Goal: Check status: Check status

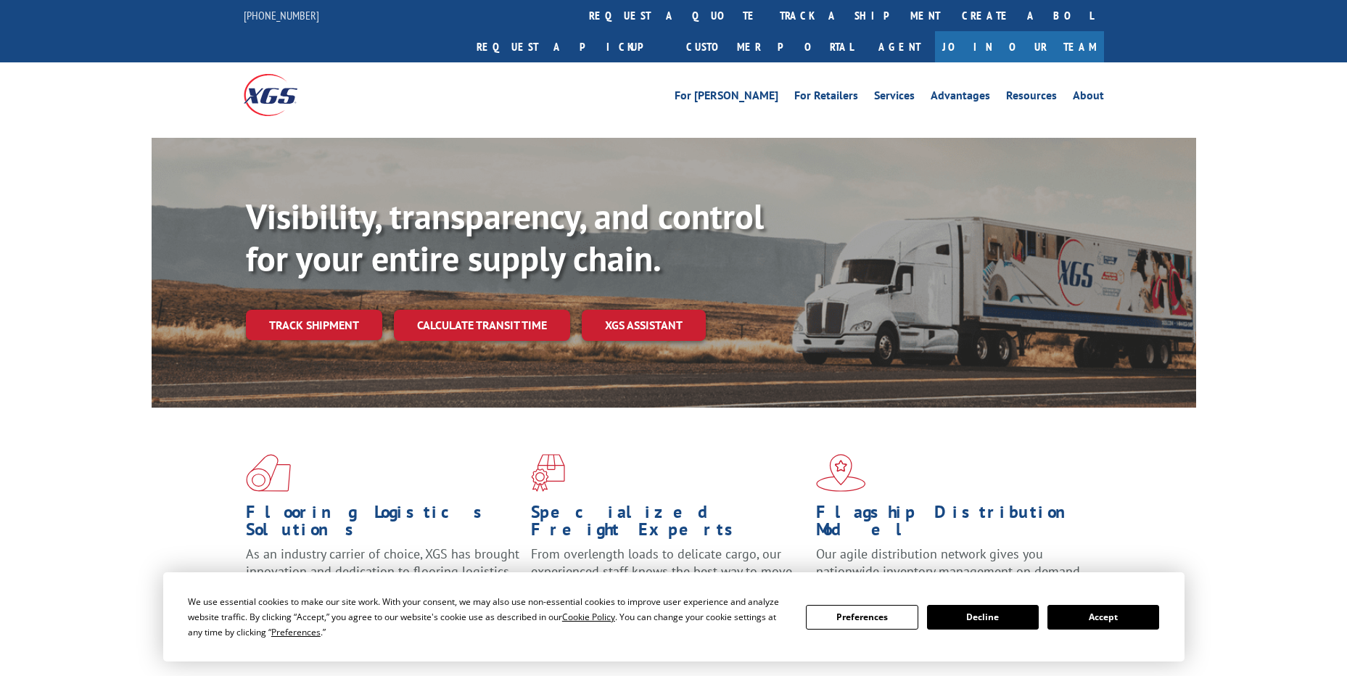
drag, startPoint x: 0, startPoint y: 0, endPoint x: 650, endPoint y: 23, distance: 650.1
click at [769, 25] on link "track a shipment" at bounding box center [860, 15] width 182 height 31
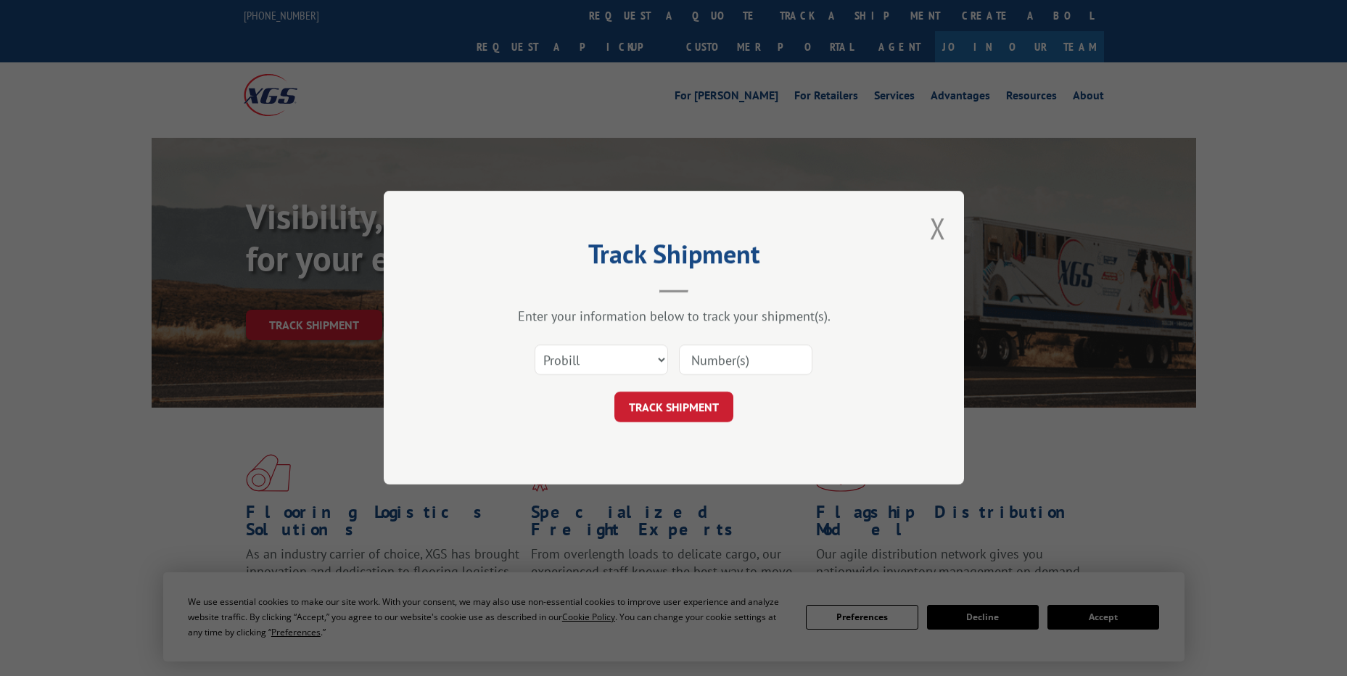
click at [594, 378] on div "Select category... Probill BOL PO" at bounding box center [673, 360] width 435 height 48
click at [586, 356] on select "Select category... Probill BOL PO" at bounding box center [600, 360] width 133 height 30
select select "po"
click at [534, 345] on select "Select category... Probill BOL PO" at bounding box center [600, 360] width 133 height 30
click at [712, 361] on input at bounding box center [745, 360] width 133 height 30
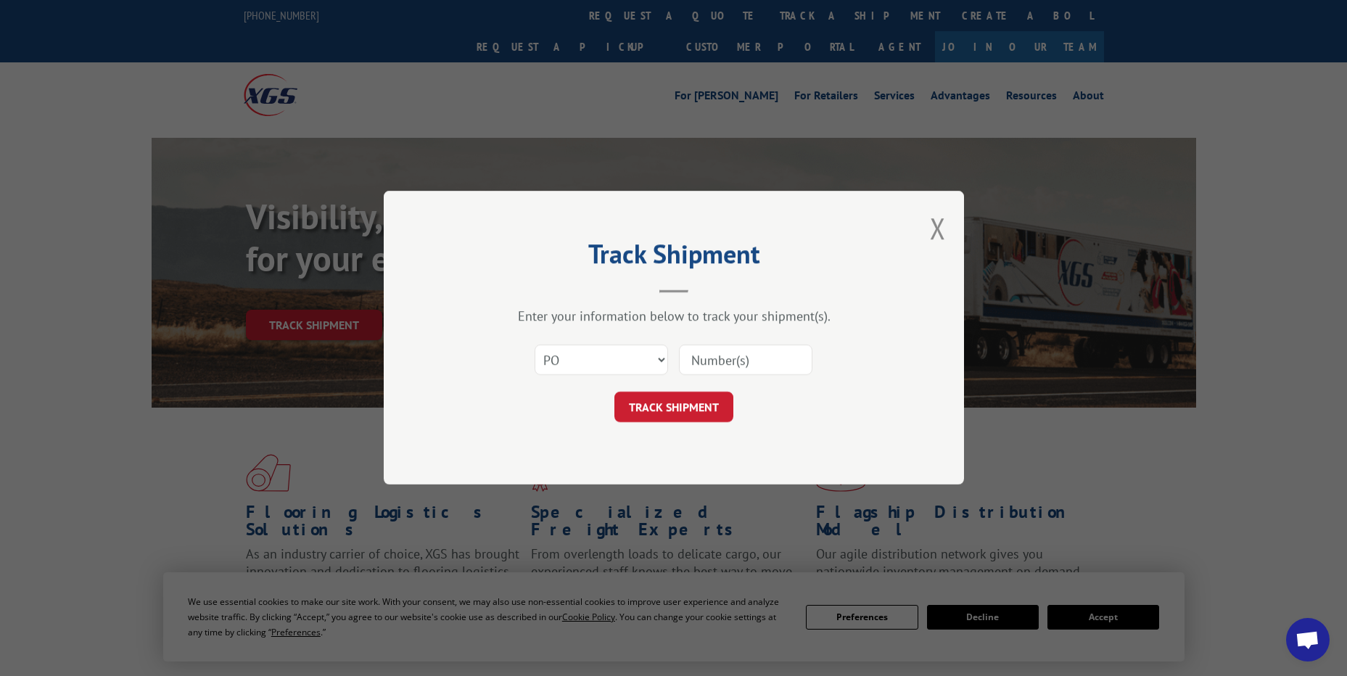
paste input "23517890"
type input "23517890"
click at [690, 400] on button "TRACK SHIPMENT" at bounding box center [673, 407] width 119 height 30
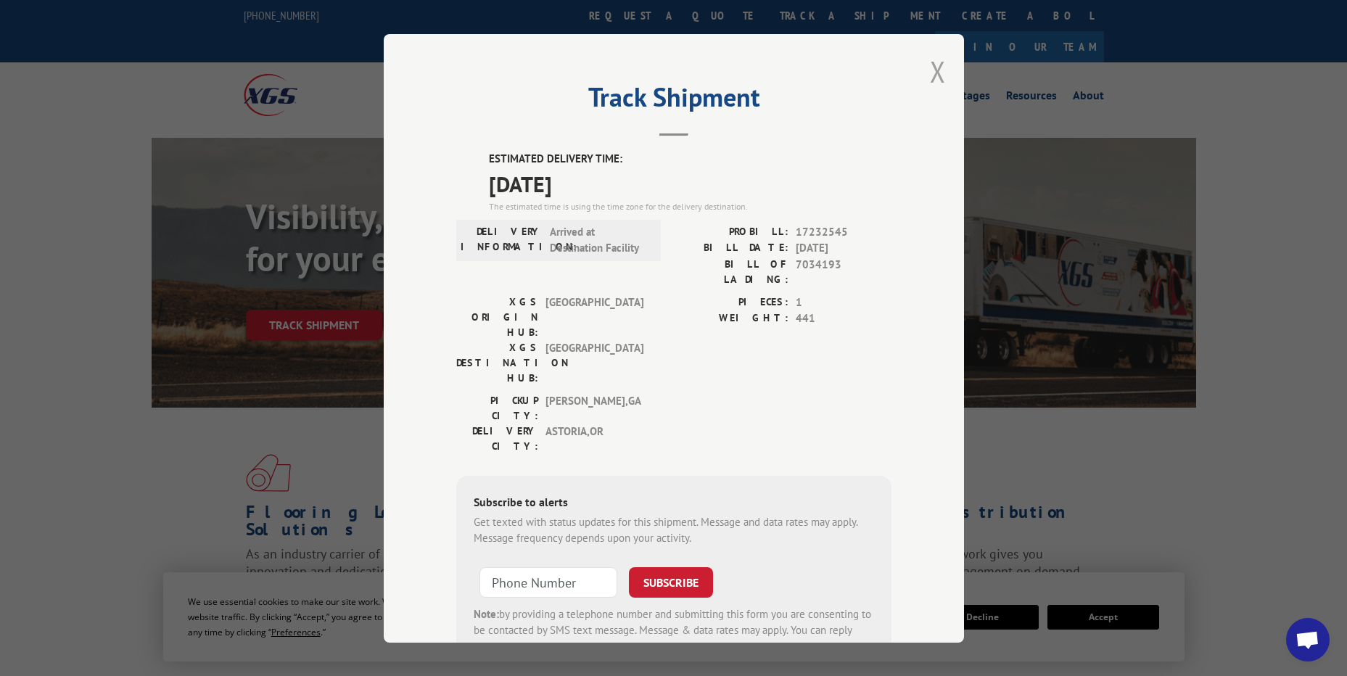
click at [932, 69] on button "Close modal" at bounding box center [938, 71] width 16 height 38
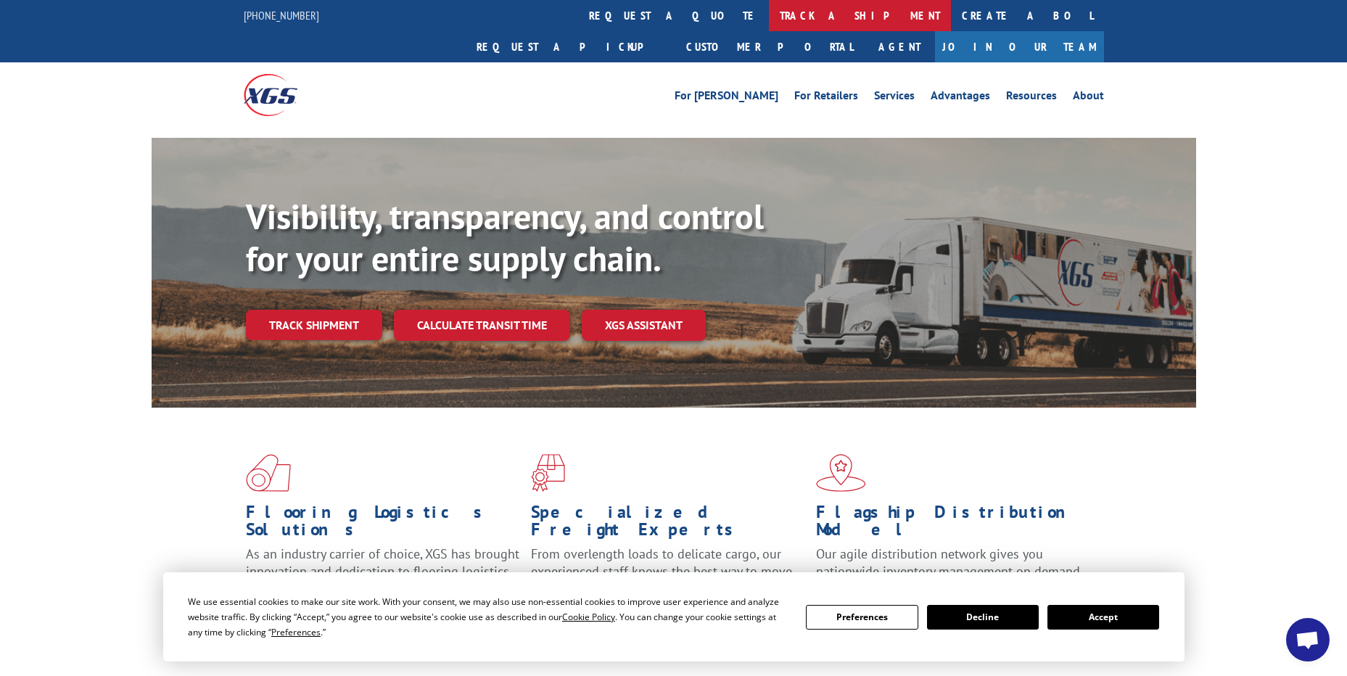
click at [769, 16] on link "track a shipment" at bounding box center [860, 15] width 182 height 31
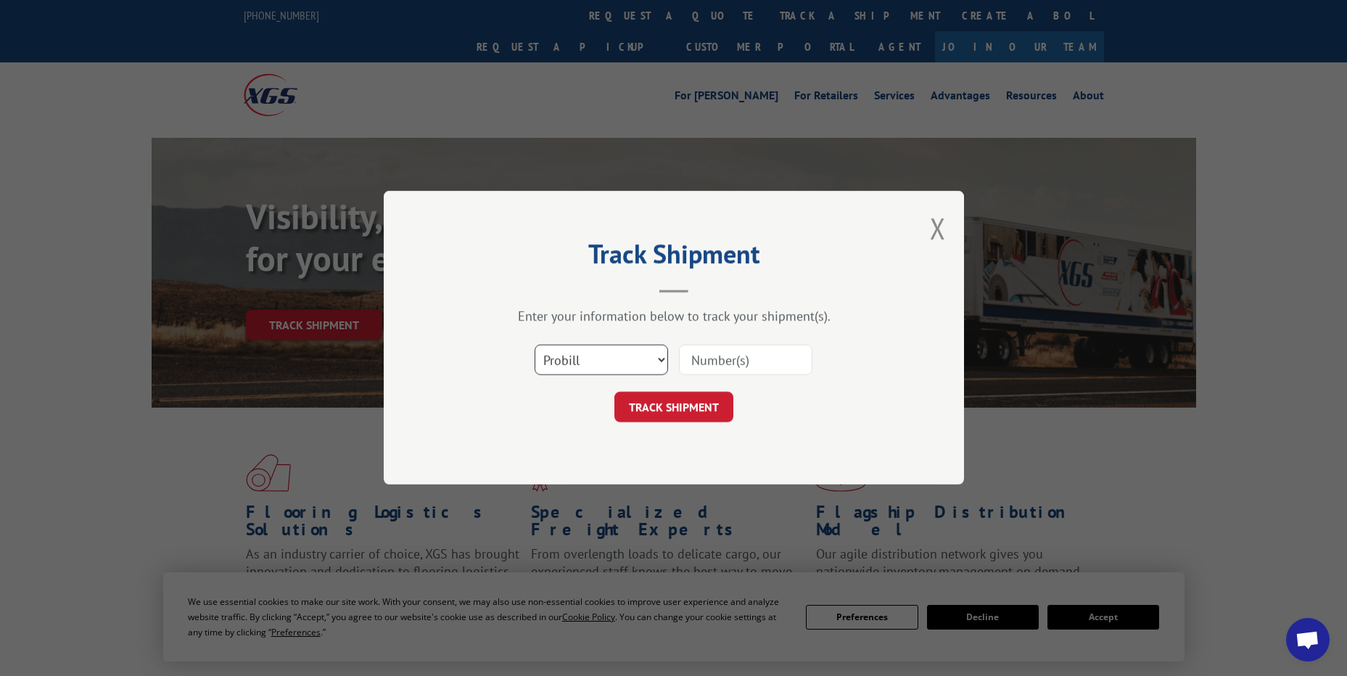
click at [593, 359] on select "Select category... Probill BOL PO" at bounding box center [600, 360] width 133 height 30
select select "po"
click at [534, 345] on select "Select category... Probill BOL PO" at bounding box center [600, 360] width 133 height 30
click at [735, 365] on input at bounding box center [745, 360] width 133 height 30
paste input "13518292"
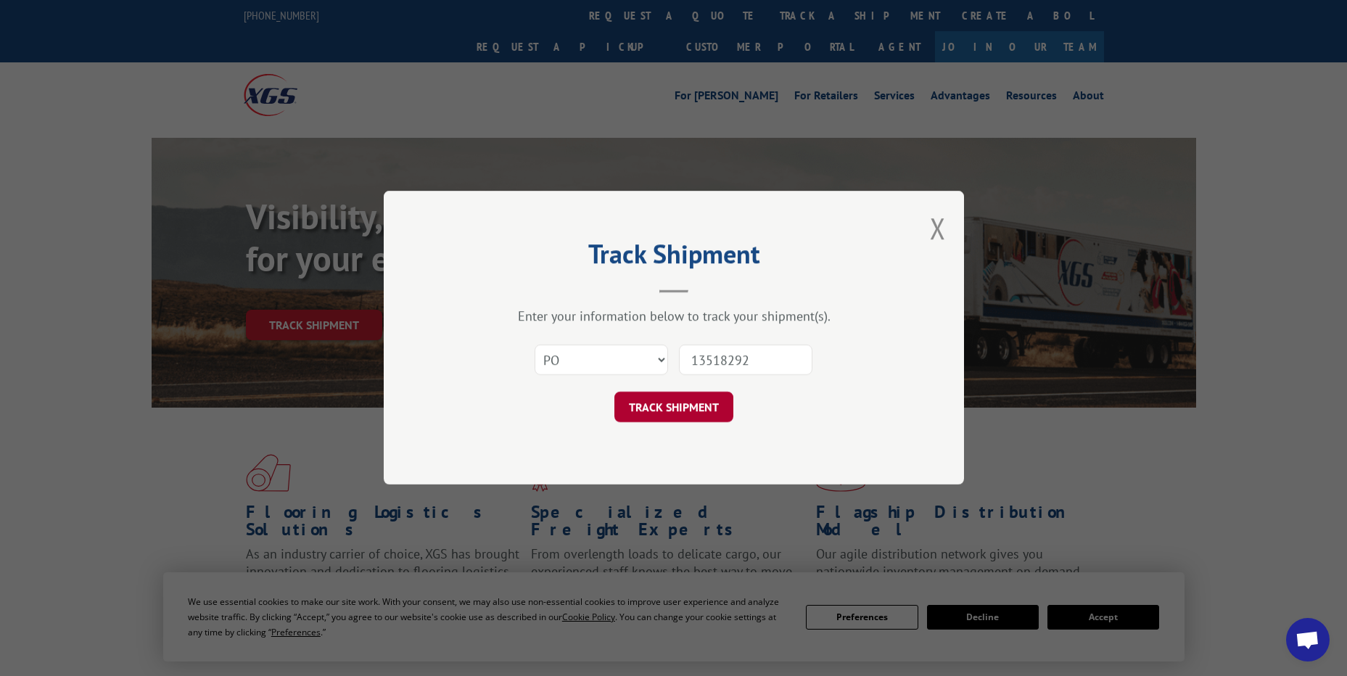
type input "13518292"
click at [699, 413] on button "TRACK SHIPMENT" at bounding box center [673, 407] width 119 height 30
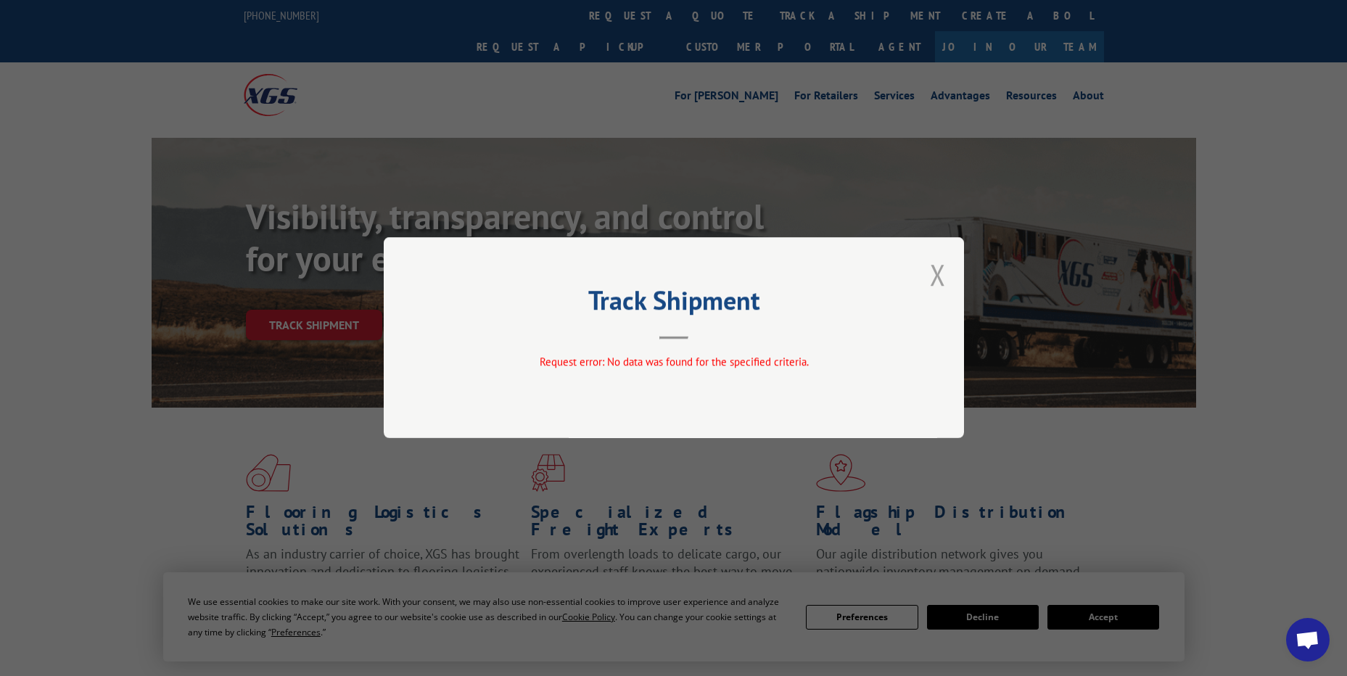
click at [943, 270] on button "Close modal" at bounding box center [938, 274] width 16 height 38
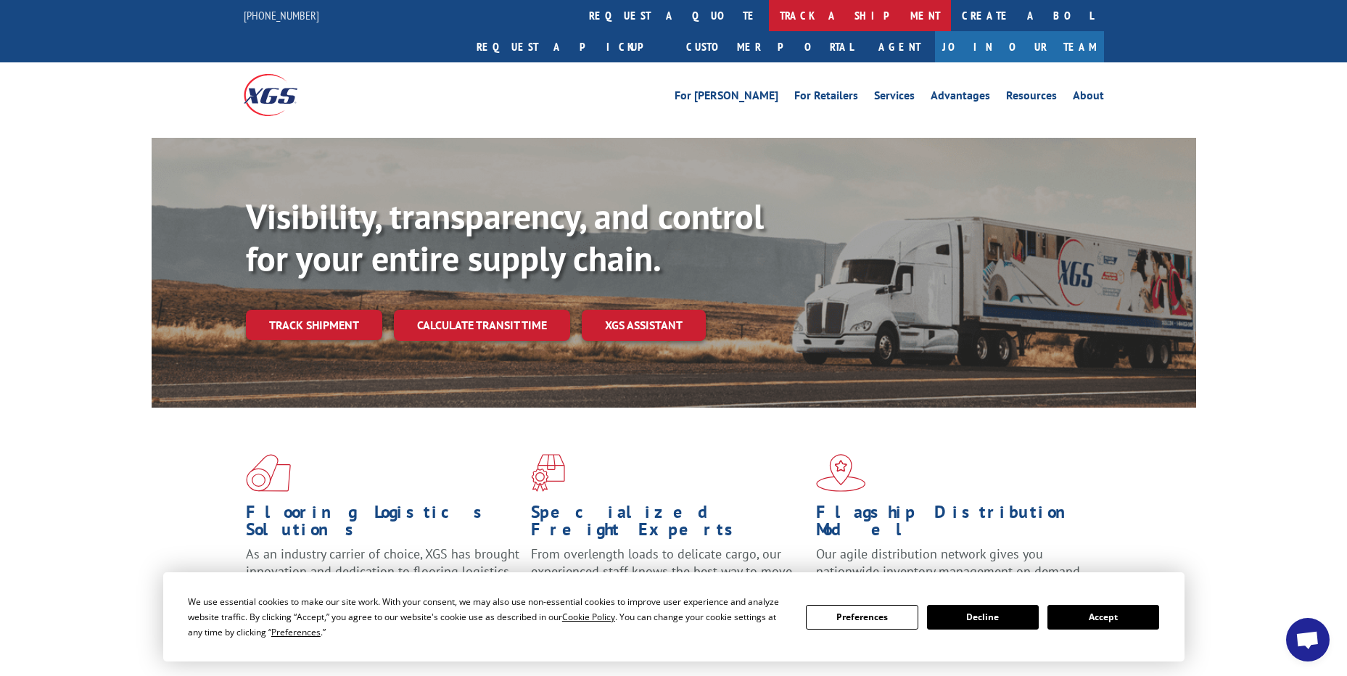
click at [769, 18] on link "track a shipment" at bounding box center [860, 15] width 182 height 31
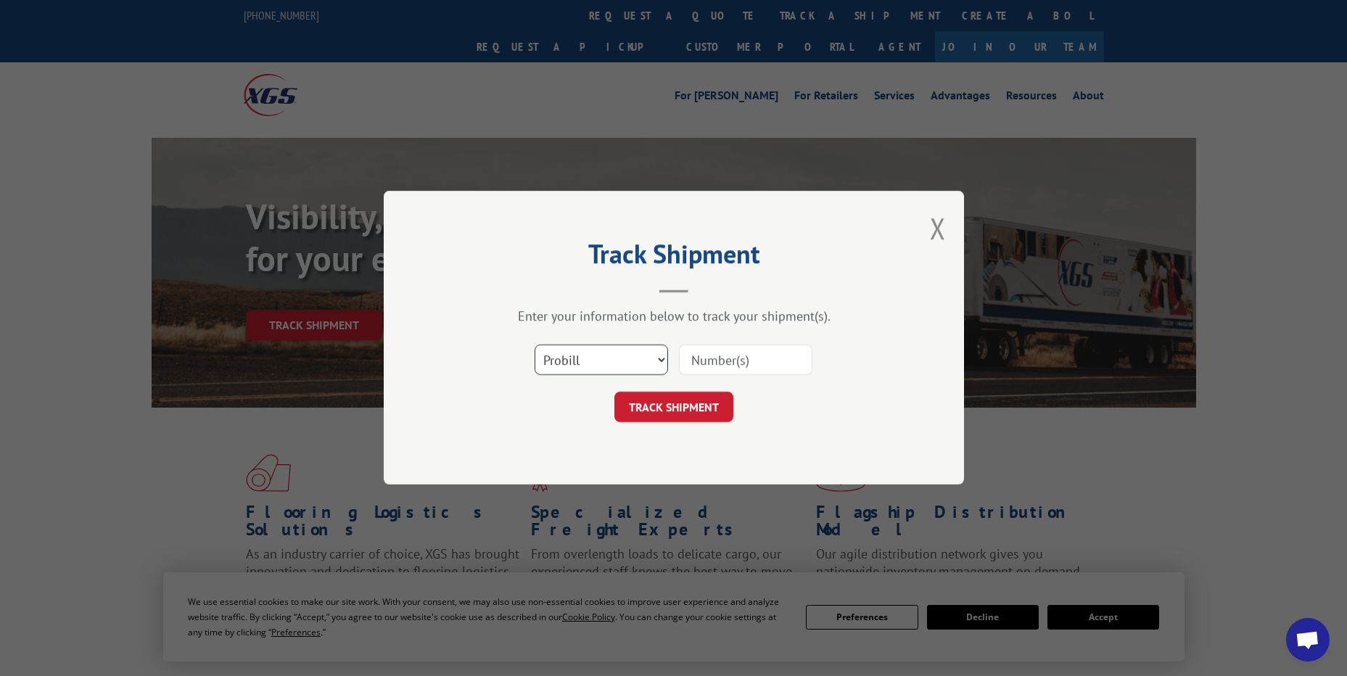
click at [632, 363] on select "Select category... Probill BOL PO" at bounding box center [600, 360] width 133 height 30
select select "po"
click at [534, 345] on select "Select category... Probill BOL PO" at bounding box center [600, 360] width 133 height 30
drag, startPoint x: 716, startPoint y: 349, endPoint x: 713, endPoint y: 360, distance: 11.3
click at [715, 353] on input at bounding box center [745, 360] width 133 height 30
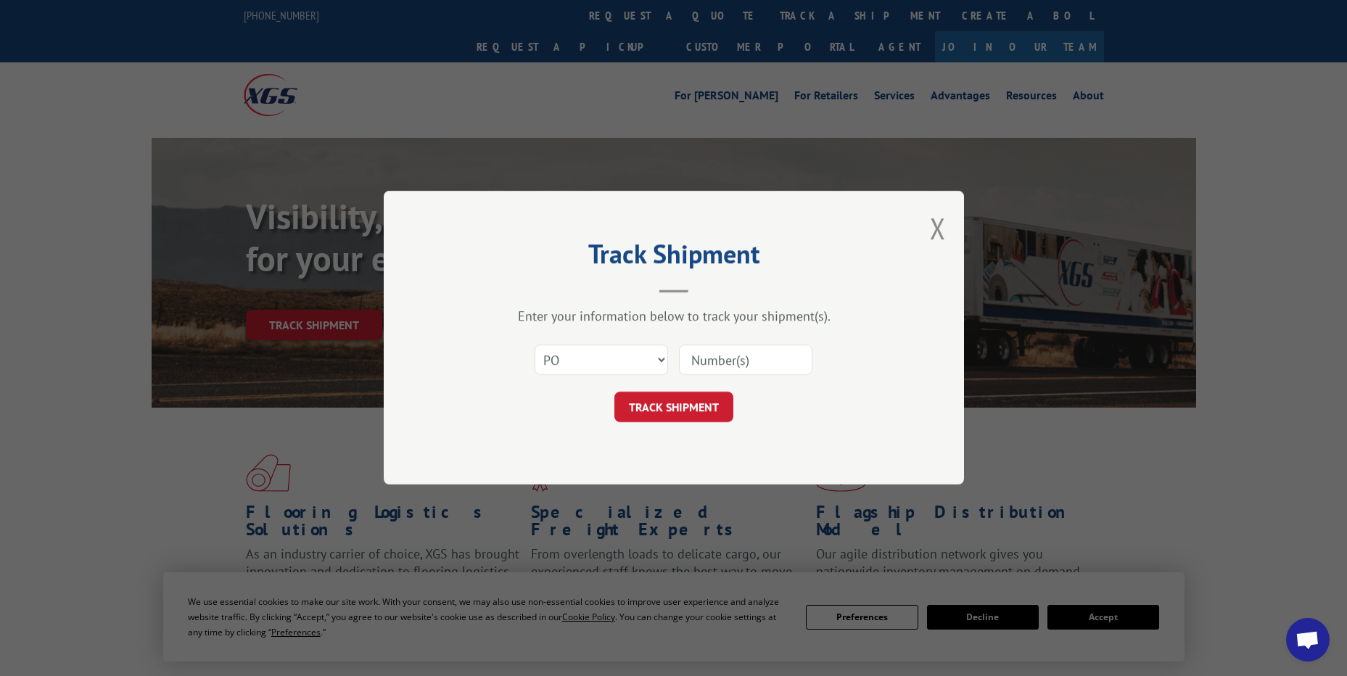
paste input "38521053"
type input "38521053"
click at [695, 397] on button "TRACK SHIPMENT" at bounding box center [673, 407] width 119 height 30
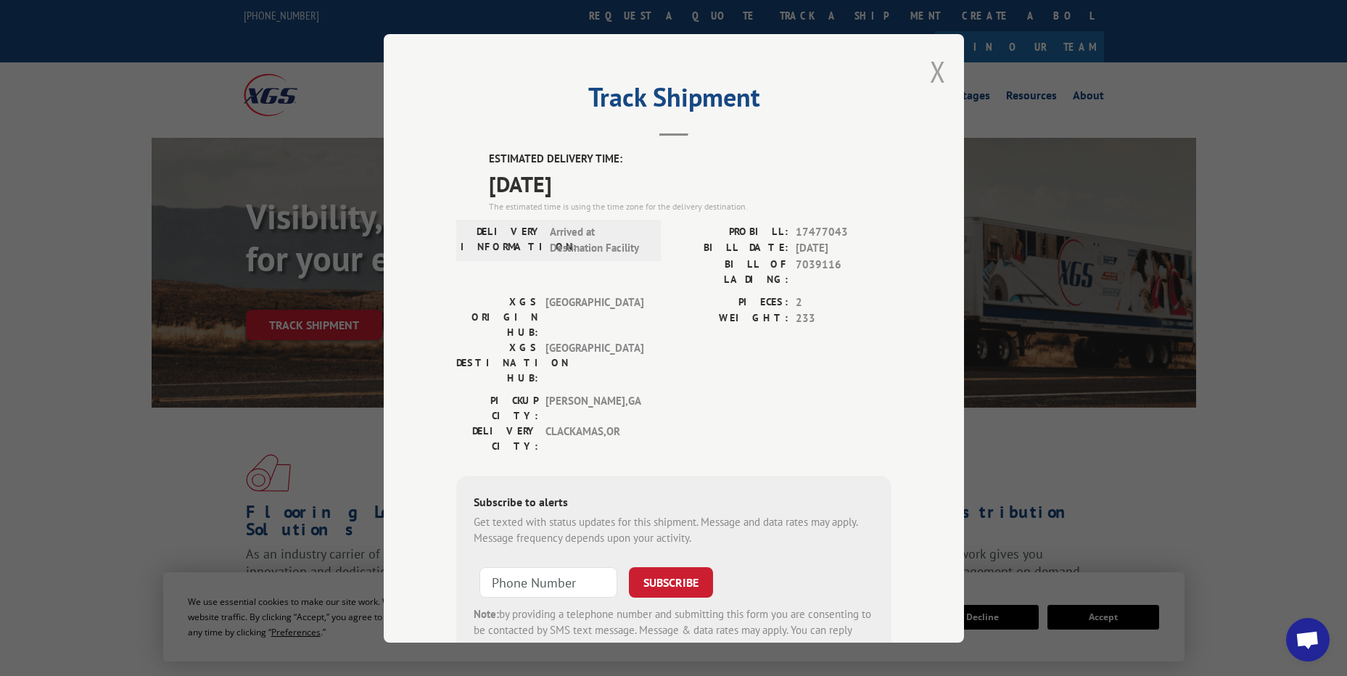
click at [936, 72] on button "Close modal" at bounding box center [938, 71] width 16 height 38
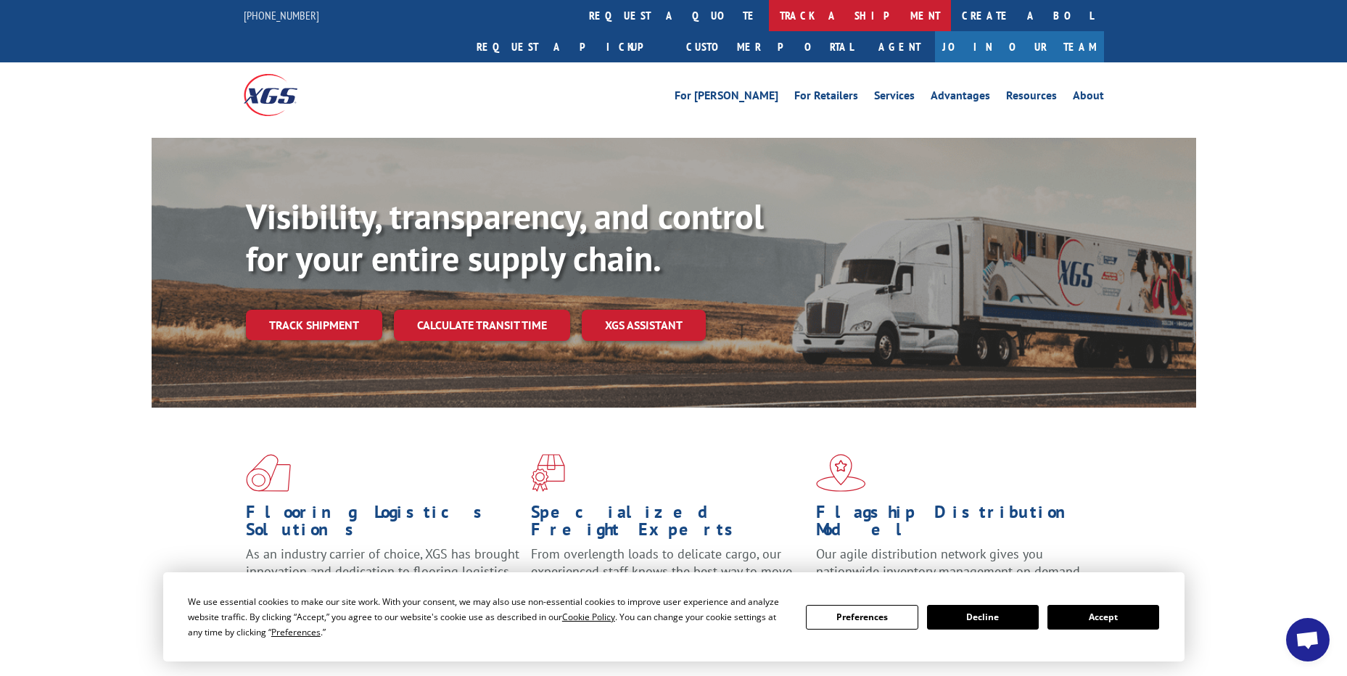
click at [769, 9] on link "track a shipment" at bounding box center [860, 15] width 182 height 31
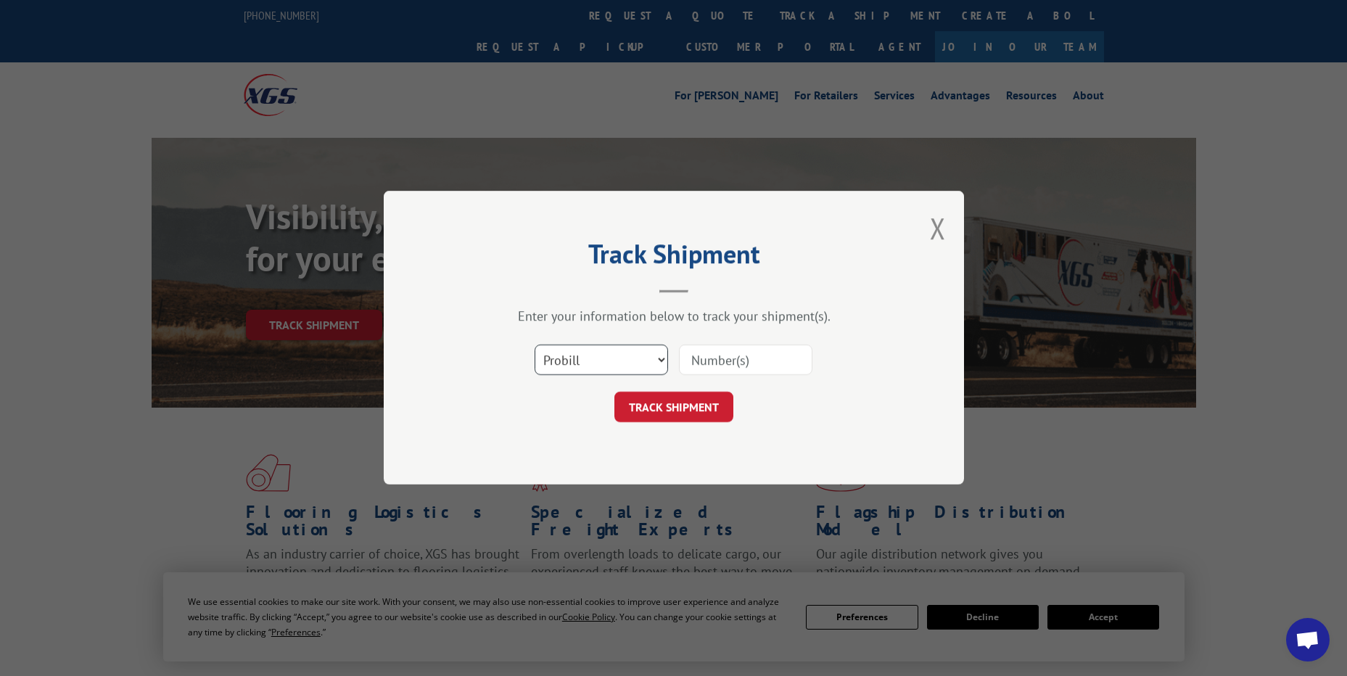
drag, startPoint x: 618, startPoint y: 357, endPoint x: 605, endPoint y: 378, distance: 23.8
click at [618, 357] on select "Select category... Probill BOL PO" at bounding box center [600, 360] width 133 height 30
select select "po"
click at [534, 345] on select "Select category... Probill BOL PO" at bounding box center [600, 360] width 133 height 30
click at [694, 352] on input at bounding box center [745, 360] width 133 height 30
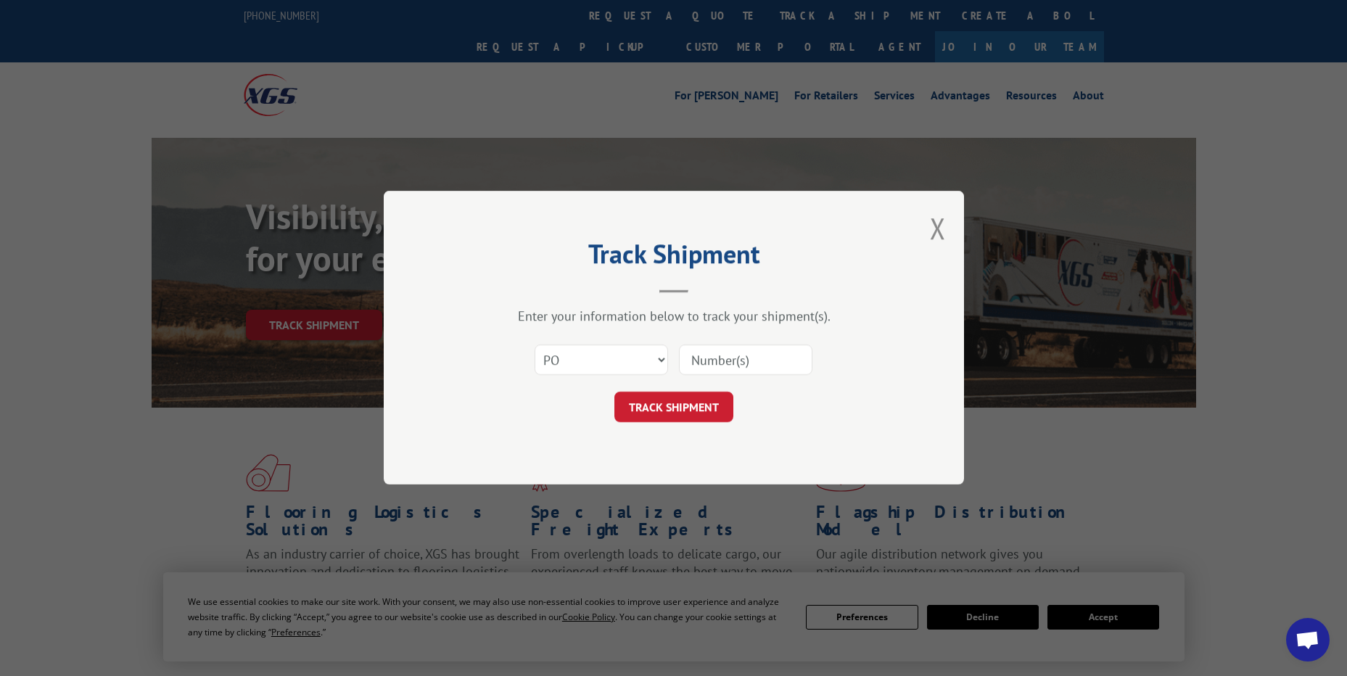
paste input "15530801"
type input "15530801"
click at [677, 378] on div "Select category... Probill BOL PO 15530801" at bounding box center [673, 360] width 435 height 48
click at [685, 395] on button "TRACK SHIPMENT" at bounding box center [673, 407] width 119 height 30
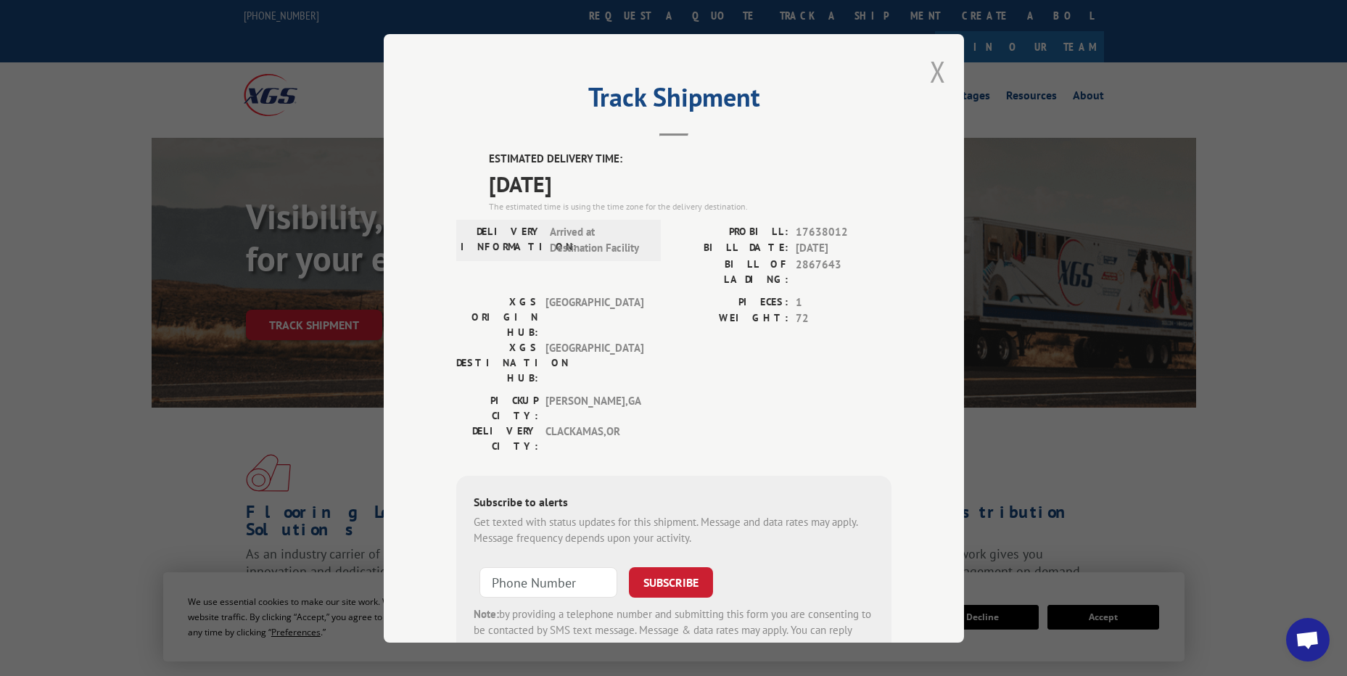
click at [932, 67] on button "Close modal" at bounding box center [938, 71] width 16 height 38
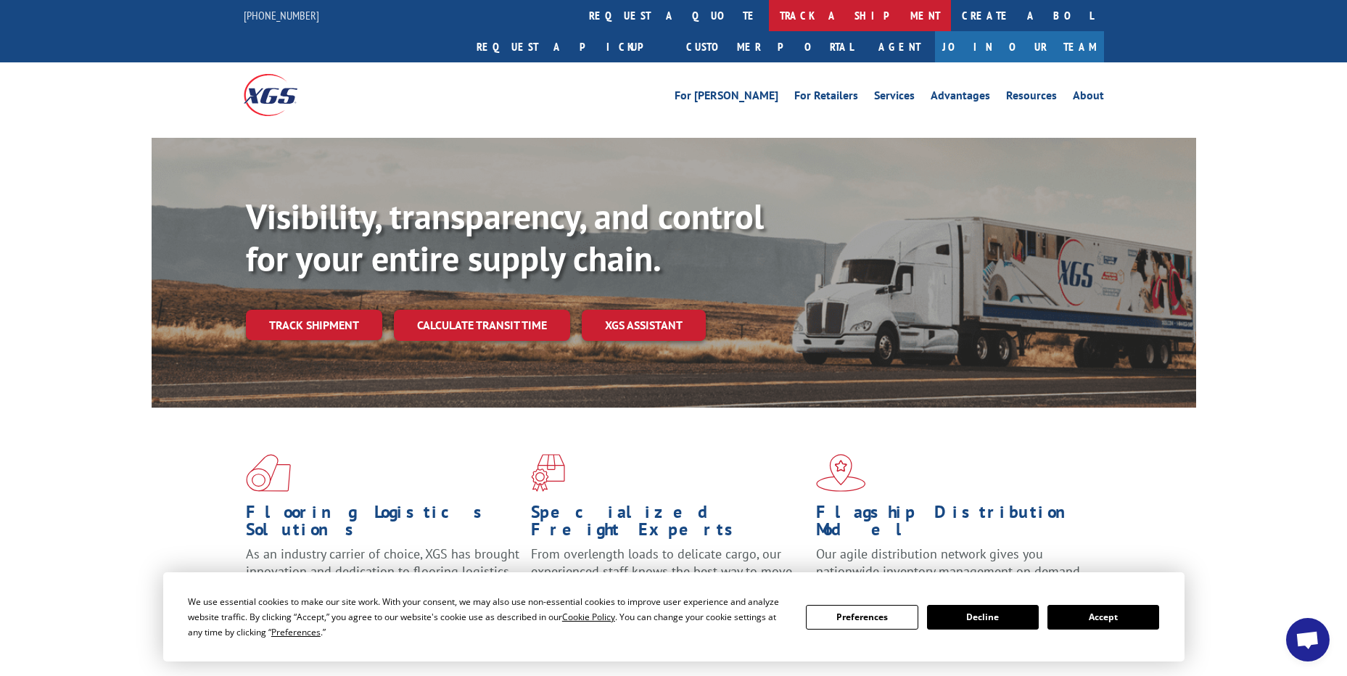
click at [769, 12] on link "track a shipment" at bounding box center [860, 15] width 182 height 31
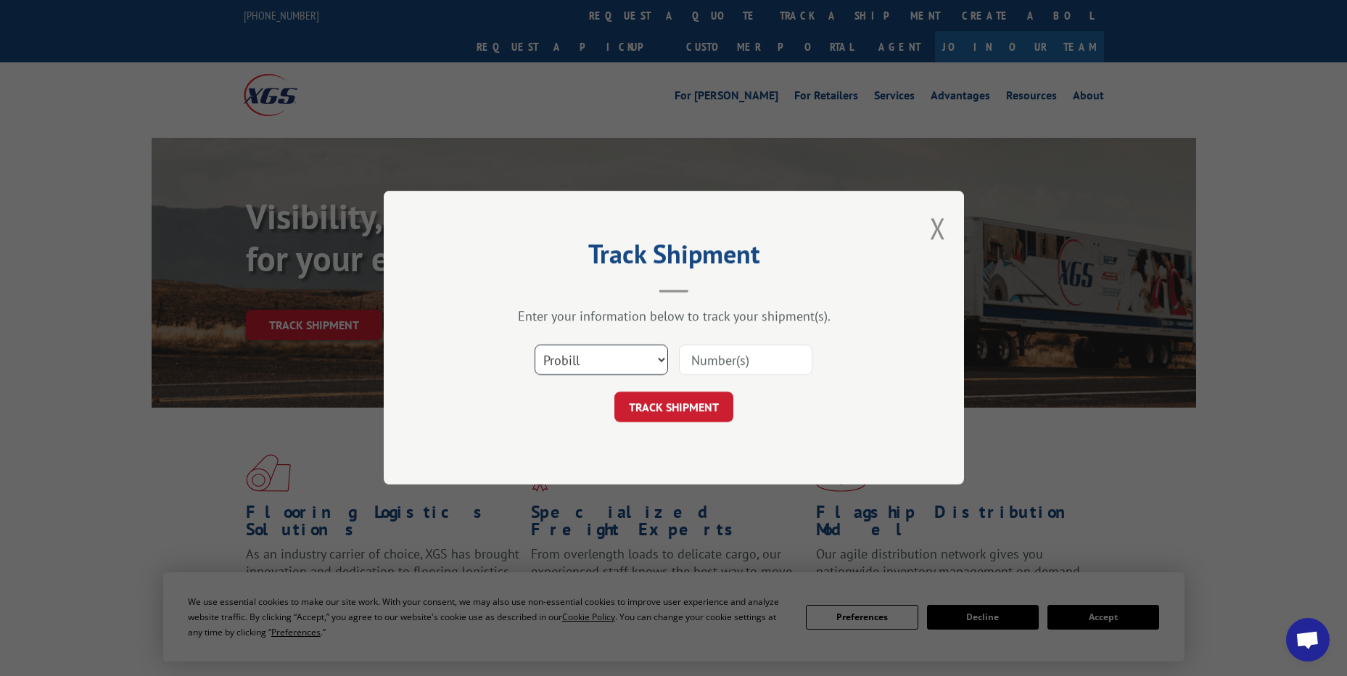
drag, startPoint x: 599, startPoint y: 360, endPoint x: 586, endPoint y: 376, distance: 20.6
click at [597, 360] on select "Select category... Probill BOL PO" at bounding box center [600, 360] width 133 height 30
select select "po"
click at [534, 345] on select "Select category... Probill BOL PO" at bounding box center [600, 360] width 133 height 30
click at [692, 368] on input at bounding box center [745, 360] width 133 height 30
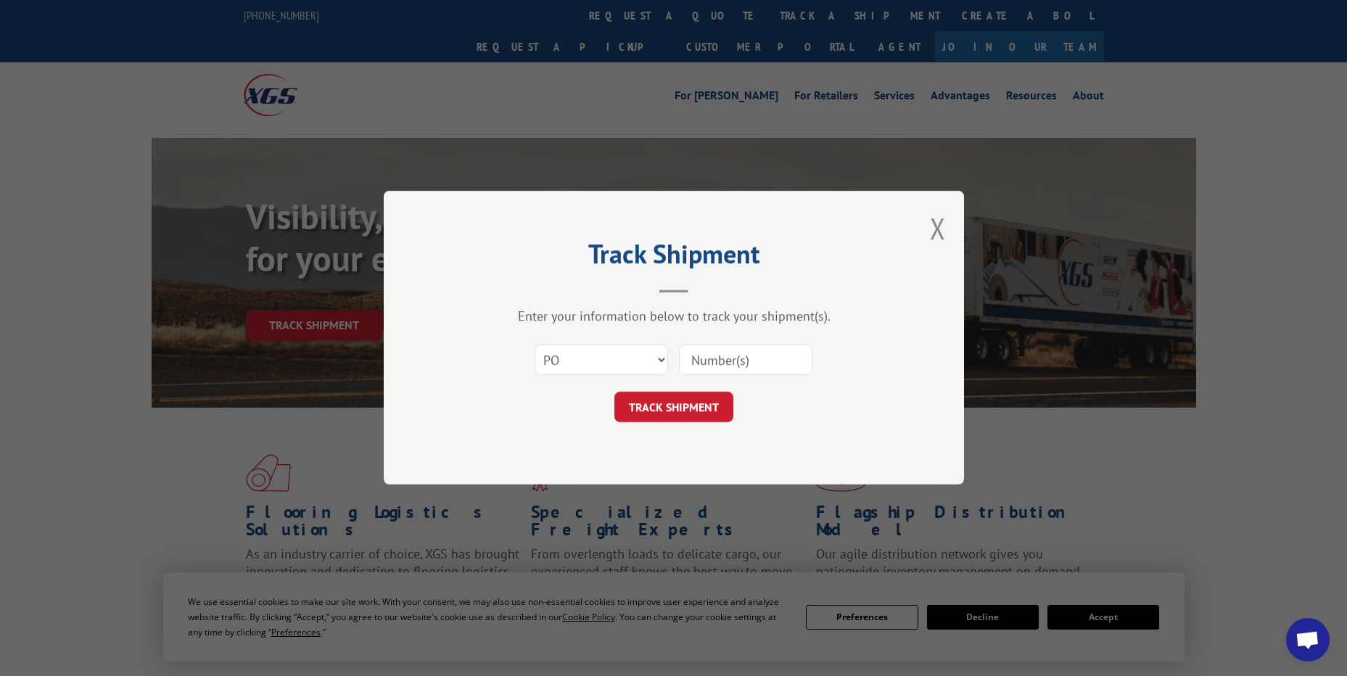
paste input "15530752"
type input "15530752"
click at [698, 408] on button "TRACK SHIPMENT" at bounding box center [673, 407] width 119 height 30
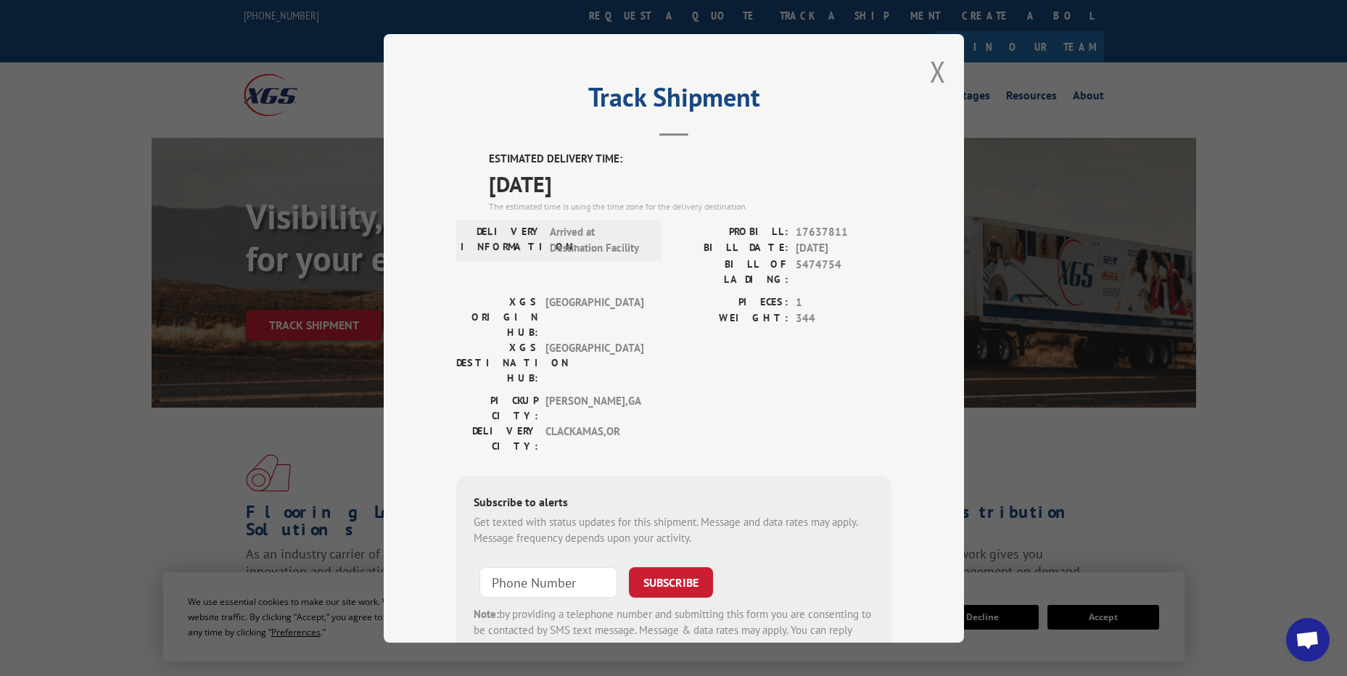
drag, startPoint x: 929, startPoint y: 77, endPoint x: 910, endPoint y: 75, distance: 19.0
click at [930, 77] on button "Close modal" at bounding box center [938, 71] width 16 height 38
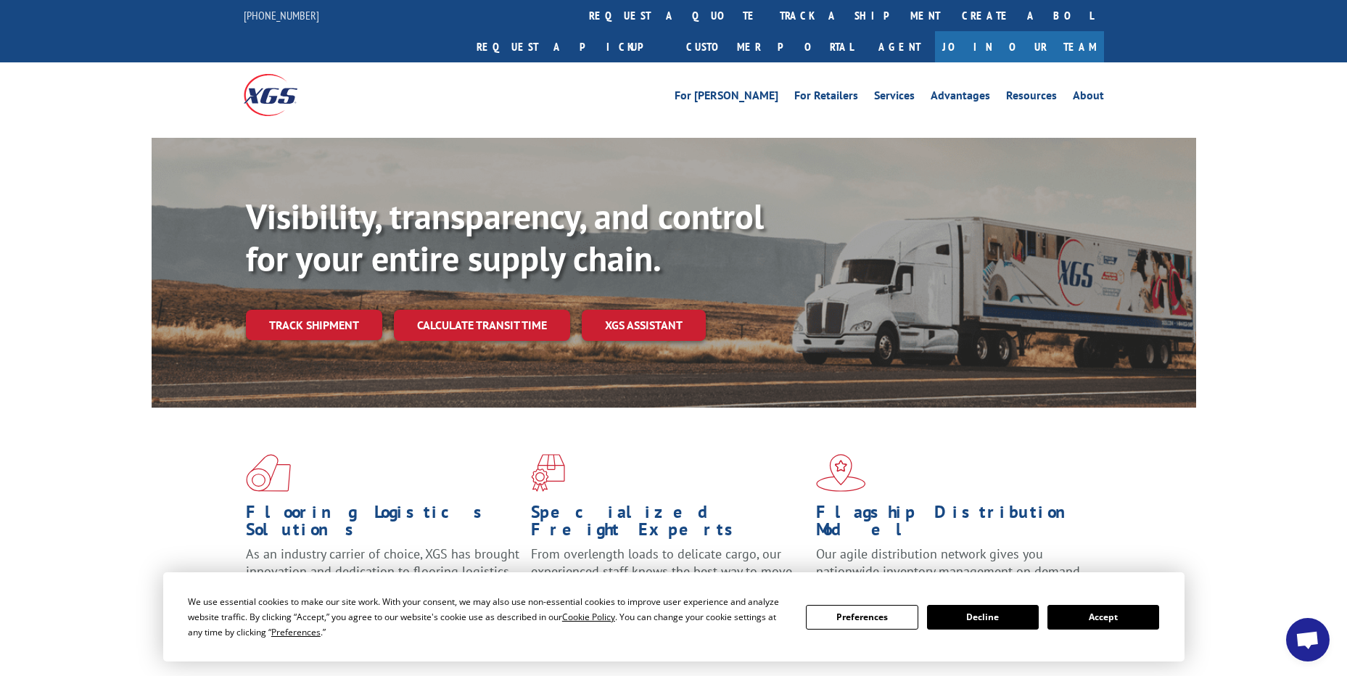
click at [769, 14] on link "track a shipment" at bounding box center [860, 15] width 182 height 31
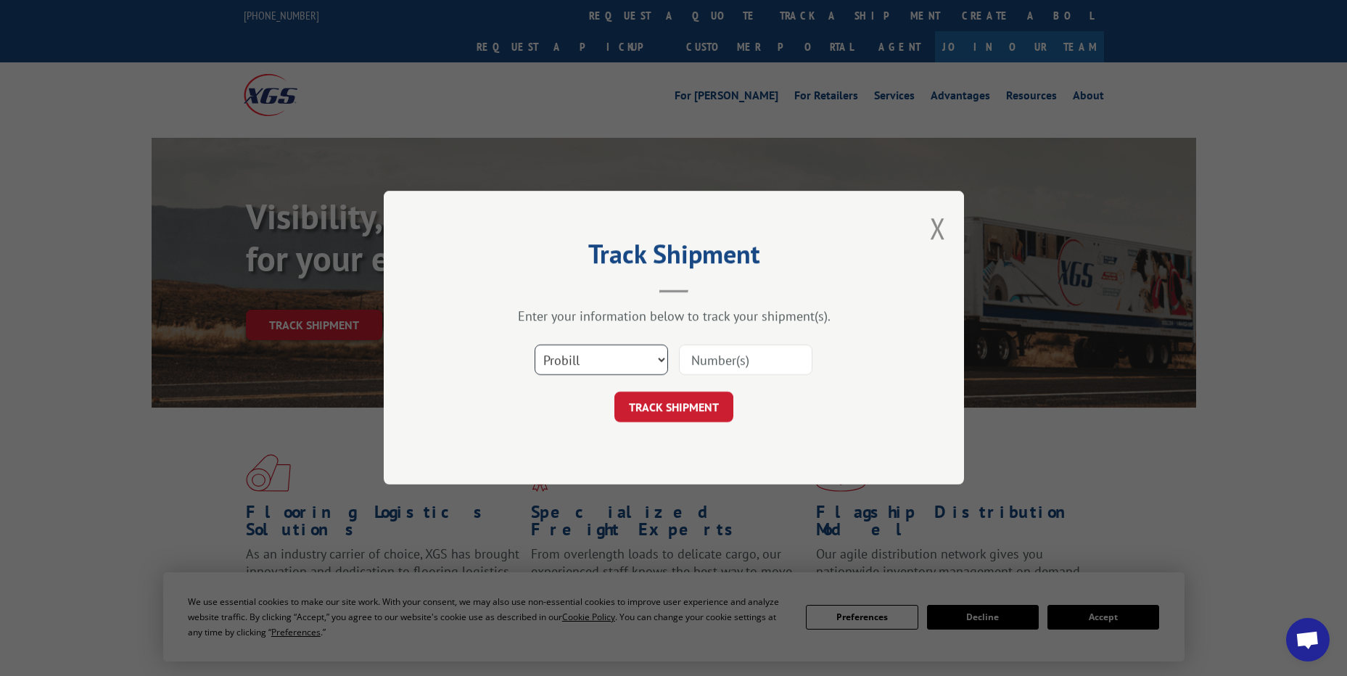
drag, startPoint x: 598, startPoint y: 360, endPoint x: 603, endPoint y: 368, distance: 8.5
click at [598, 360] on select "Select category... Probill BOL PO" at bounding box center [600, 360] width 133 height 30
select select "po"
click at [534, 345] on select "Select category... Probill BOL PO" at bounding box center [600, 360] width 133 height 30
click at [705, 357] on input at bounding box center [745, 360] width 133 height 30
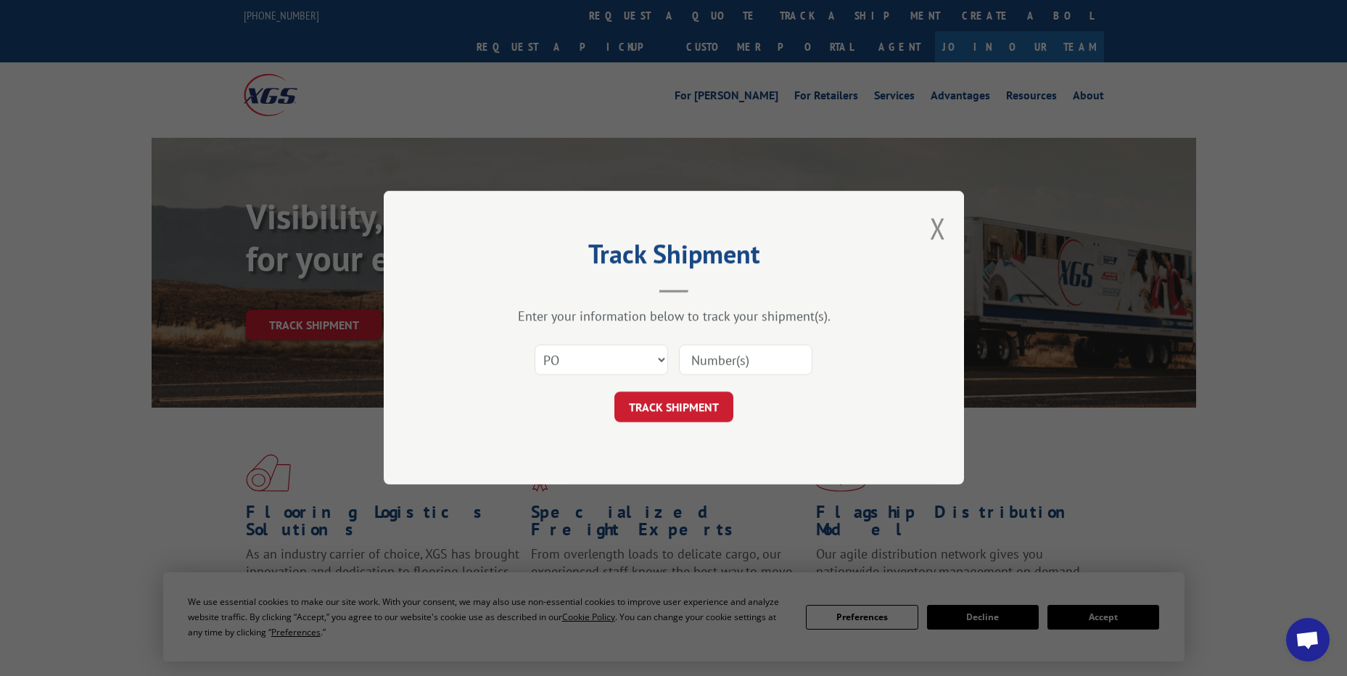
paste input "18541477"
click at [721, 410] on button "TRACK SHIPMENT" at bounding box center [673, 407] width 119 height 30
click at [718, 375] on span "The field is not valid" at bounding box center [749, 375] width 126 height 24
click at [719, 364] on input "18541477" at bounding box center [745, 360] width 133 height 30
type input "18541477"
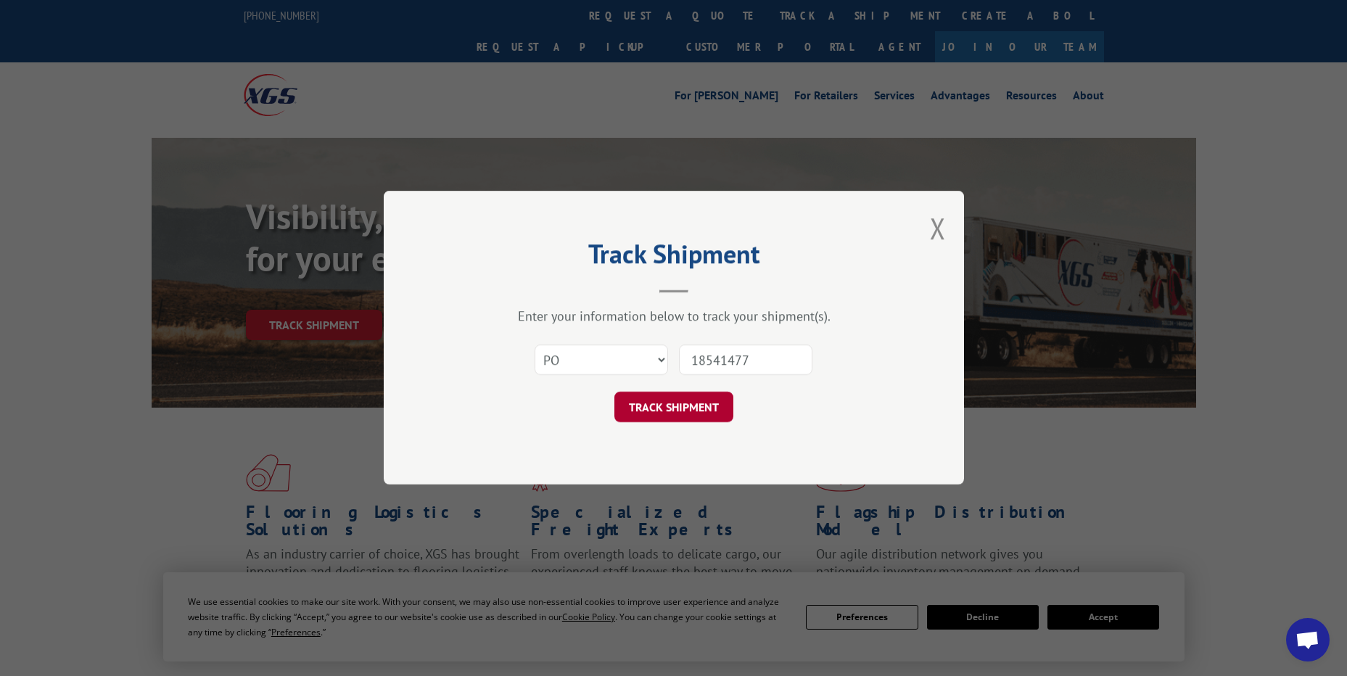
click at [701, 414] on button "TRACK SHIPMENT" at bounding box center [673, 407] width 119 height 30
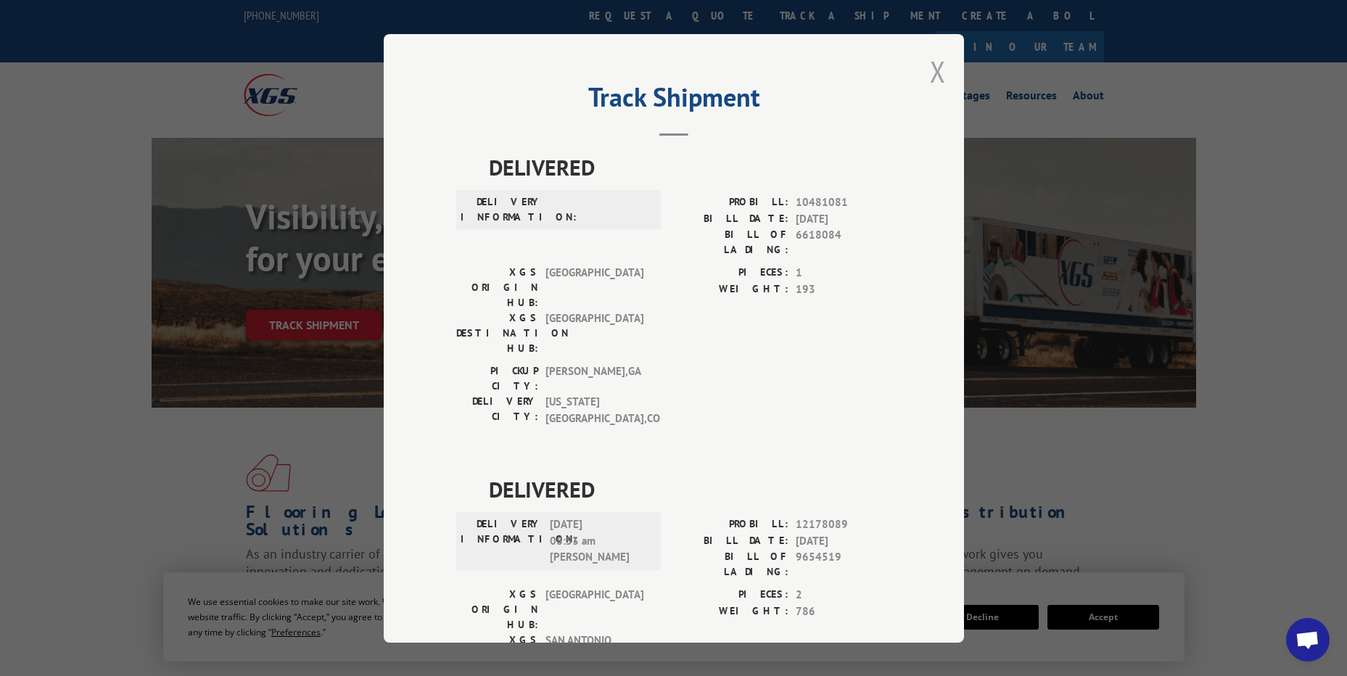
click at [930, 68] on button "Close modal" at bounding box center [938, 71] width 16 height 38
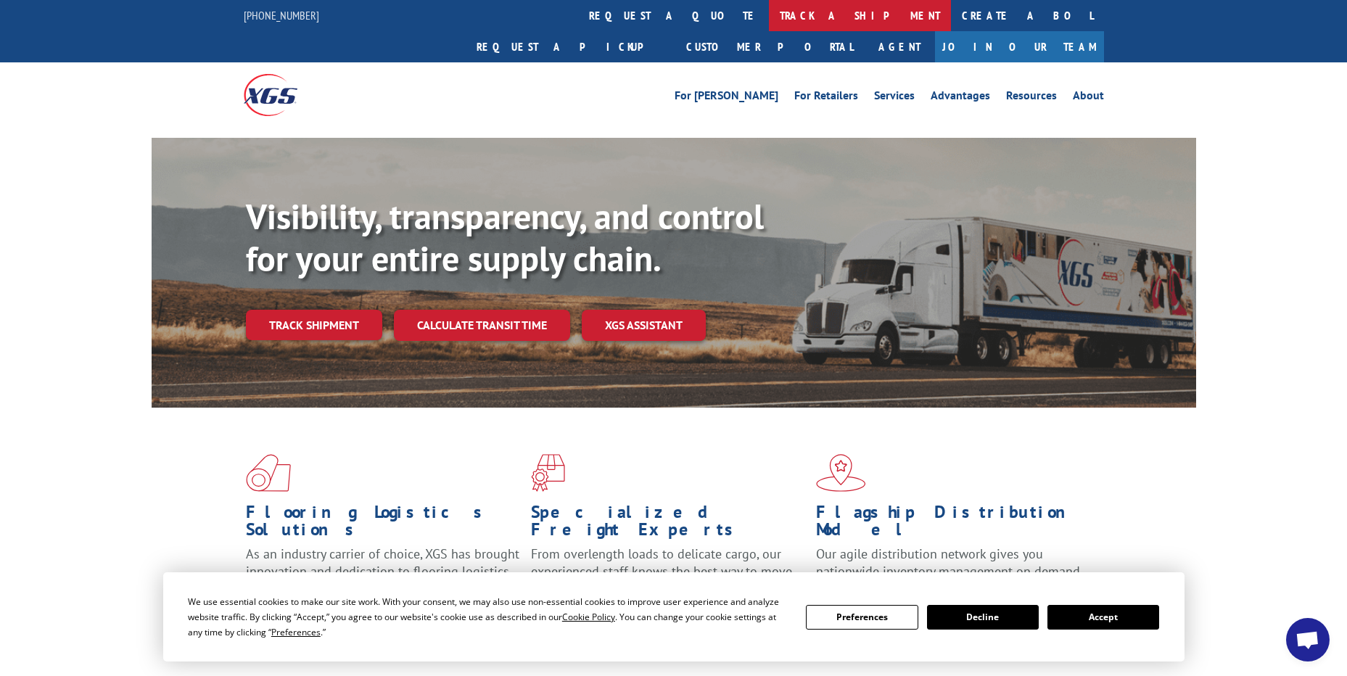
click at [769, 15] on link "track a shipment" at bounding box center [860, 15] width 182 height 31
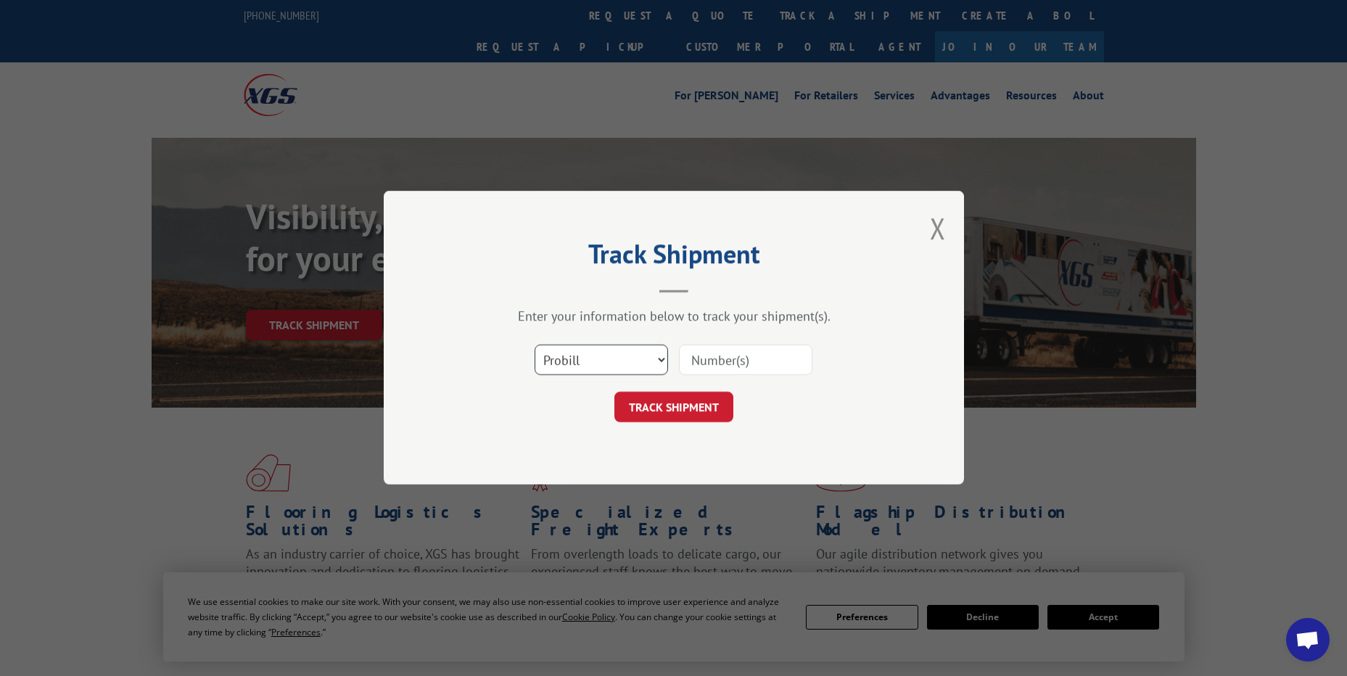
click at [574, 349] on select "Select category... Probill BOL PO" at bounding box center [600, 360] width 133 height 30
click at [582, 361] on select "Select category... Probill BOL PO" at bounding box center [600, 360] width 133 height 30
click at [570, 371] on select "Select category... Probill BOL PO" at bounding box center [600, 360] width 133 height 30
select select "po"
click at [534, 345] on select "Select category... Probill BOL PO" at bounding box center [600, 360] width 133 height 30
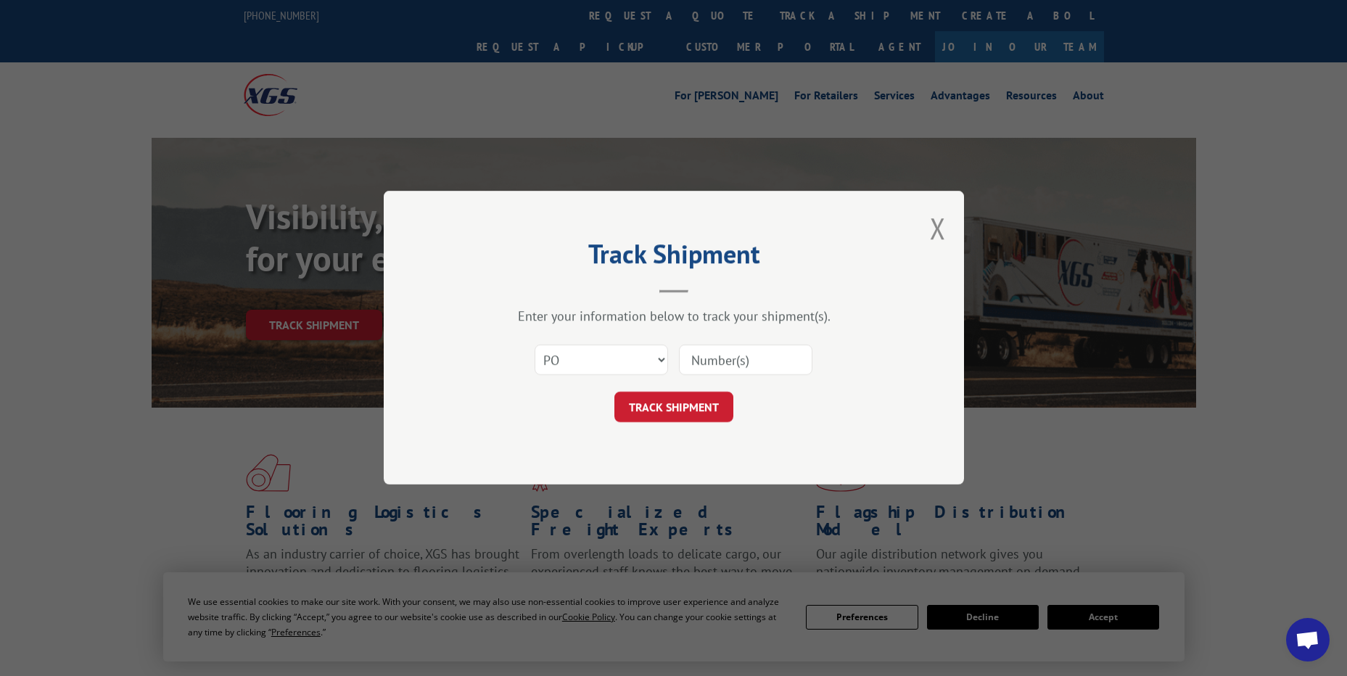
click at [703, 360] on input at bounding box center [745, 360] width 133 height 30
paste input "18541480"
type input "18541480"
click at [702, 416] on button "TRACK SHIPMENT" at bounding box center [673, 407] width 119 height 30
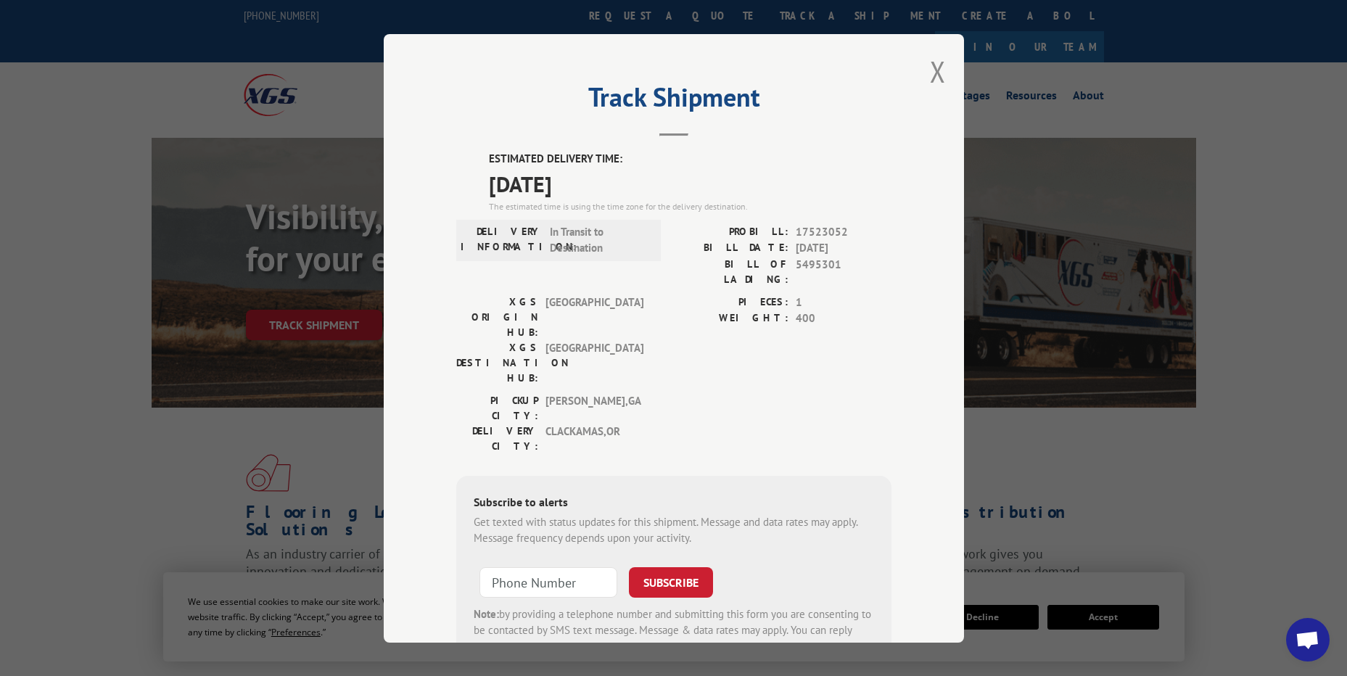
drag, startPoint x: 938, startPoint y: 80, endPoint x: 921, endPoint y: 77, distance: 17.8
click at [938, 80] on button "Close modal" at bounding box center [938, 71] width 16 height 38
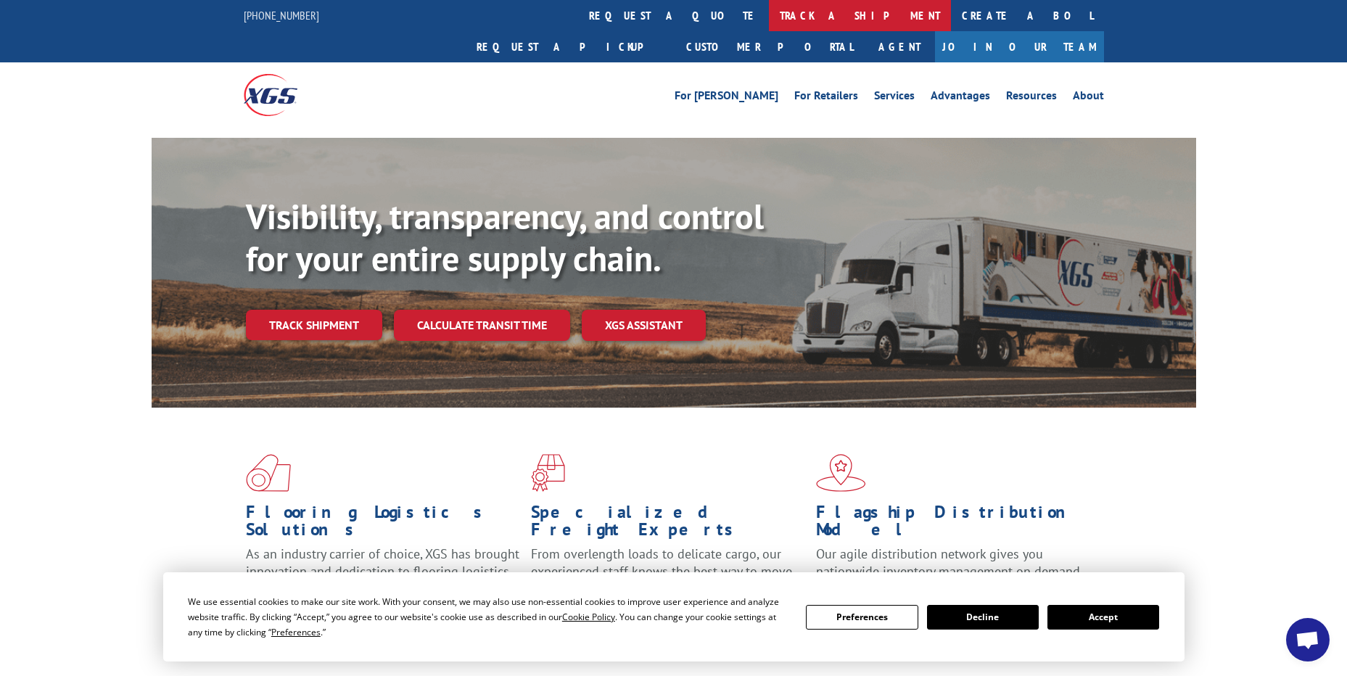
click at [769, 16] on link "track a shipment" at bounding box center [860, 15] width 182 height 31
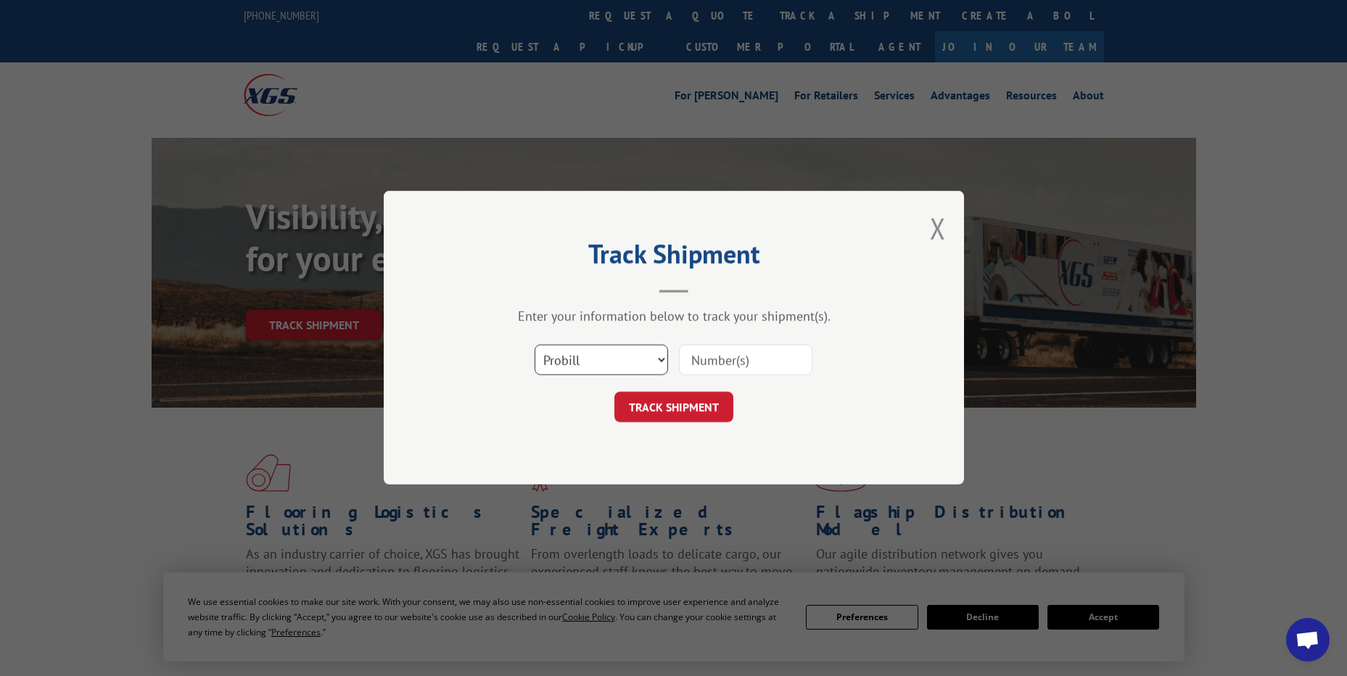
click at [616, 357] on select "Select category... Probill BOL PO" at bounding box center [600, 360] width 133 height 30
select select "po"
click at [534, 345] on select "Select category... Probill BOL PO" at bounding box center [600, 360] width 133 height 30
drag, startPoint x: 714, startPoint y: 368, endPoint x: 717, endPoint y: 360, distance: 8.5
click at [714, 368] on input at bounding box center [745, 360] width 133 height 30
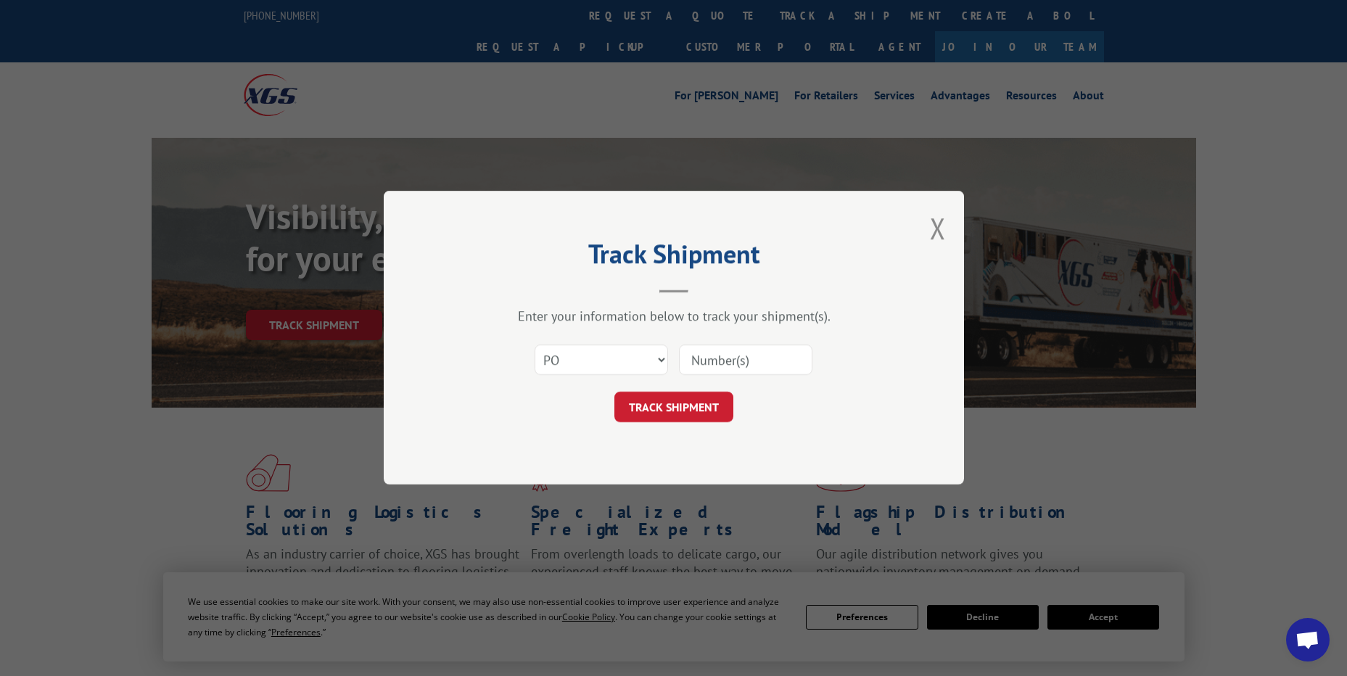
paste input "07527343"
type input "07527343"
click at [708, 405] on button "TRACK SHIPMENT" at bounding box center [673, 407] width 119 height 30
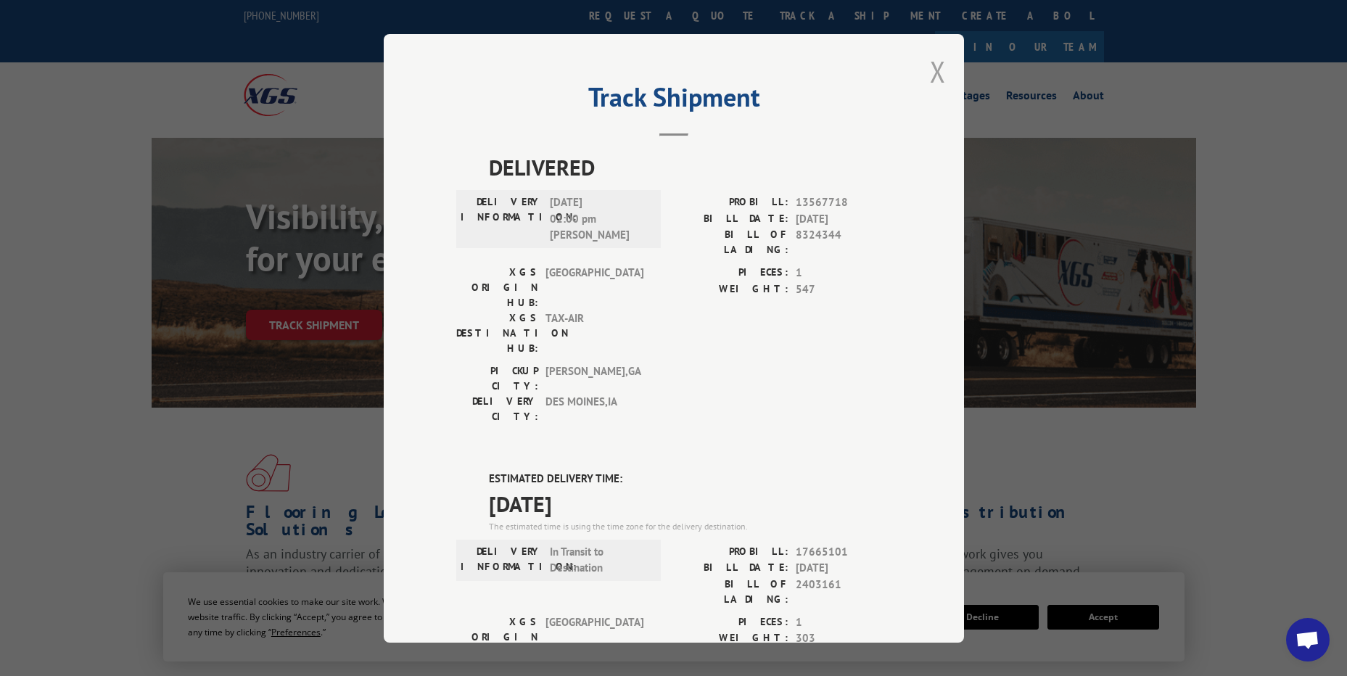
click at [930, 73] on button "Close modal" at bounding box center [938, 71] width 16 height 38
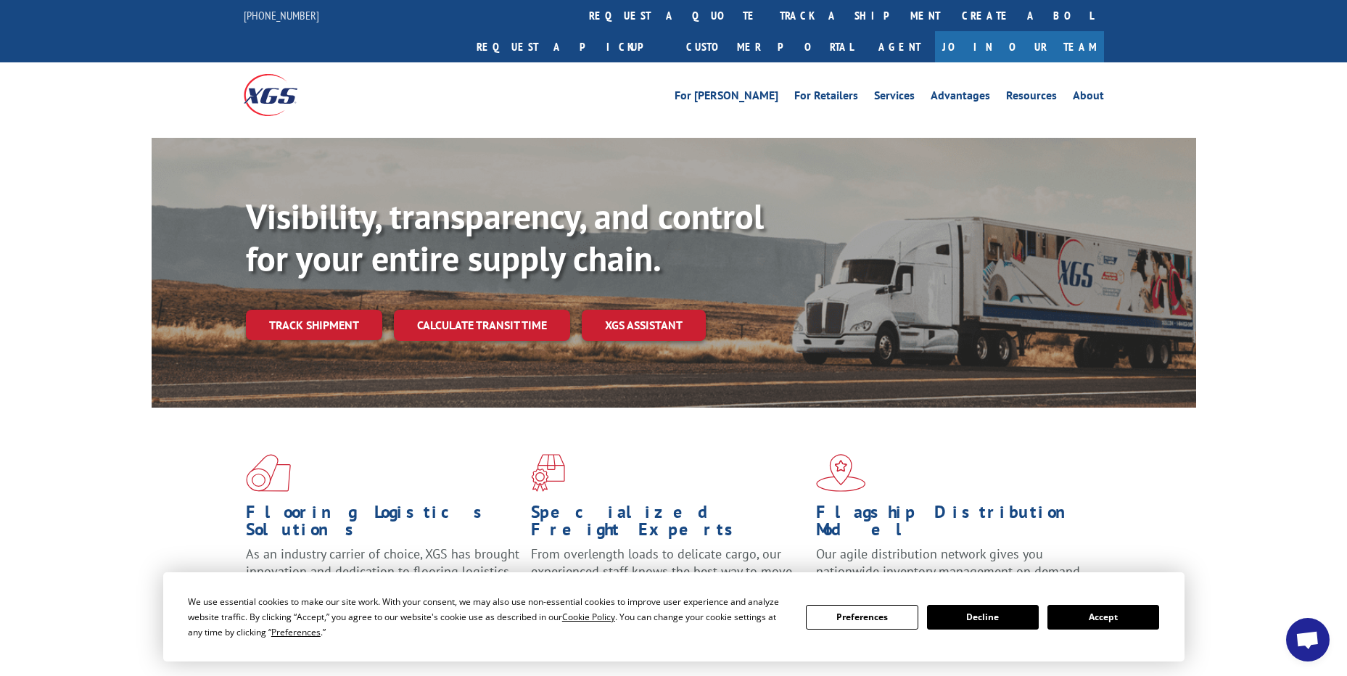
drag, startPoint x: 650, startPoint y: 22, endPoint x: 642, endPoint y: 49, distance: 27.5
click at [769, 22] on link "track a shipment" at bounding box center [860, 15] width 182 height 31
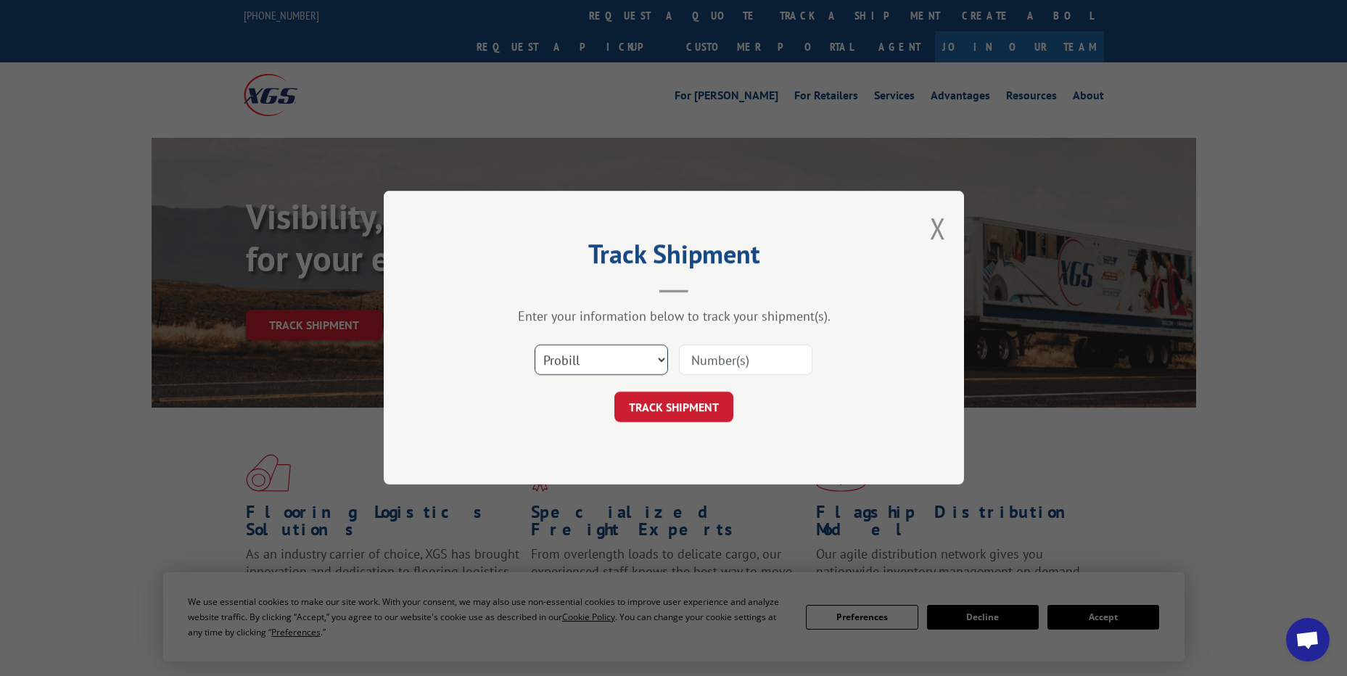
click at [603, 369] on select "Select category... Probill BOL PO" at bounding box center [600, 360] width 133 height 30
select select "po"
click at [534, 345] on select "Select category... Probill BOL PO" at bounding box center [600, 360] width 133 height 30
click at [710, 363] on input at bounding box center [745, 360] width 133 height 30
paste input "38521078"
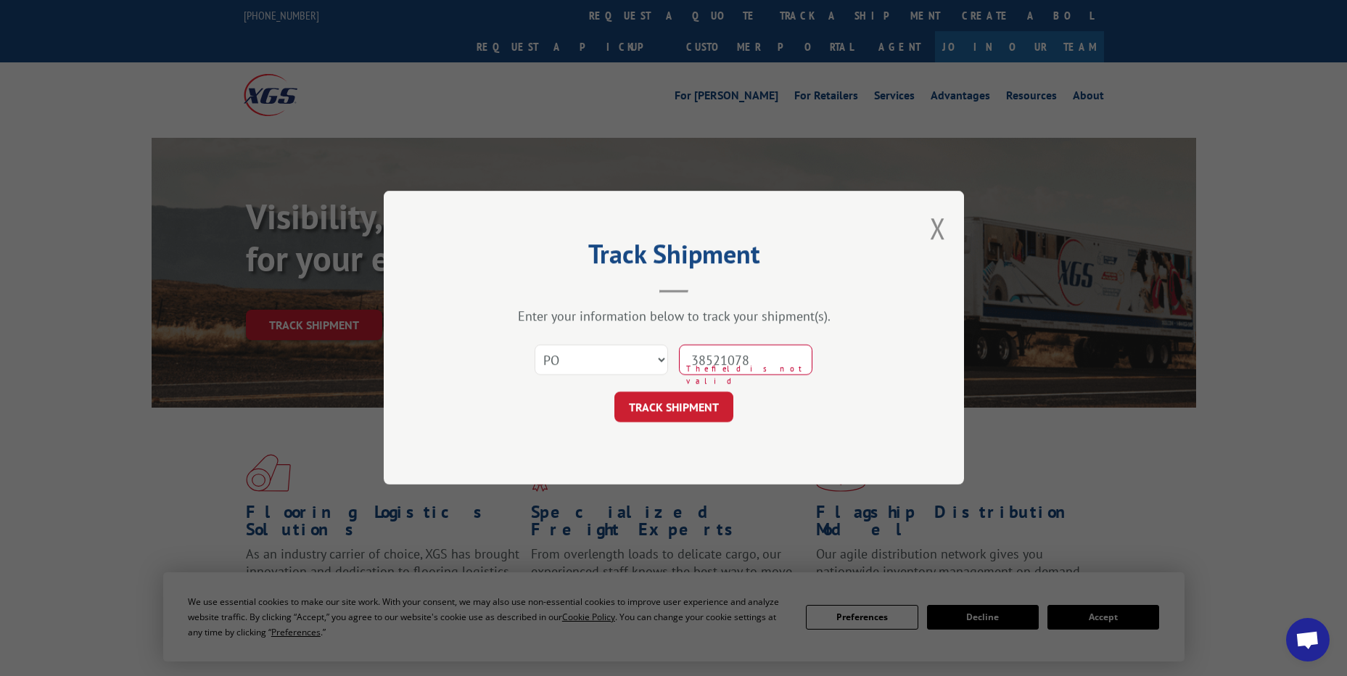
click at [707, 368] on input "38521078" at bounding box center [745, 360] width 133 height 30
type input "38521078"
click at [711, 394] on button "TRACK SHIPMENT" at bounding box center [673, 407] width 119 height 30
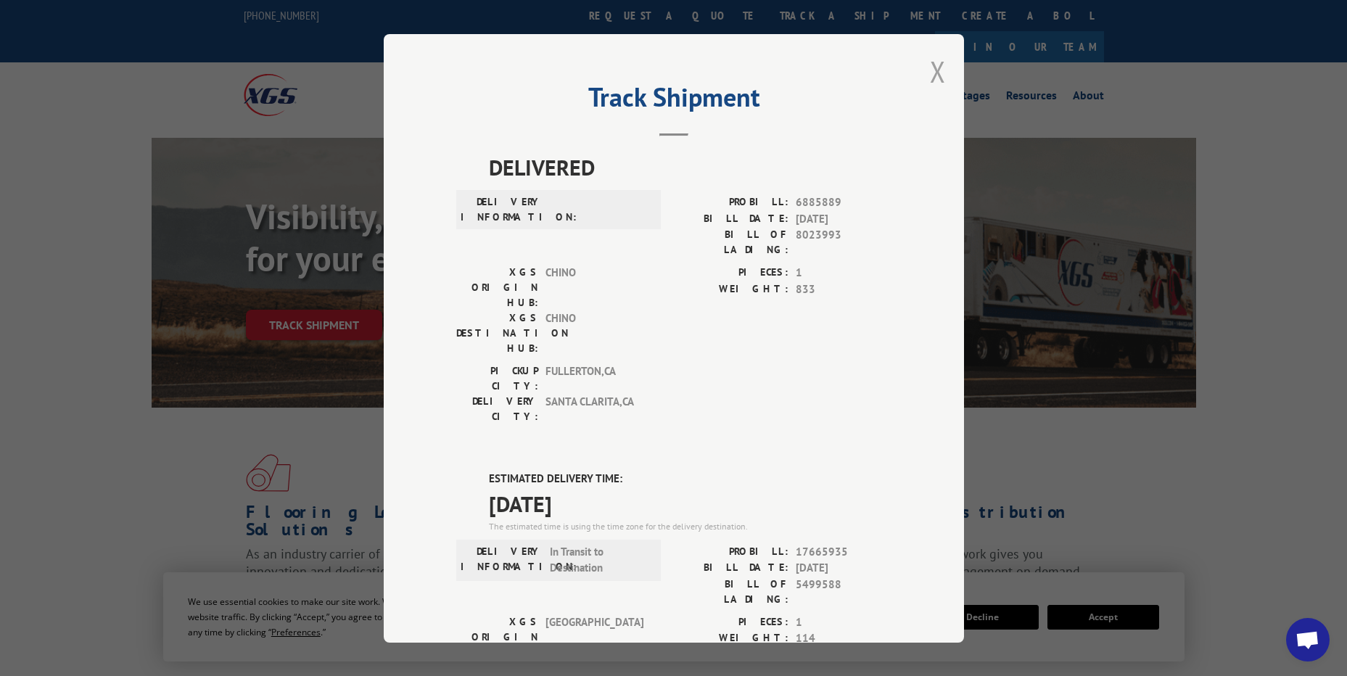
click at [930, 71] on button "Close modal" at bounding box center [938, 71] width 16 height 38
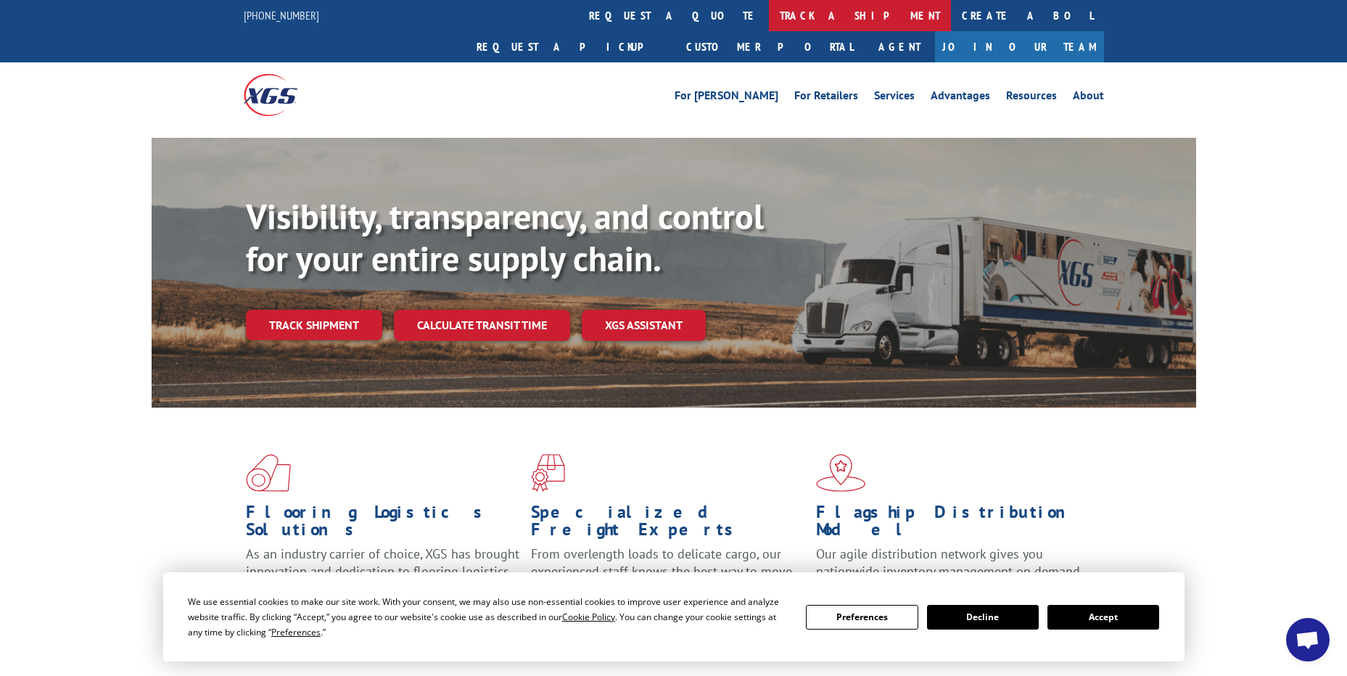
click at [769, 13] on link "track a shipment" at bounding box center [860, 15] width 182 height 31
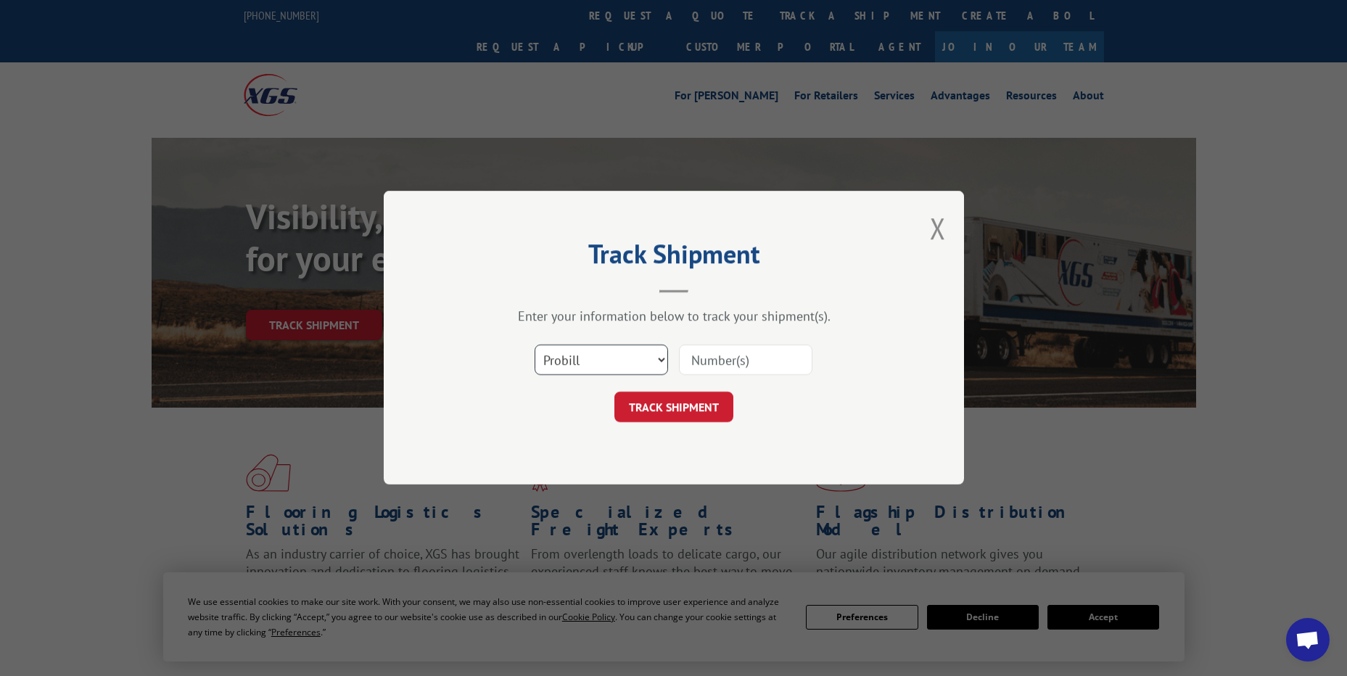
click at [591, 367] on select "Select category... Probill BOL PO" at bounding box center [600, 360] width 133 height 30
select select "po"
click at [534, 345] on select "Select category... Probill BOL PO" at bounding box center [600, 360] width 133 height 30
click at [686, 352] on input at bounding box center [745, 360] width 133 height 30
paste input "25543421"
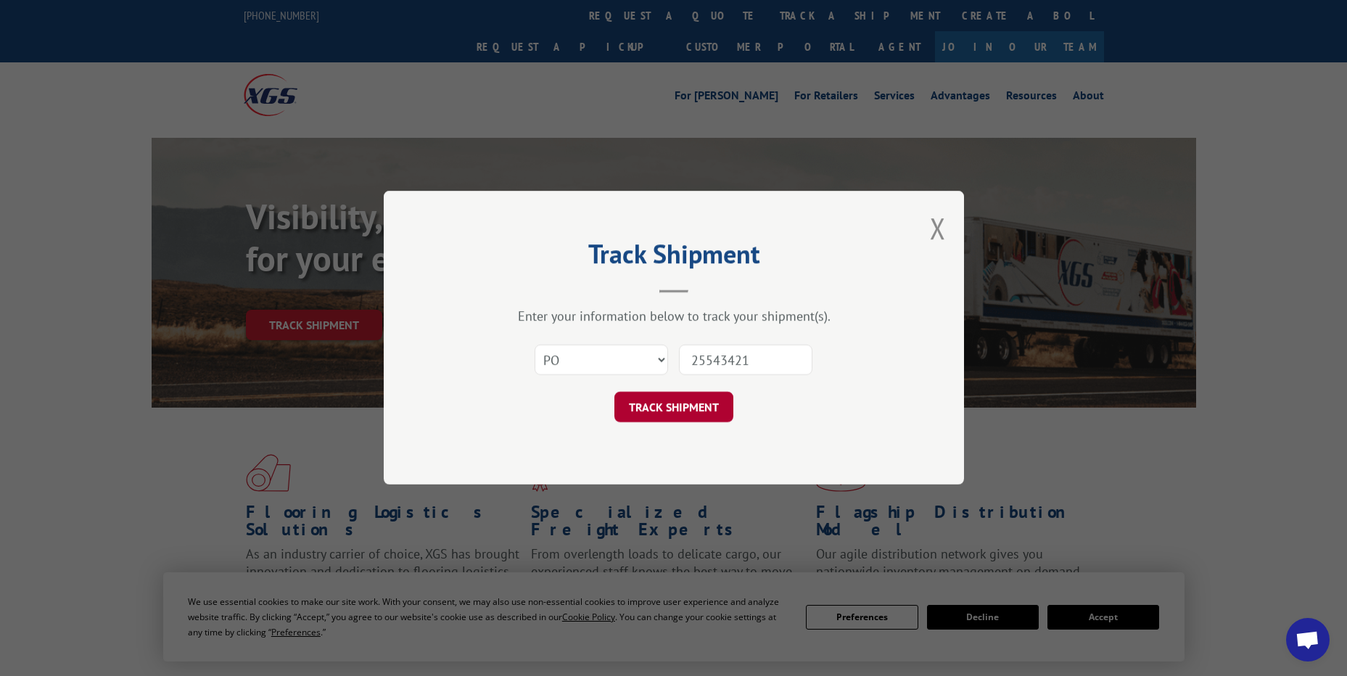
type input "25543421"
click at [702, 408] on button "TRACK SHIPMENT" at bounding box center [673, 407] width 119 height 30
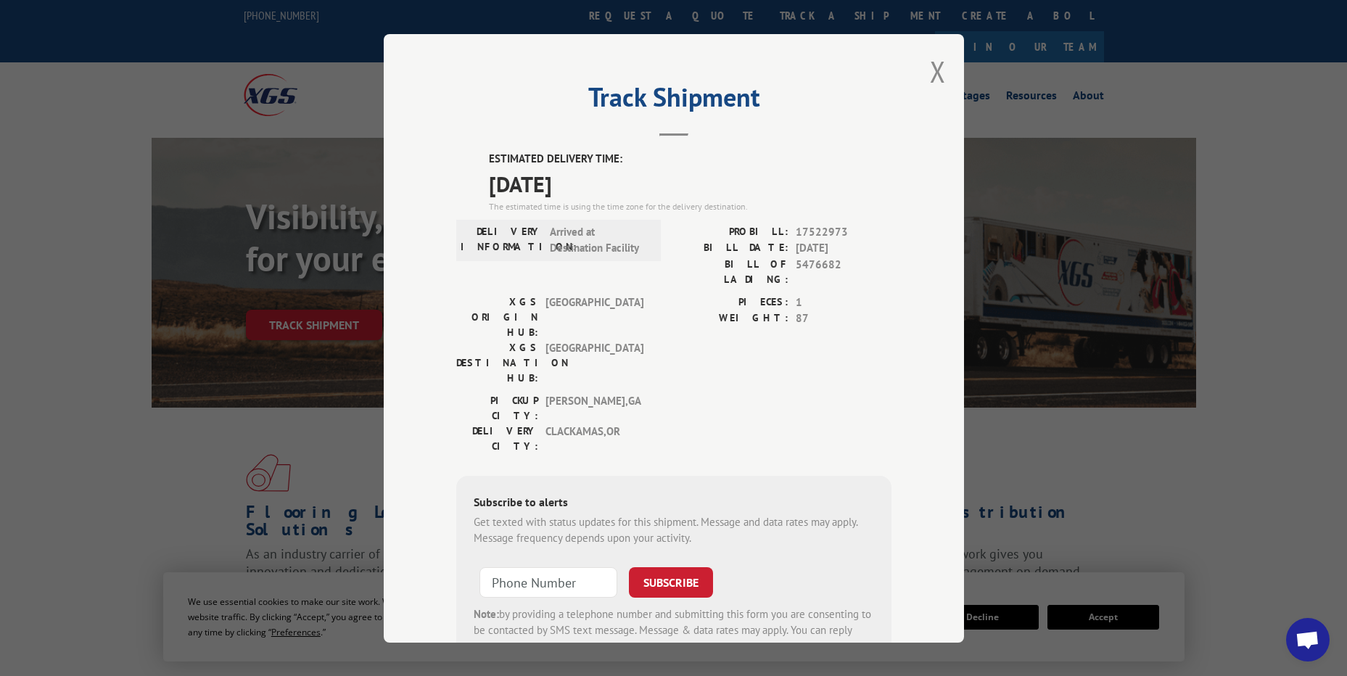
drag, startPoint x: 928, startPoint y: 67, endPoint x: 888, endPoint y: 66, distance: 39.9
click at [930, 67] on button "Close modal" at bounding box center [938, 71] width 16 height 38
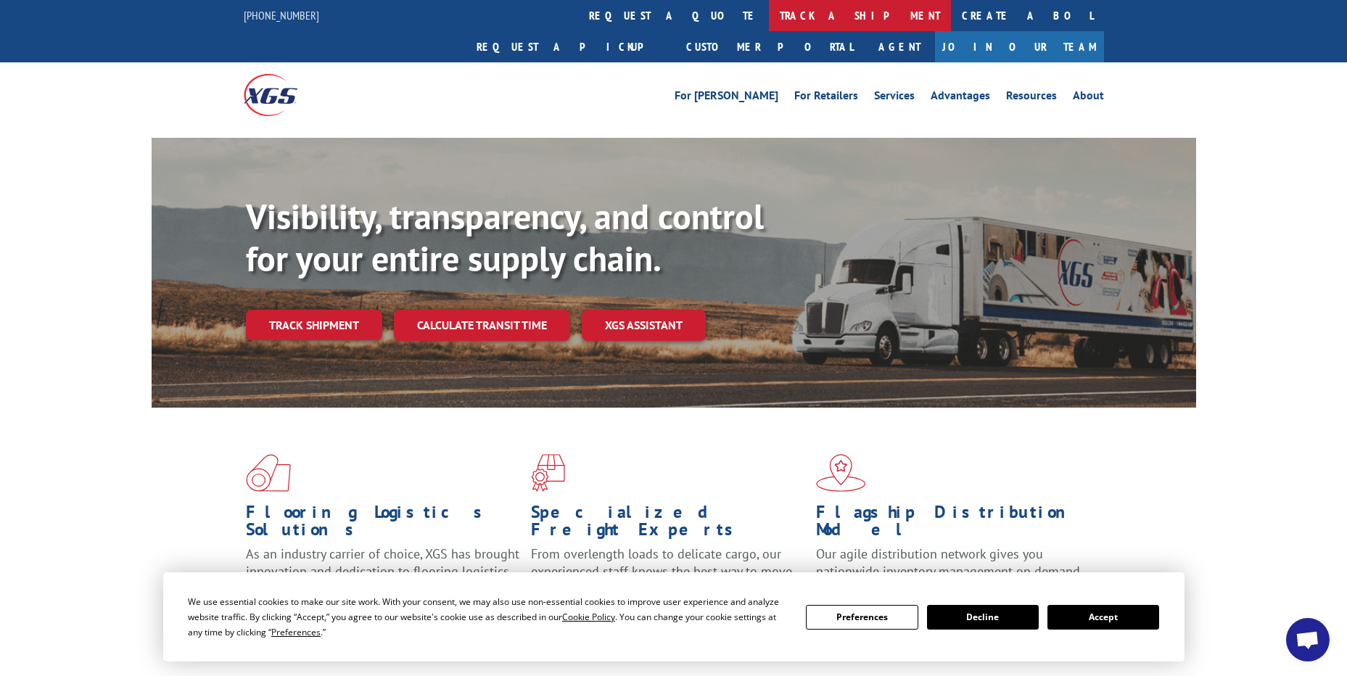
click at [769, 20] on link "track a shipment" at bounding box center [860, 15] width 182 height 31
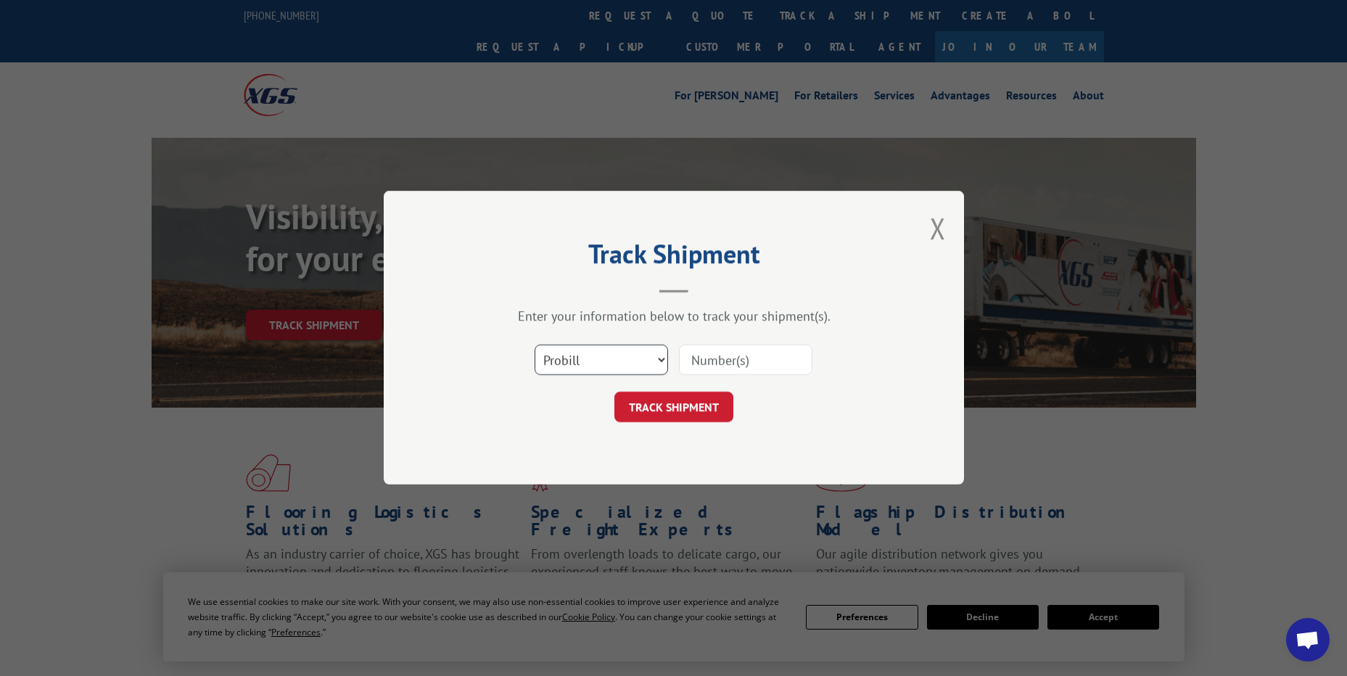
drag, startPoint x: 616, startPoint y: 366, endPoint x: 611, endPoint y: 376, distance: 11.0
click at [616, 366] on select "Select category... Probill BOL PO" at bounding box center [600, 360] width 133 height 30
select select "po"
click at [534, 345] on select "Select category... Probill BOL PO" at bounding box center [600, 360] width 133 height 30
click at [707, 349] on input at bounding box center [745, 360] width 133 height 30
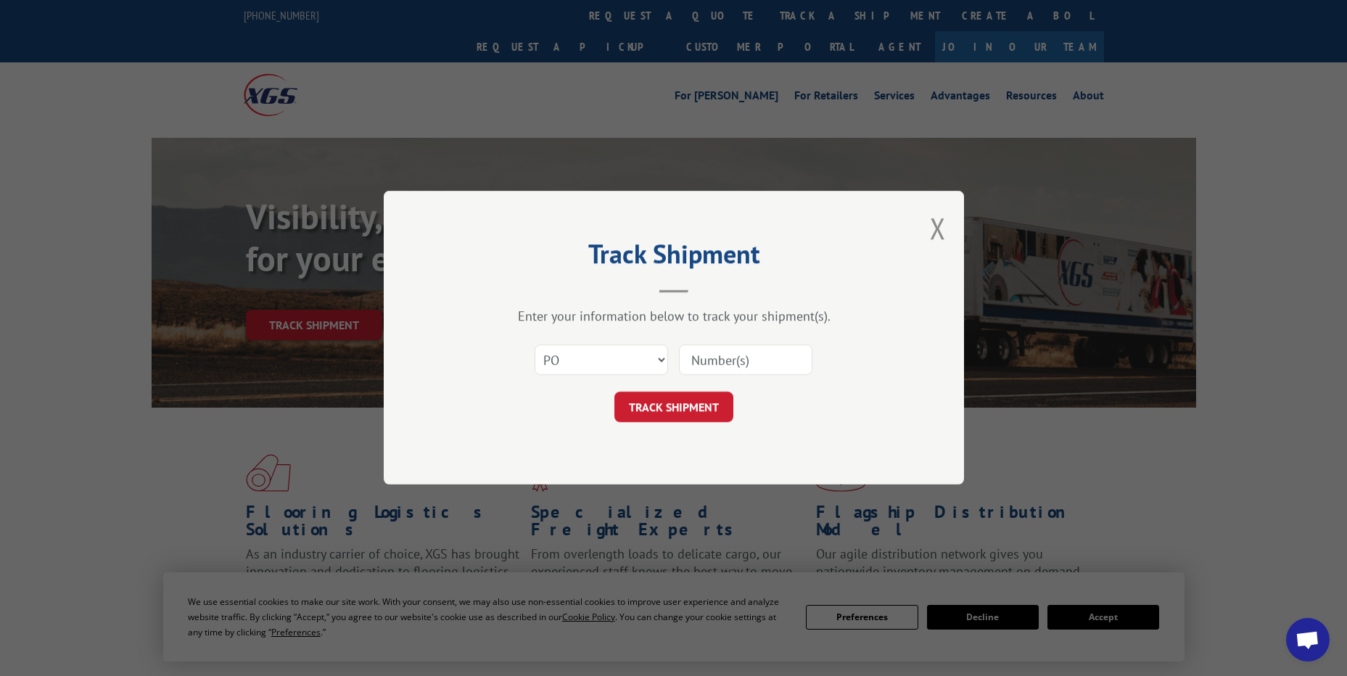
paste input "26507824"
type input "26507824"
click at [695, 402] on button "TRACK SHIPMENT" at bounding box center [673, 407] width 119 height 30
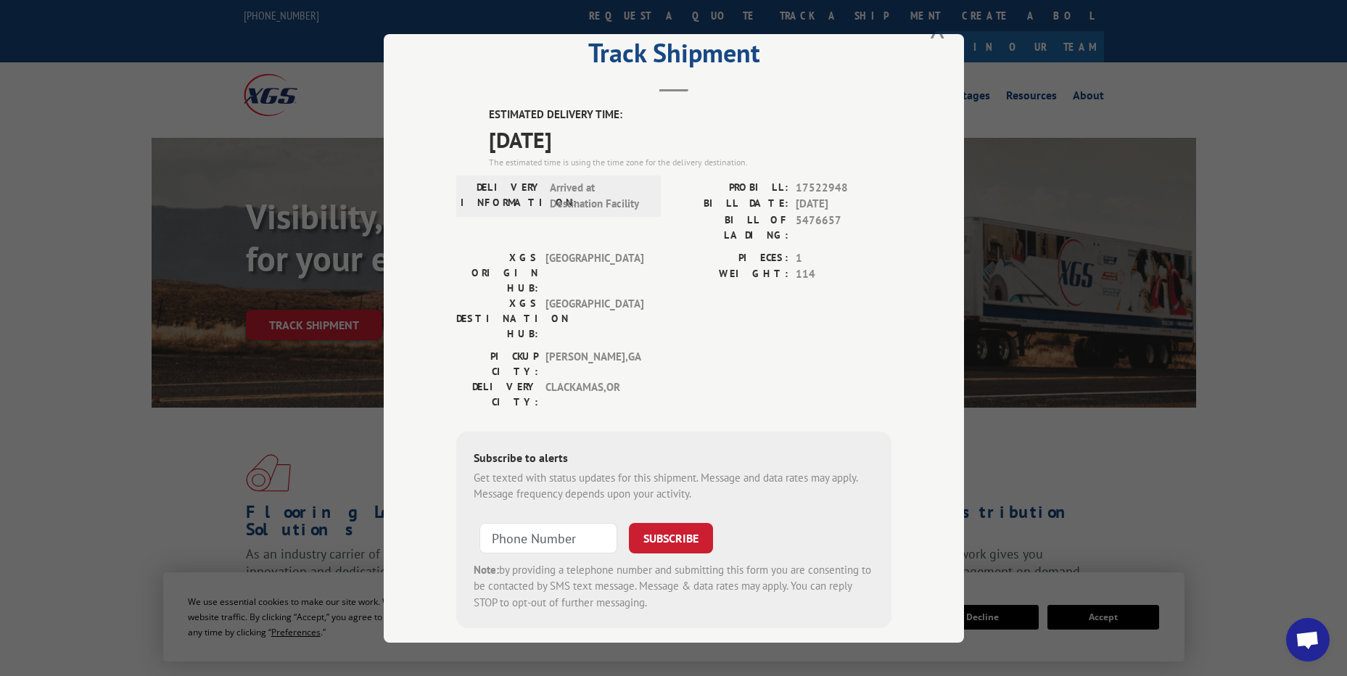
click at [856, 69] on h2 "Track Shipment" at bounding box center [673, 57] width 435 height 28
click at [930, 42] on button "Close modal" at bounding box center [938, 27] width 16 height 38
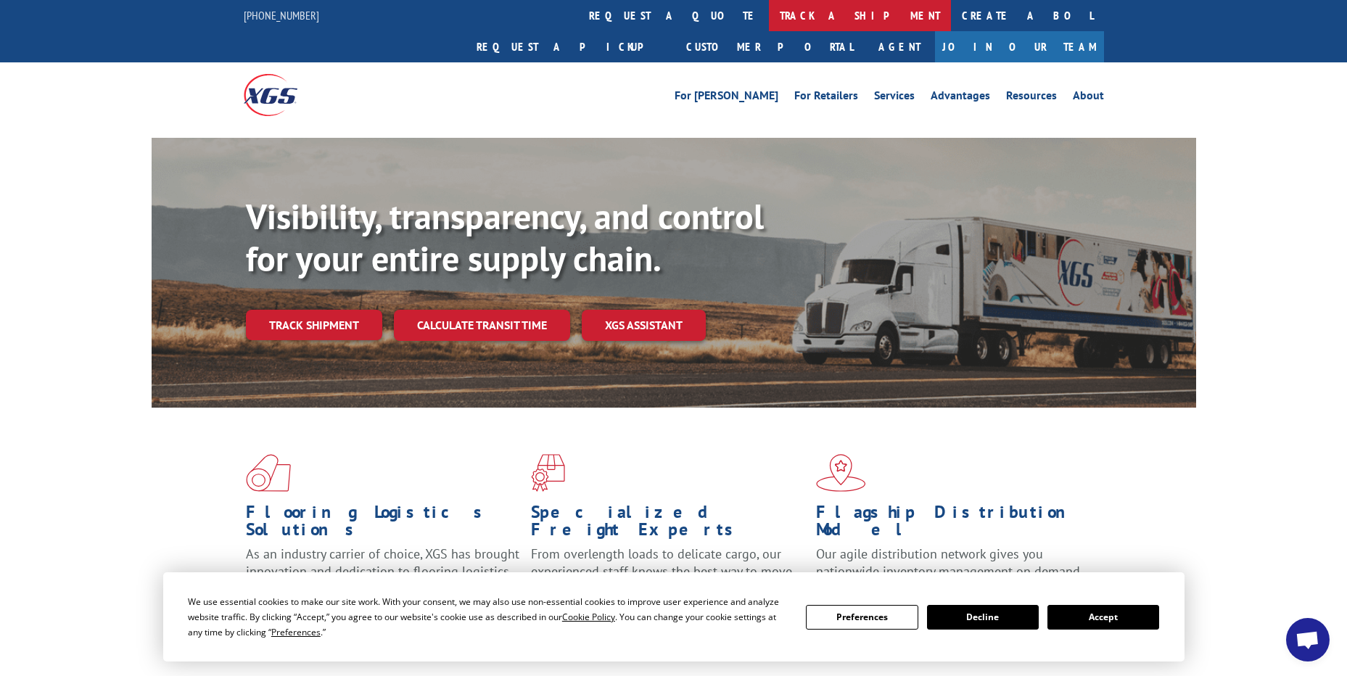
click at [769, 11] on link "track a shipment" at bounding box center [860, 15] width 182 height 31
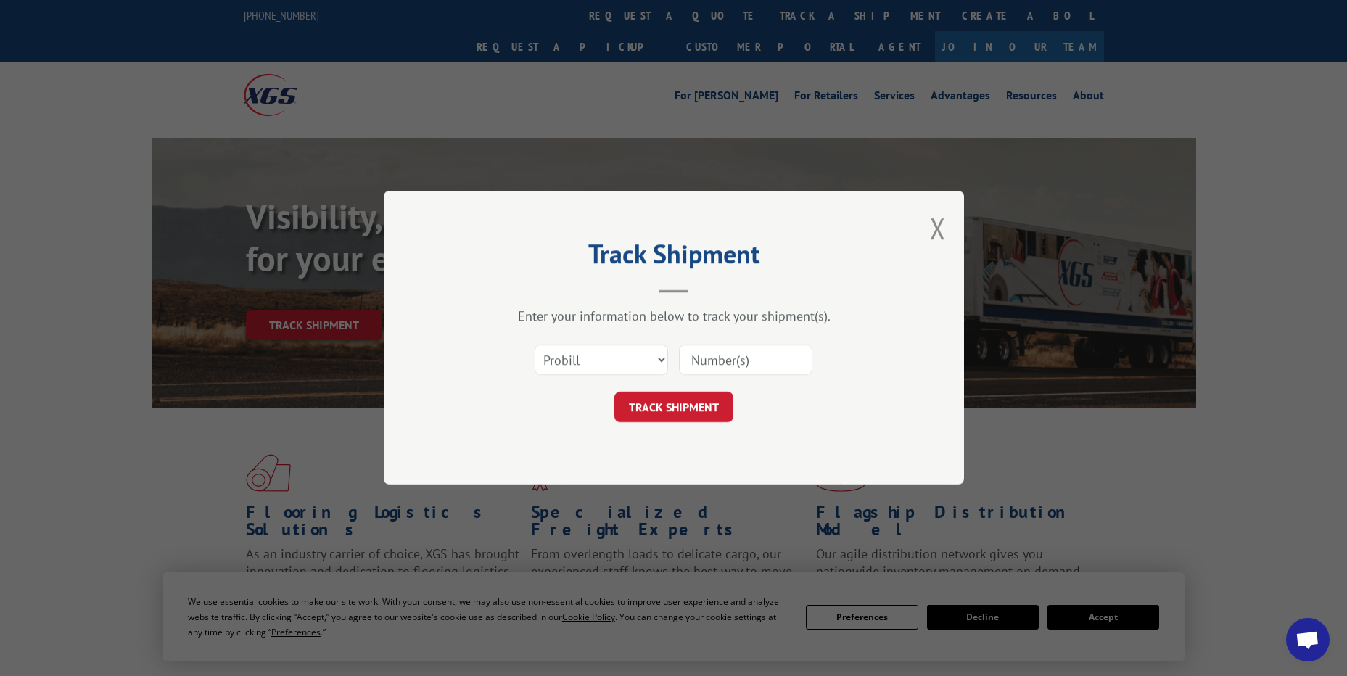
click at [605, 375] on div "Select category... Probill BOL PO" at bounding box center [673, 360] width 435 height 48
drag, startPoint x: 608, startPoint y: 360, endPoint x: 607, endPoint y: 376, distance: 15.2
click at [608, 360] on select "Select category... Probill BOL PO" at bounding box center [600, 360] width 133 height 30
select select "po"
click at [534, 345] on select "Select category... Probill BOL PO" at bounding box center [600, 360] width 133 height 30
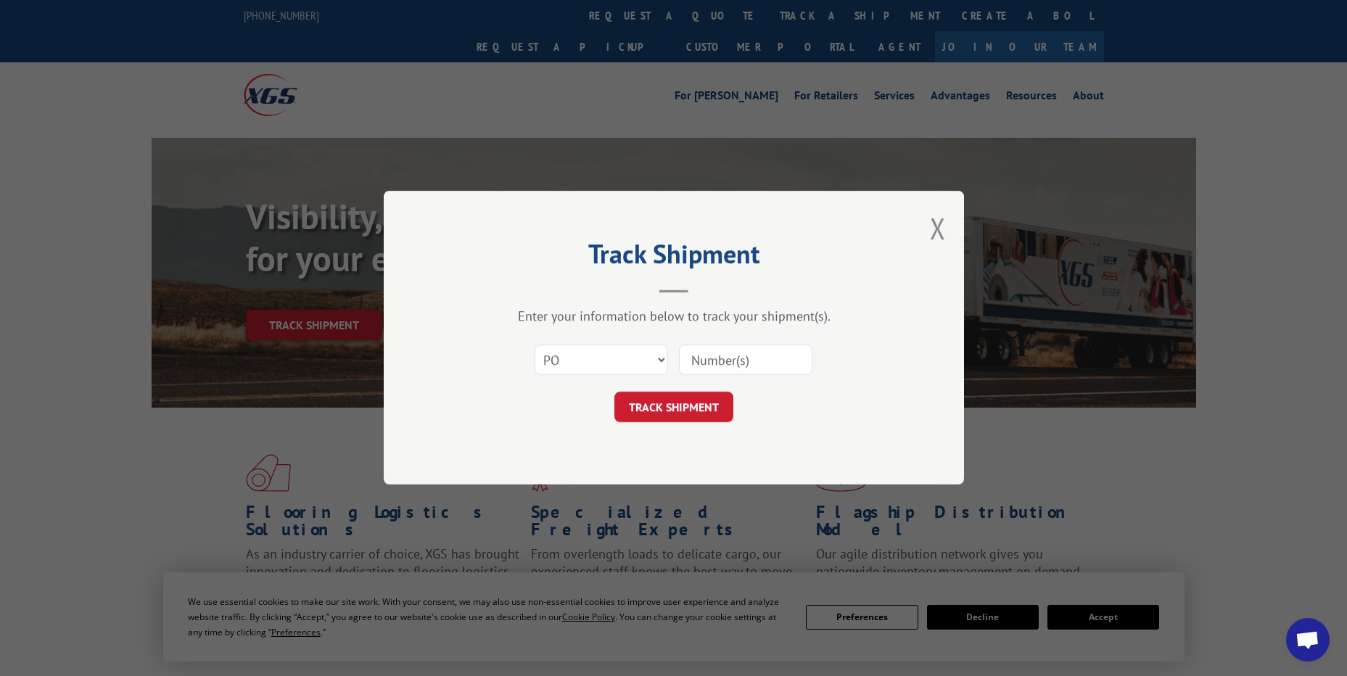
click at [687, 363] on input at bounding box center [745, 360] width 133 height 30
paste input "18512682"
type input "18512682"
click at [701, 405] on button "TRACK SHIPMENT" at bounding box center [673, 407] width 119 height 30
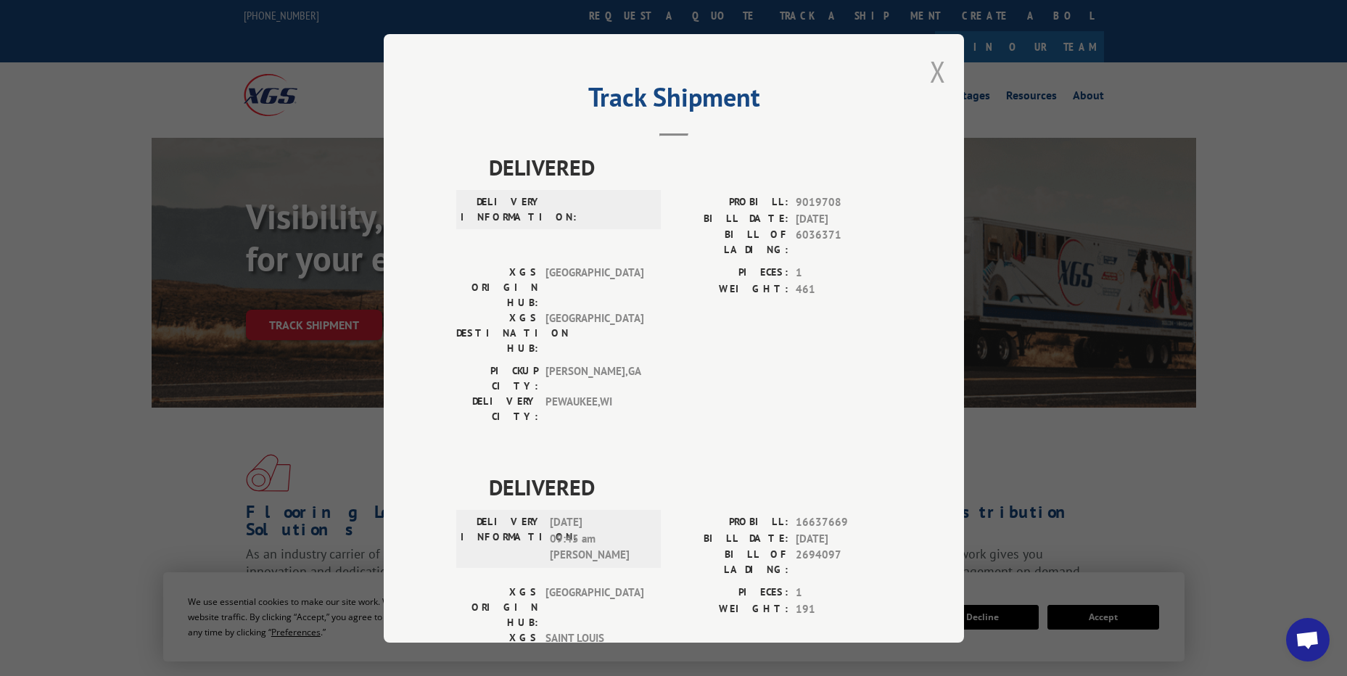
click at [932, 80] on button "Close modal" at bounding box center [938, 71] width 16 height 38
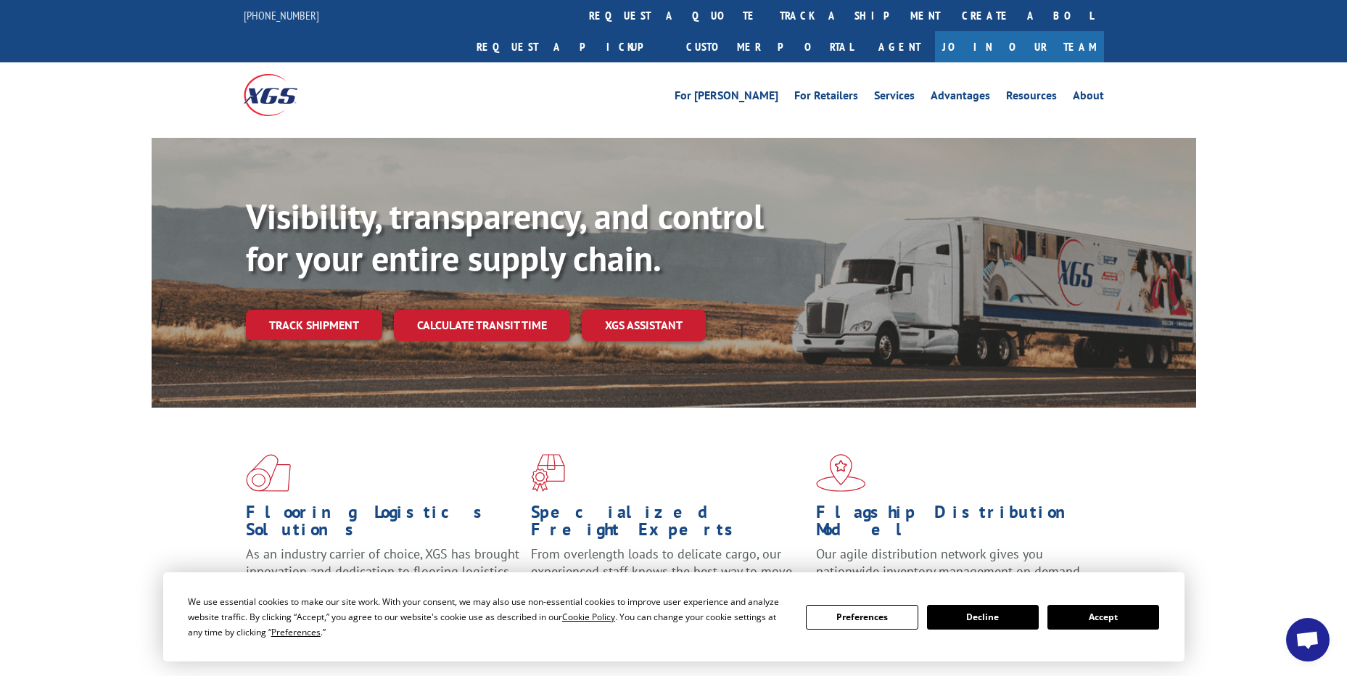
click at [769, 9] on link "track a shipment" at bounding box center [860, 15] width 182 height 31
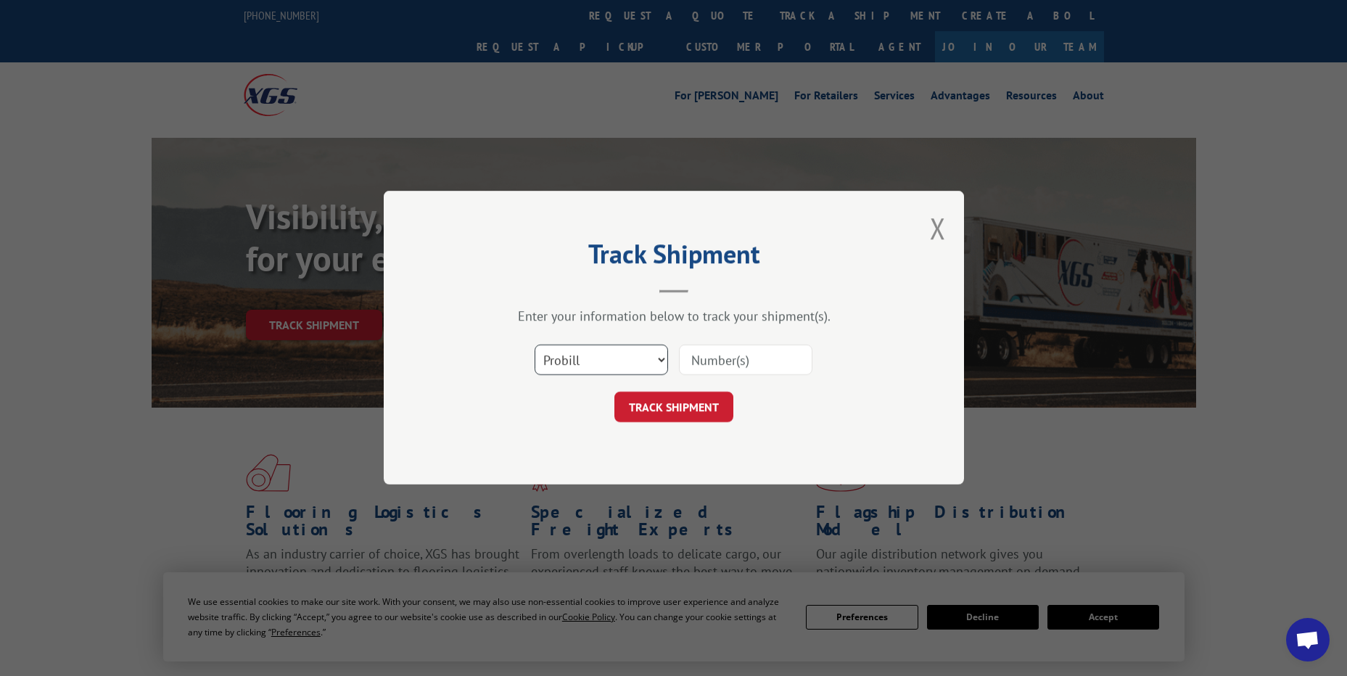
click at [593, 369] on select "Select category... Probill BOL PO" at bounding box center [600, 360] width 133 height 30
select select "po"
click at [534, 345] on select "Select category... Probill BOL PO" at bounding box center [600, 360] width 133 height 30
click at [742, 357] on input at bounding box center [745, 360] width 133 height 30
paste input "18512728"
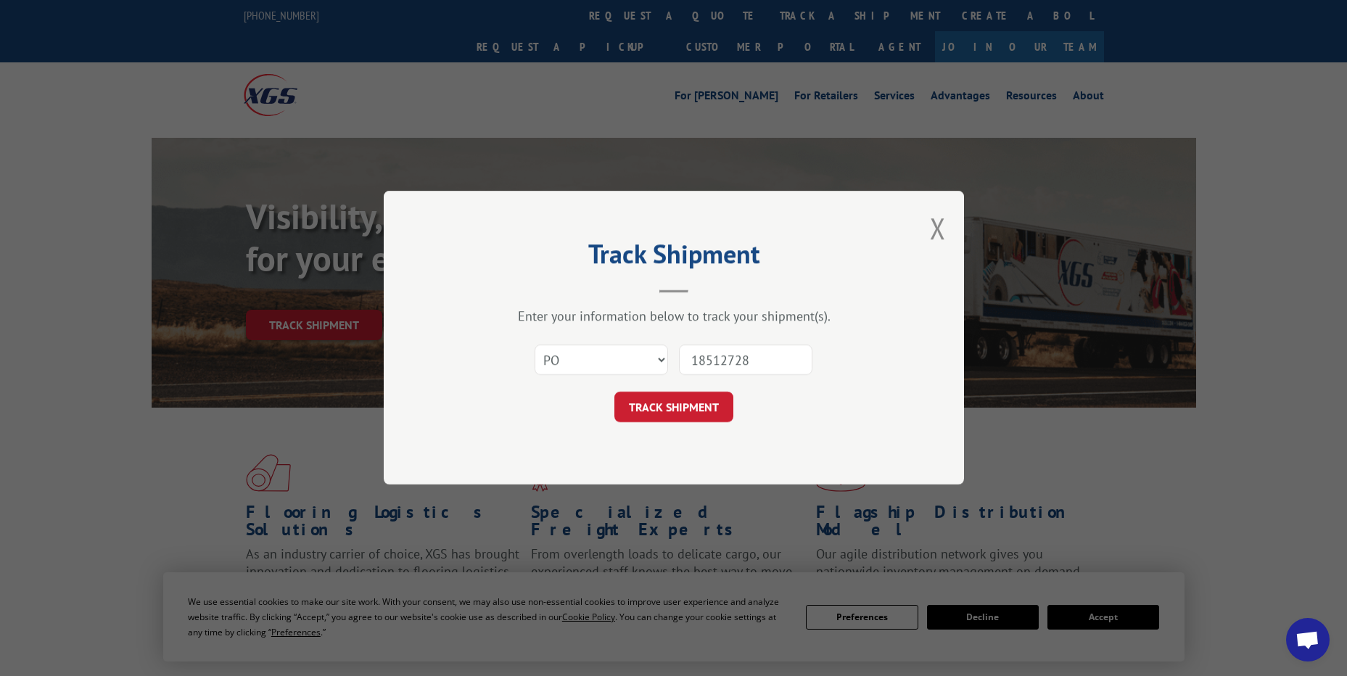
type input "18512728"
click at [690, 384] on div "Select category... Probill BOL PO 18512728" at bounding box center [673, 360] width 435 height 48
click at [683, 397] on button "TRACK SHIPMENT" at bounding box center [673, 407] width 119 height 30
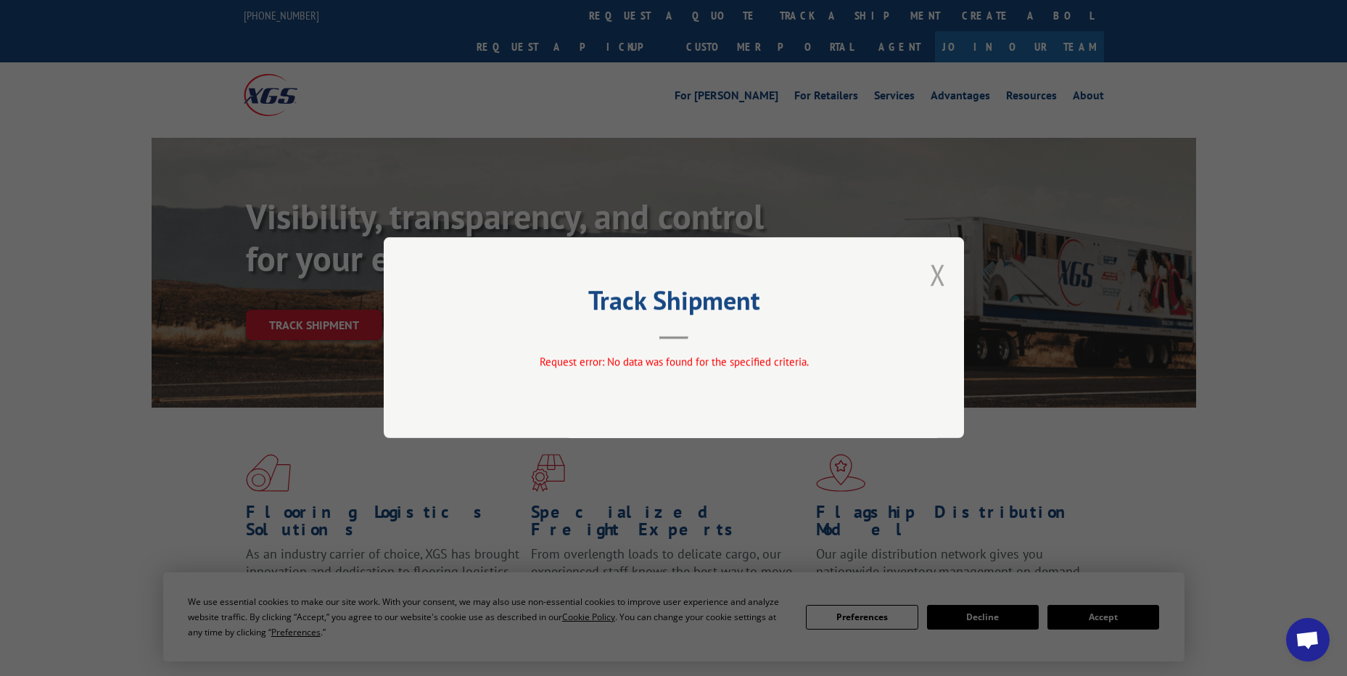
click at [933, 277] on button "Close modal" at bounding box center [938, 274] width 16 height 38
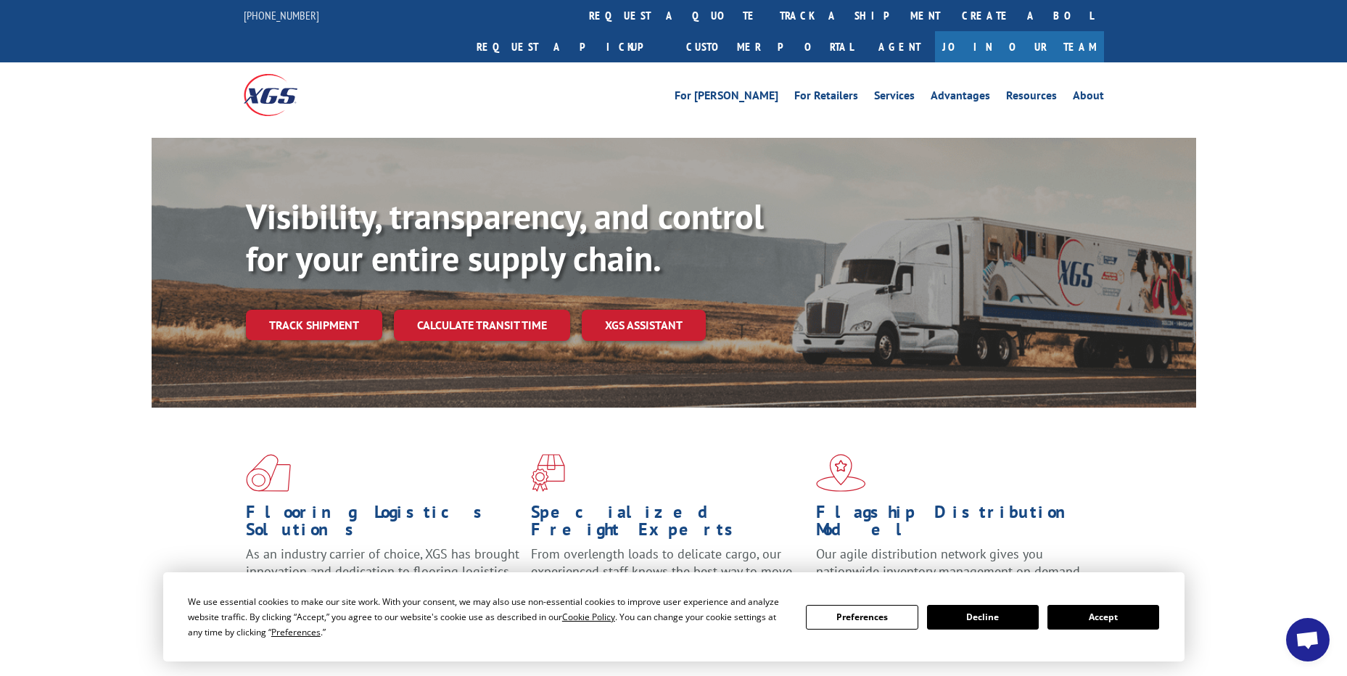
click at [769, 22] on link "track a shipment" at bounding box center [860, 15] width 182 height 31
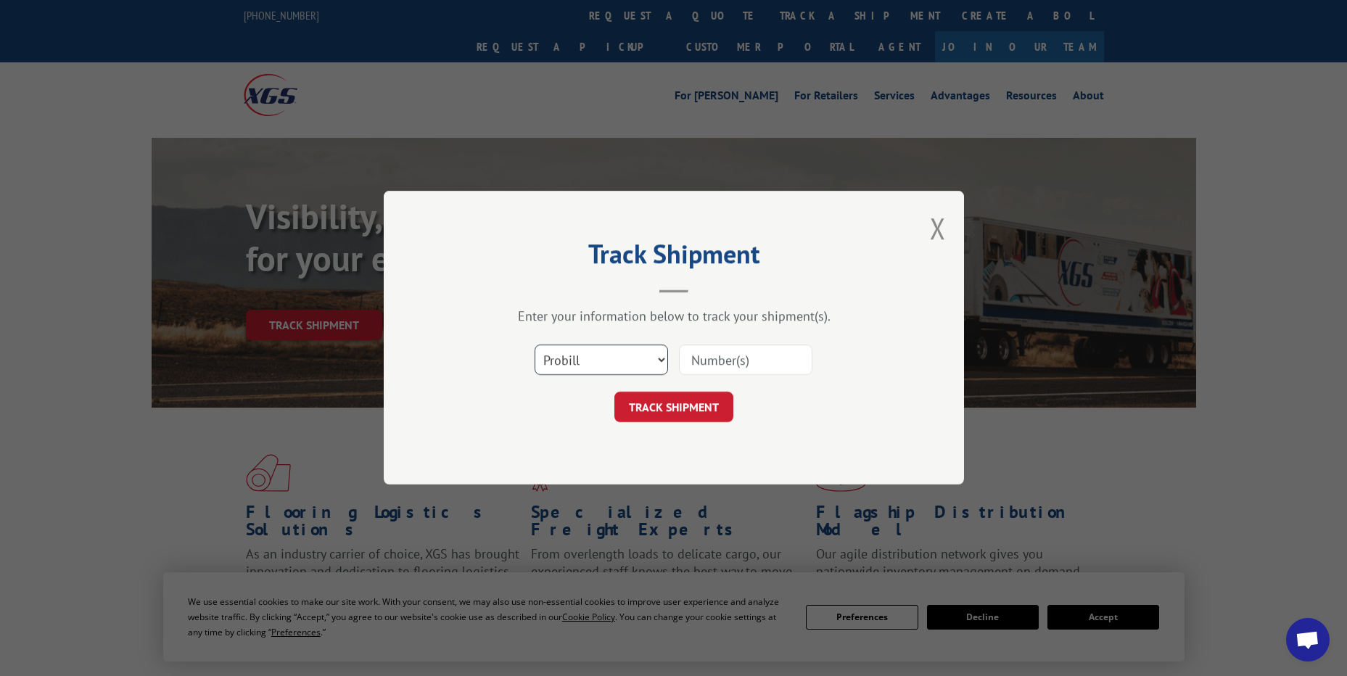
click at [605, 367] on select "Select category... Probill BOL PO" at bounding box center [600, 360] width 133 height 30
select select "po"
click at [534, 345] on select "Select category... Probill BOL PO" at bounding box center [600, 360] width 133 height 30
click at [707, 351] on input at bounding box center [745, 360] width 133 height 30
paste input "10501071"
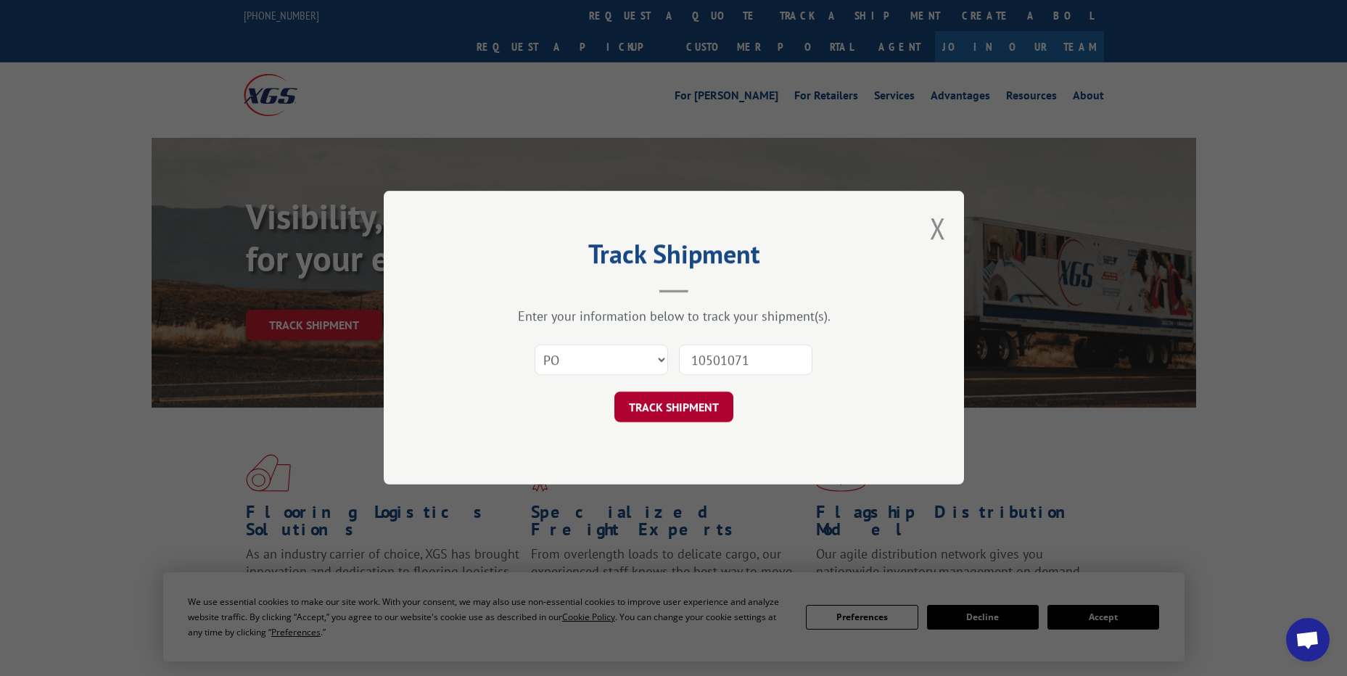
type input "10501071"
click at [658, 406] on button "TRACK SHIPMENT" at bounding box center [673, 407] width 119 height 30
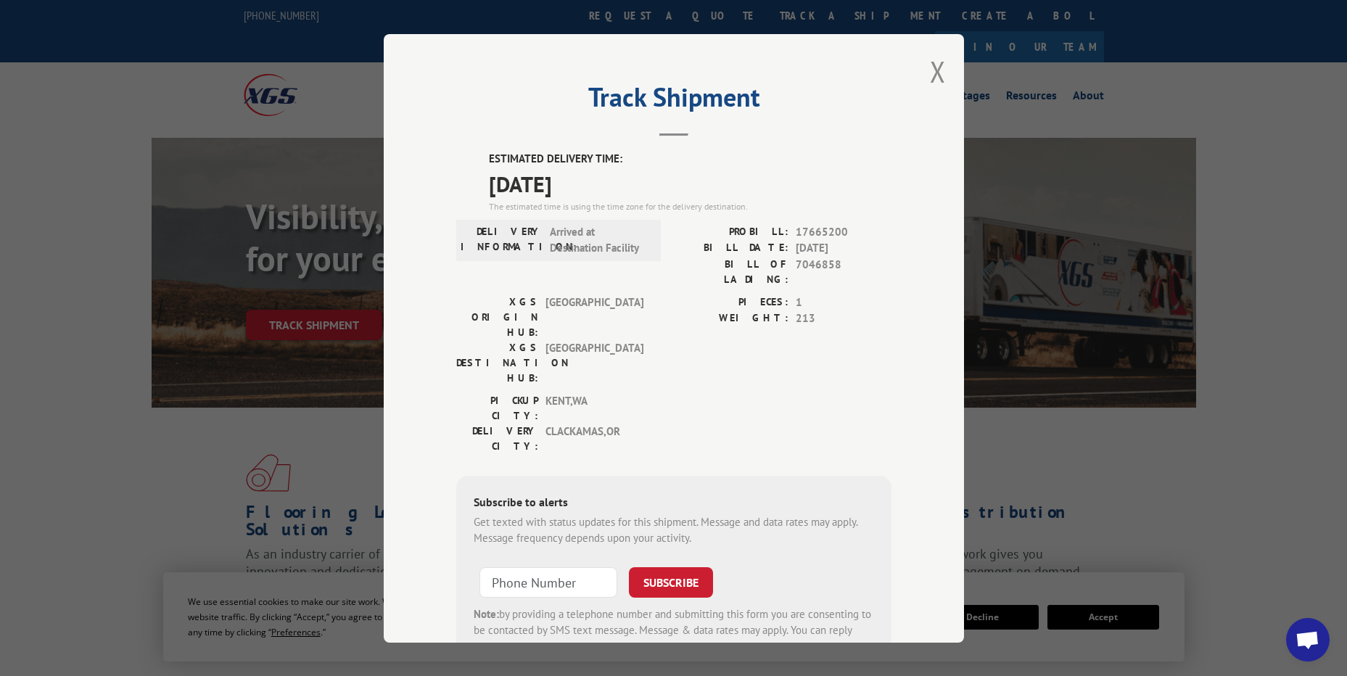
click at [942, 67] on div "Track Shipment ESTIMATED DELIVERY TIME: [DATE] The estimated time is using the …" at bounding box center [674, 338] width 580 height 608
click at [939, 83] on button "Close modal" at bounding box center [938, 71] width 16 height 38
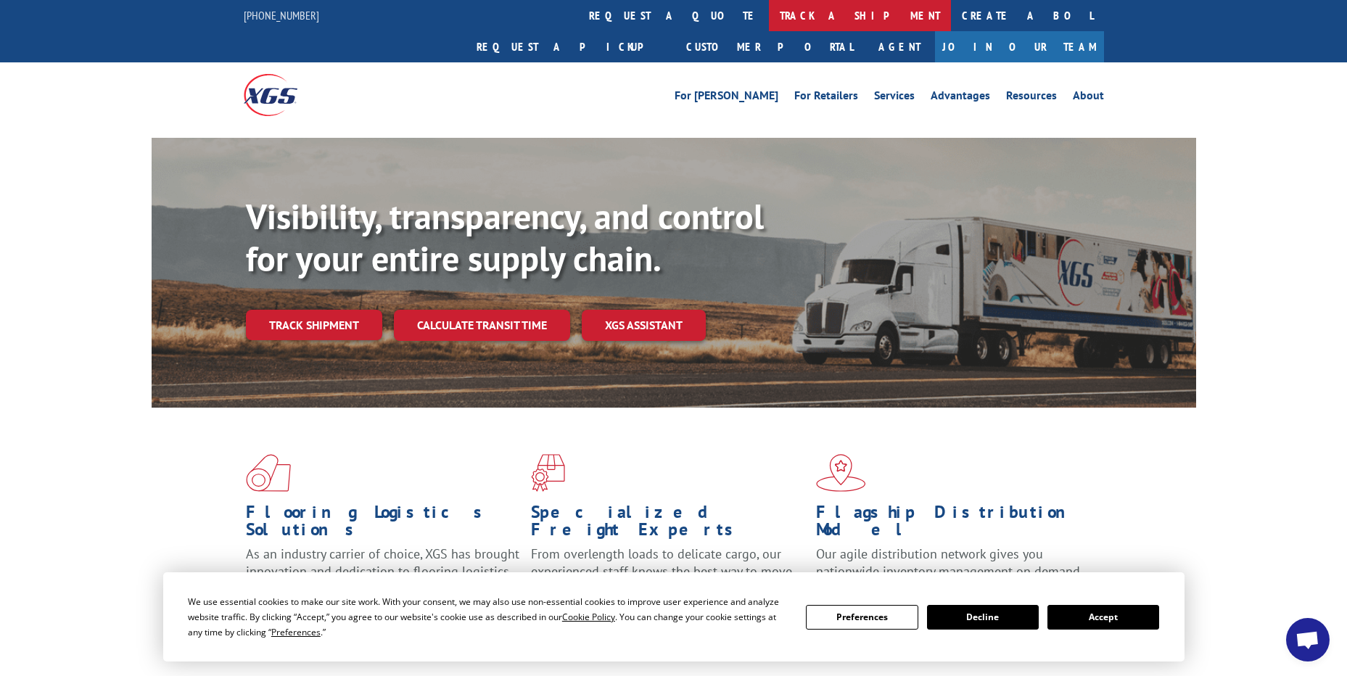
click at [769, 23] on link "track a shipment" at bounding box center [860, 15] width 182 height 31
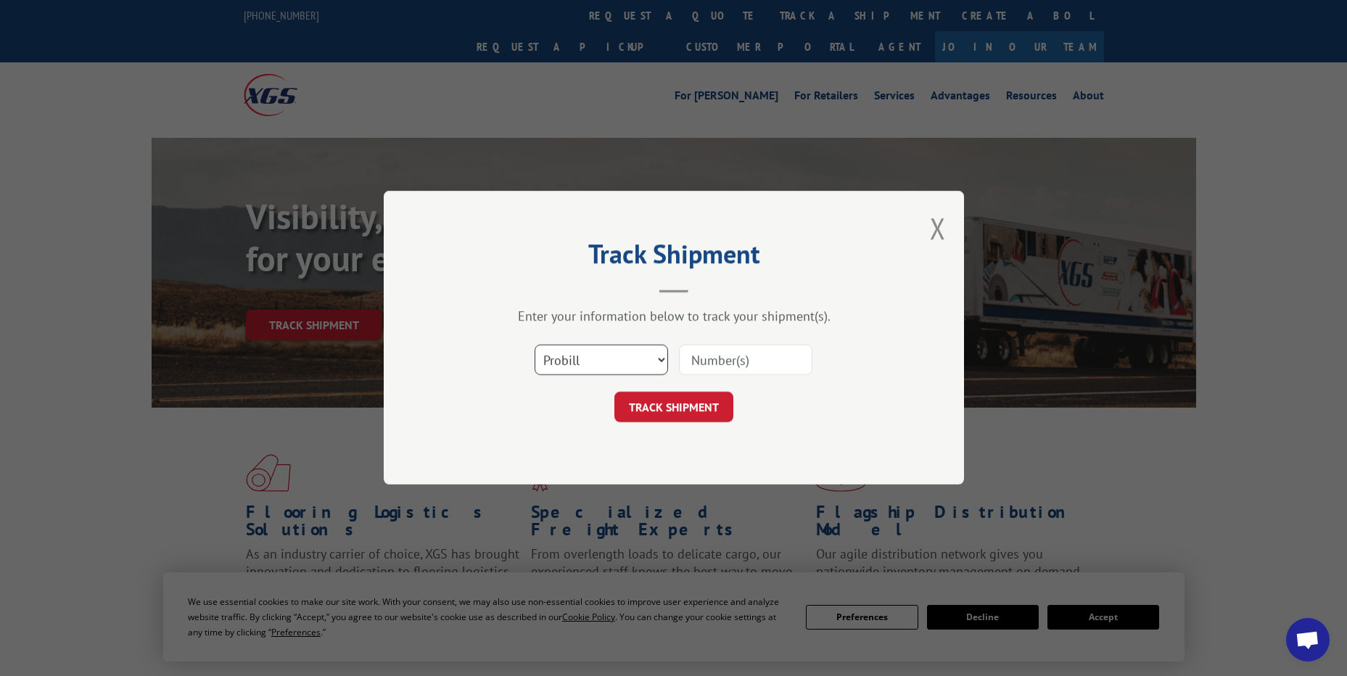
click at [570, 368] on select "Select category... Probill BOL PO" at bounding box center [600, 360] width 133 height 30
select select "po"
click at [534, 345] on select "Select category... Probill BOL PO" at bounding box center [600, 360] width 133 height 30
click at [725, 363] on input at bounding box center [745, 360] width 133 height 30
paste input "18541592"
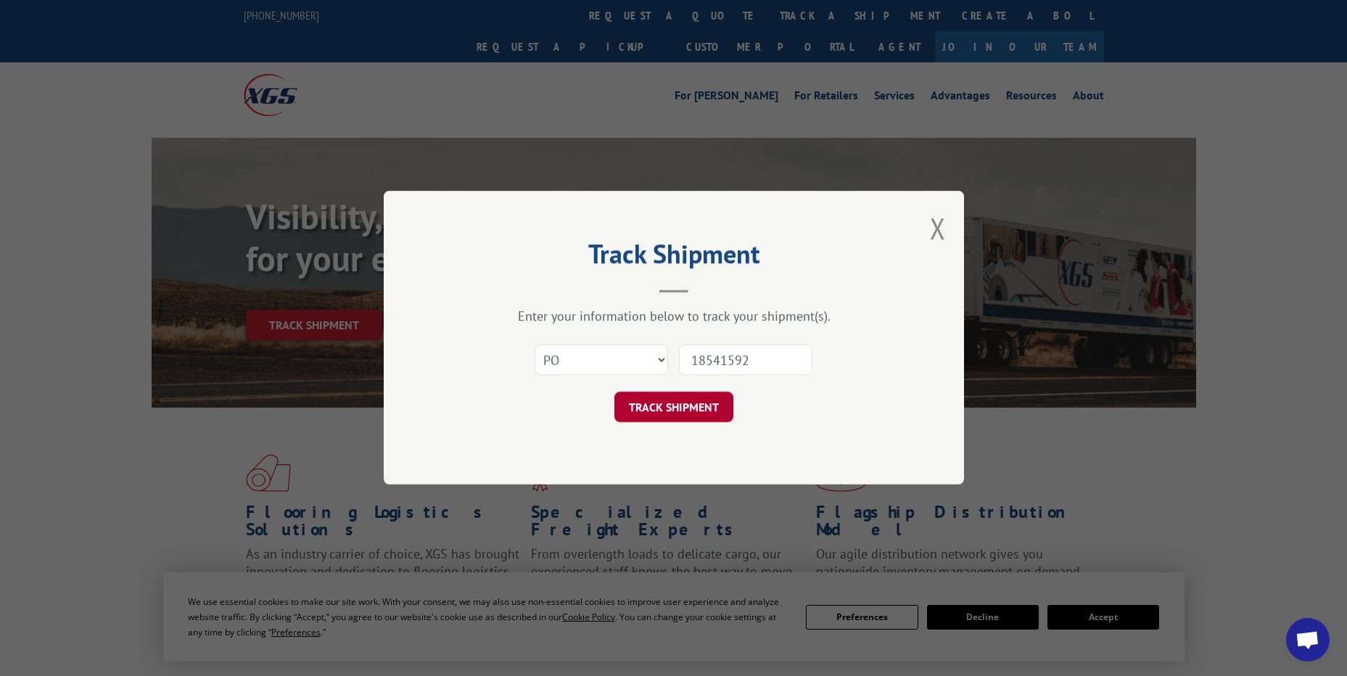
type input "18541592"
click at [725, 416] on button "TRACK SHIPMENT" at bounding box center [673, 407] width 119 height 30
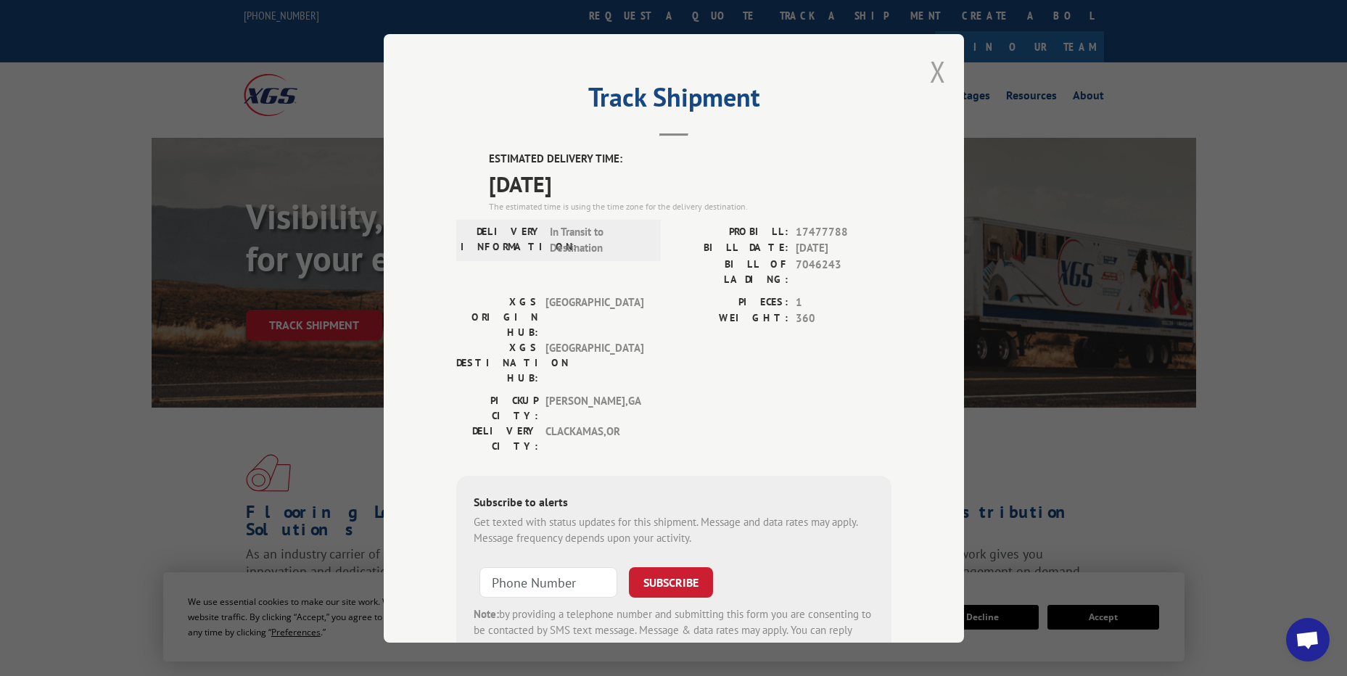
click at [930, 75] on button "Close modal" at bounding box center [938, 71] width 16 height 38
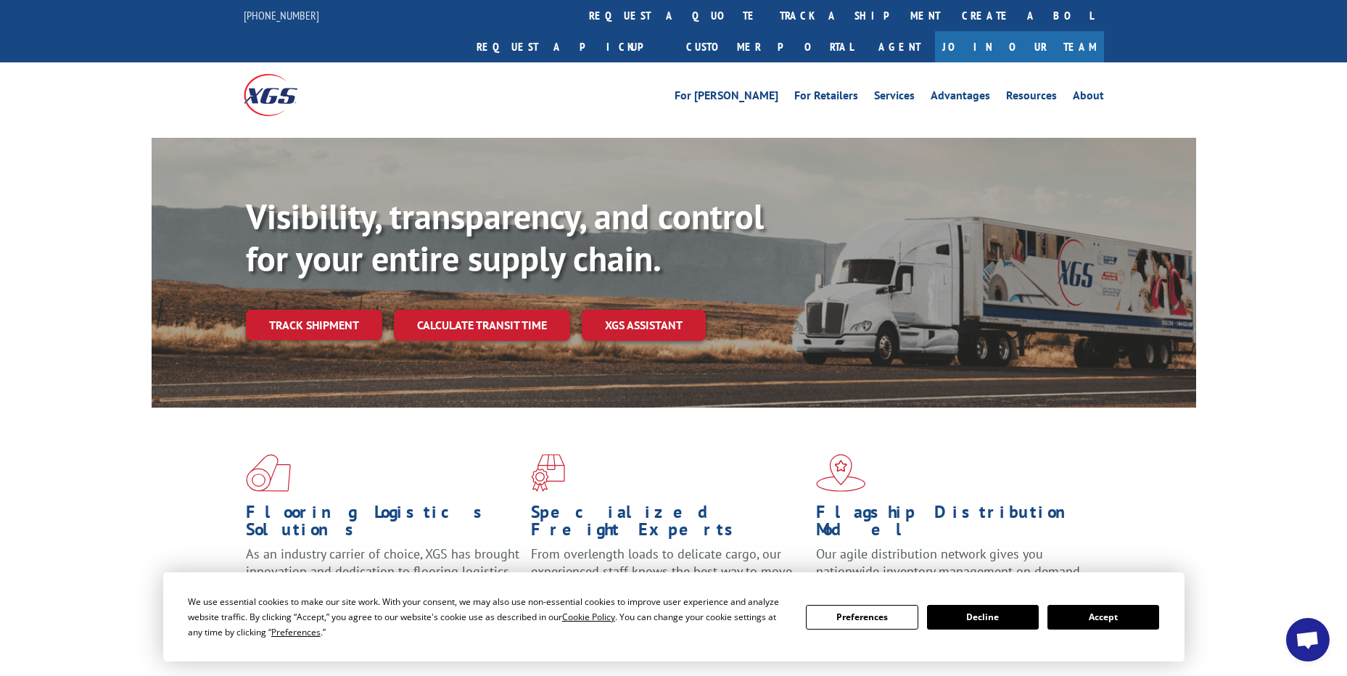
click at [769, 20] on link "track a shipment" at bounding box center [860, 15] width 182 height 31
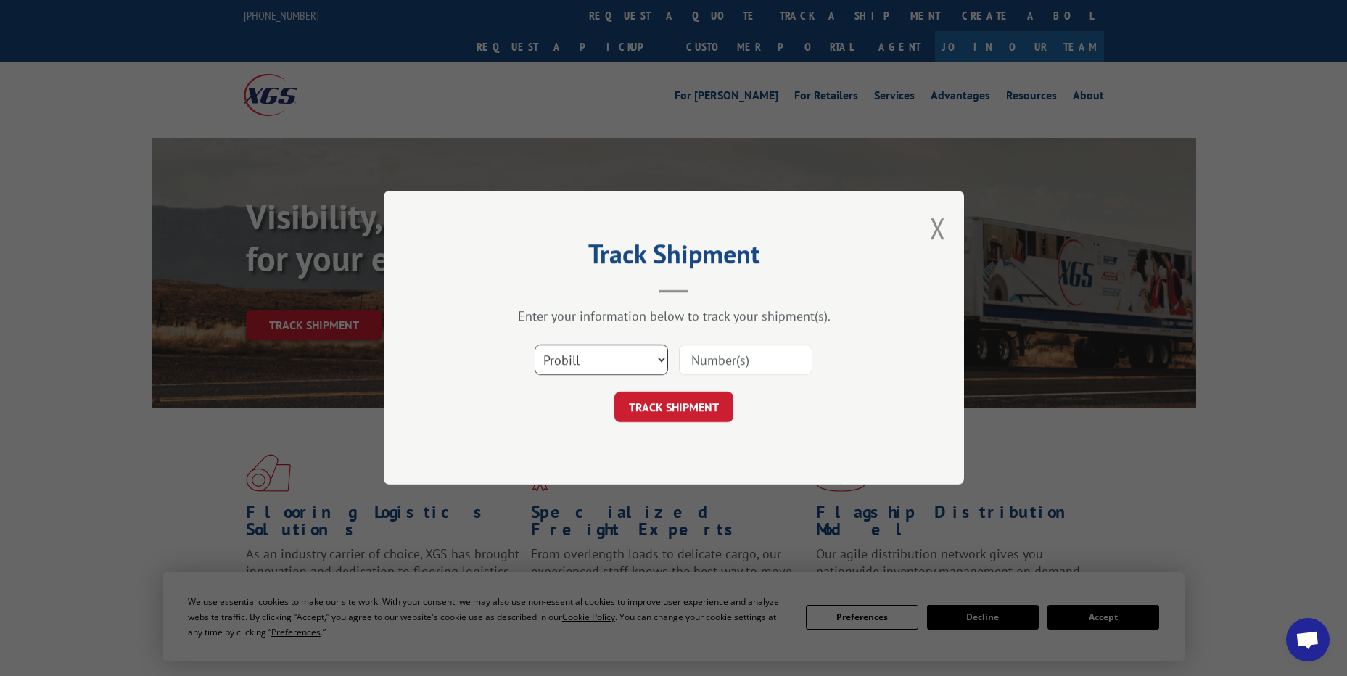
drag, startPoint x: 598, startPoint y: 361, endPoint x: 595, endPoint y: 378, distance: 17.1
click at [598, 361] on select "Select category... Probill BOL PO" at bounding box center [600, 360] width 133 height 30
select select "po"
click at [534, 345] on select "Select category... Probill BOL PO" at bounding box center [600, 360] width 133 height 30
click at [944, 234] on button "Close modal" at bounding box center [938, 228] width 16 height 38
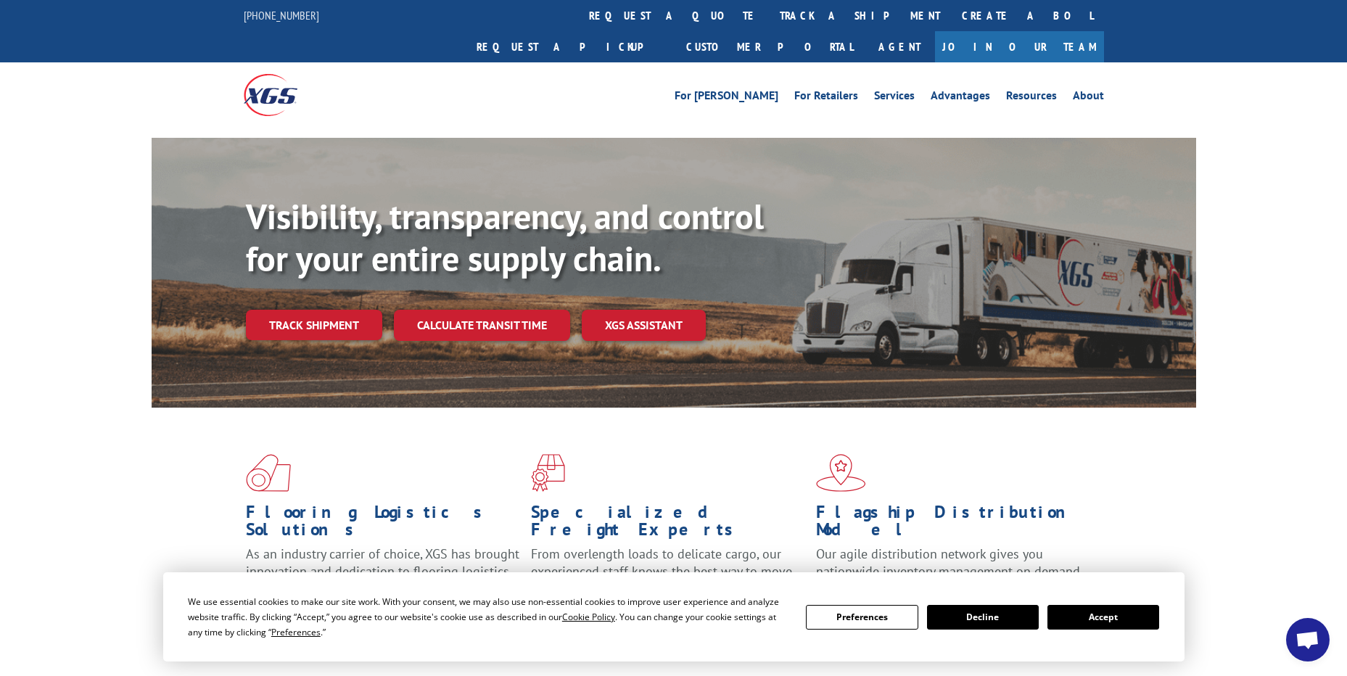
click at [769, 20] on link "track a shipment" at bounding box center [860, 15] width 182 height 31
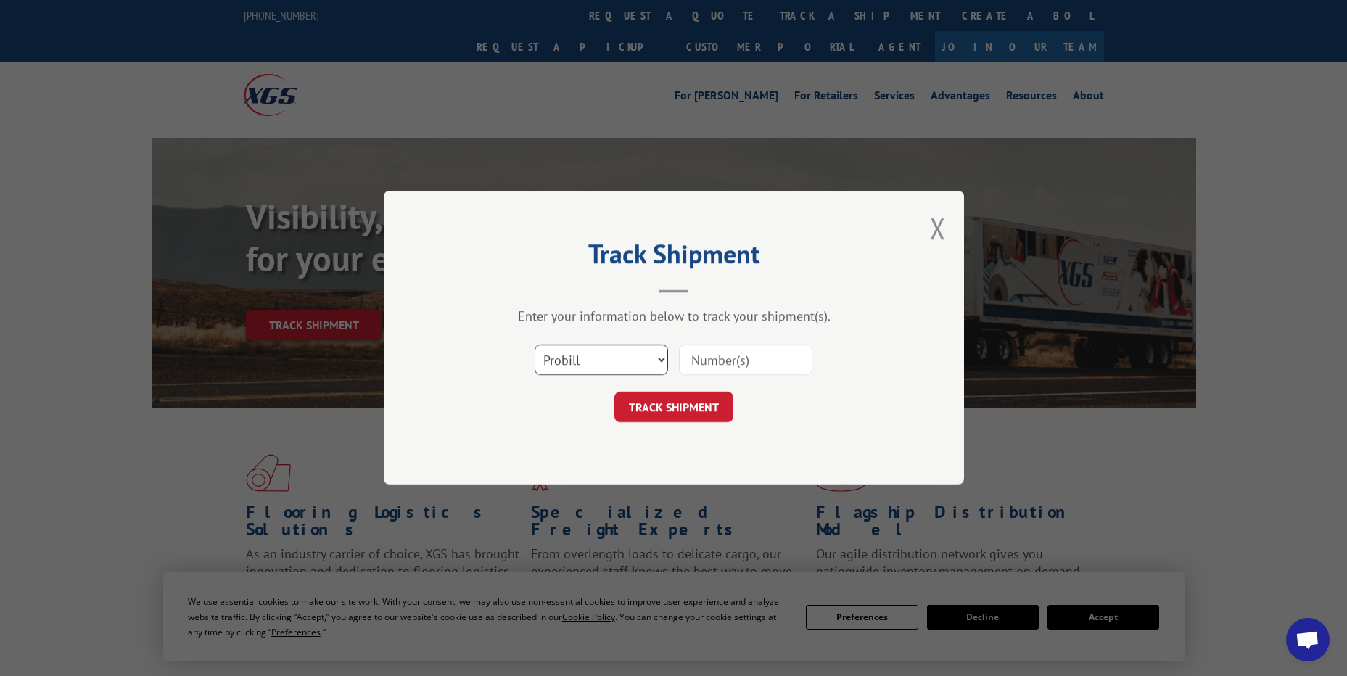
click at [567, 356] on select "Select category... Probill BOL PO" at bounding box center [600, 360] width 133 height 30
select select "po"
click at [534, 345] on select "Select category... Probill BOL PO" at bounding box center [600, 360] width 133 height 30
click at [716, 352] on input at bounding box center [745, 360] width 133 height 30
paste input "41532895"
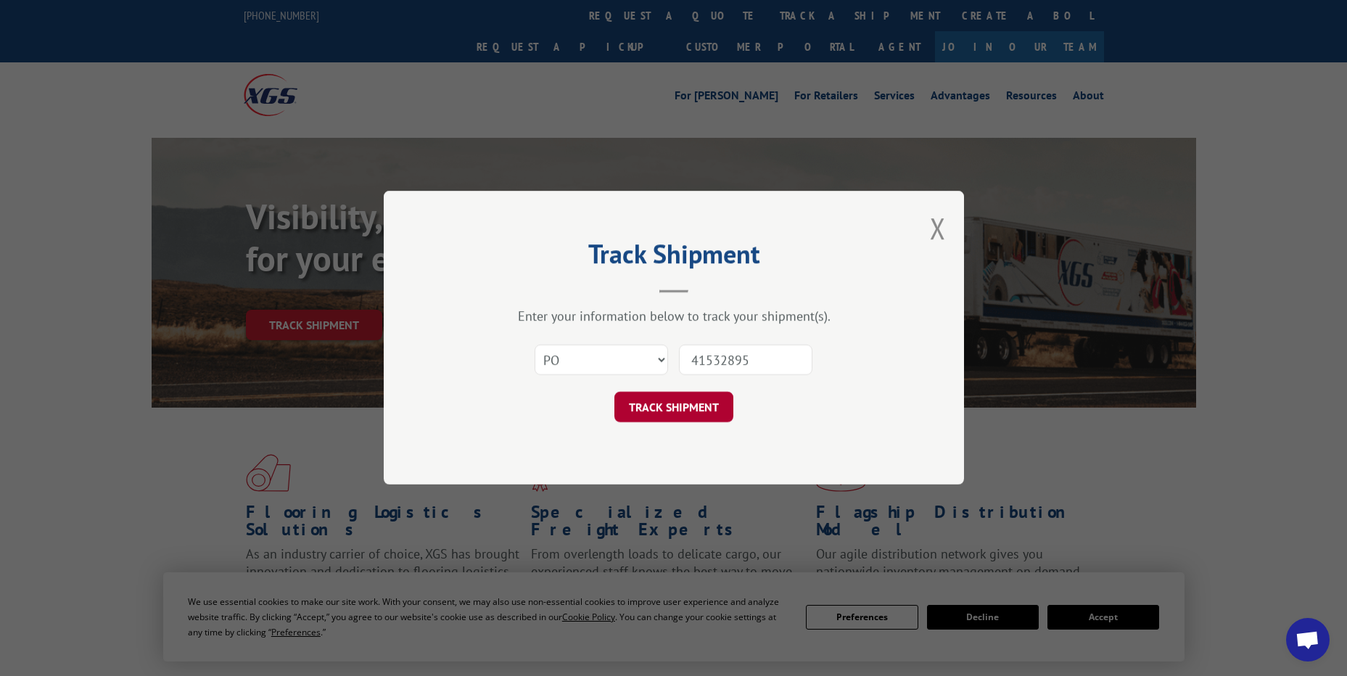
type input "41532895"
click at [726, 422] on button "TRACK SHIPMENT" at bounding box center [673, 407] width 119 height 30
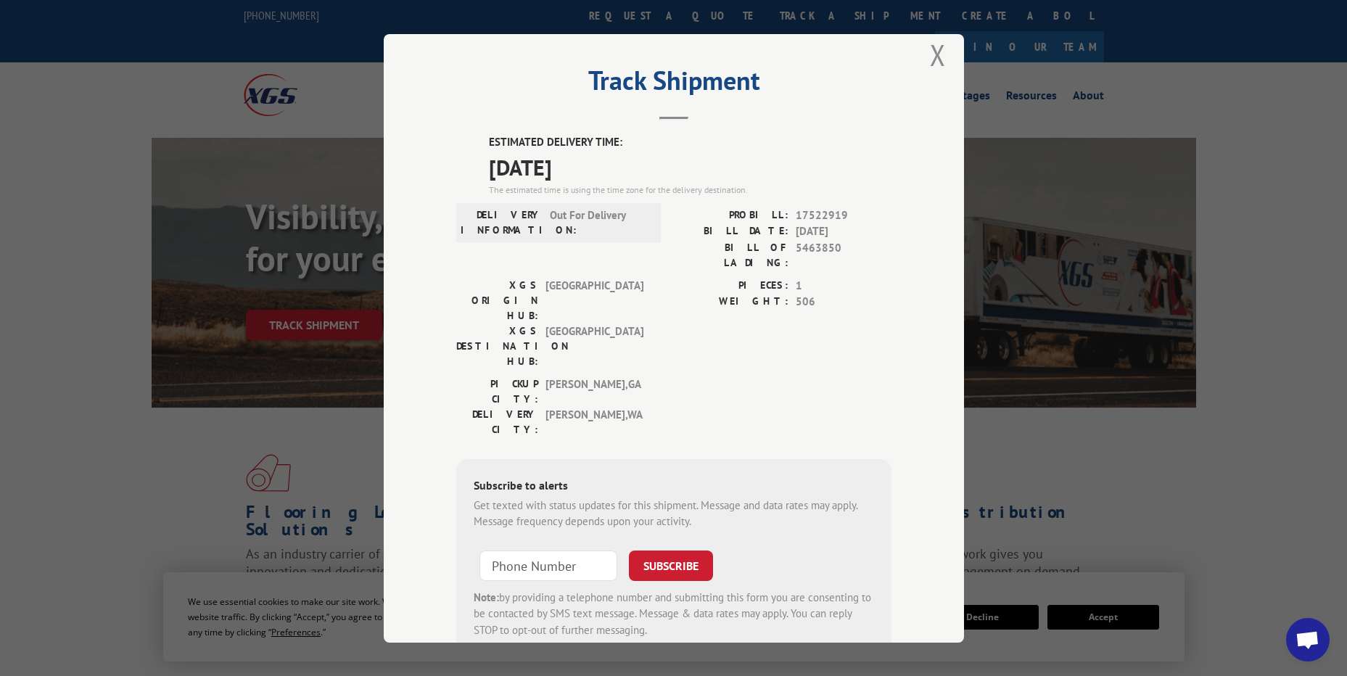
scroll to position [44, 0]
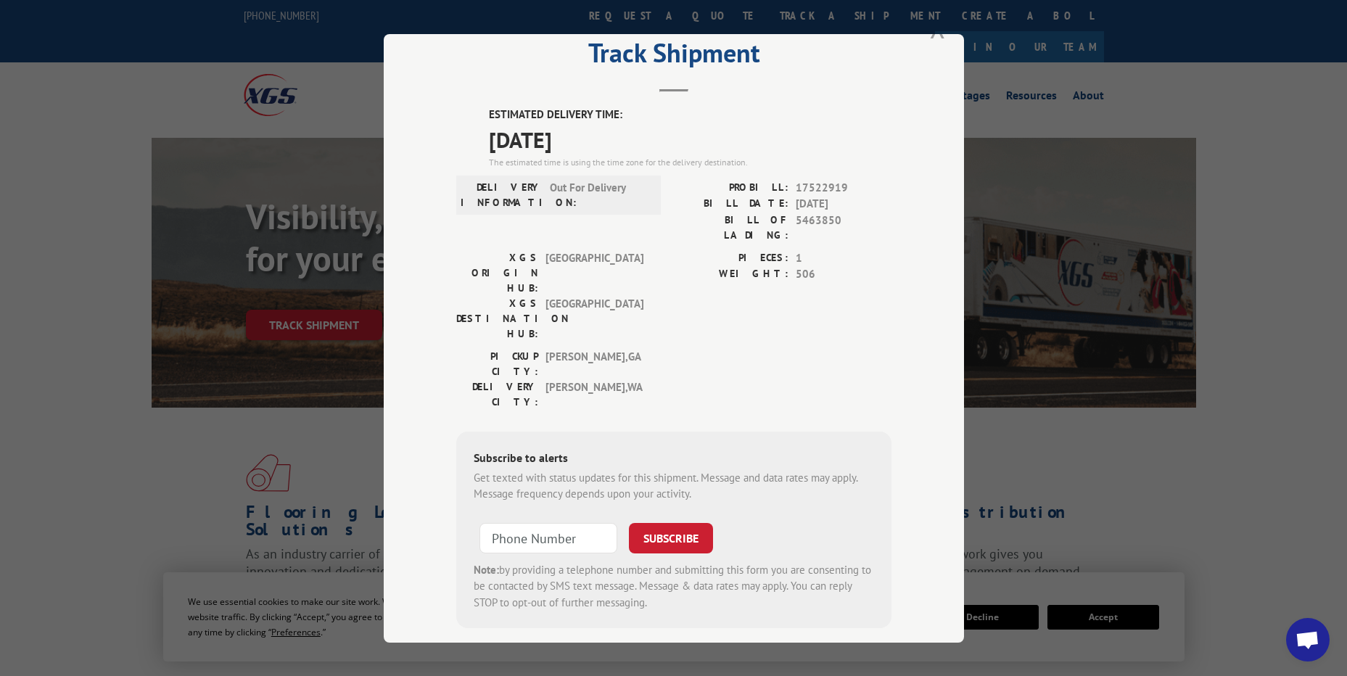
click at [934, 38] on button "Close modal" at bounding box center [938, 27] width 16 height 38
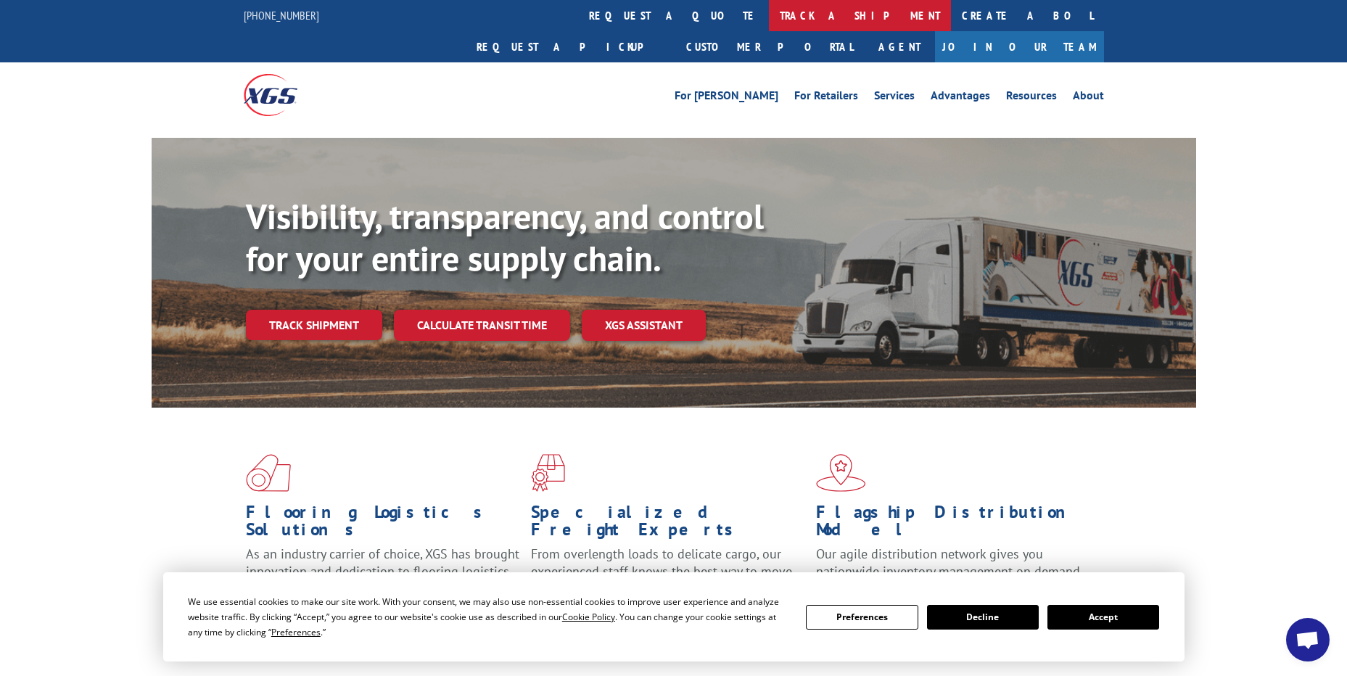
click at [769, 20] on link "track a shipment" at bounding box center [860, 15] width 182 height 31
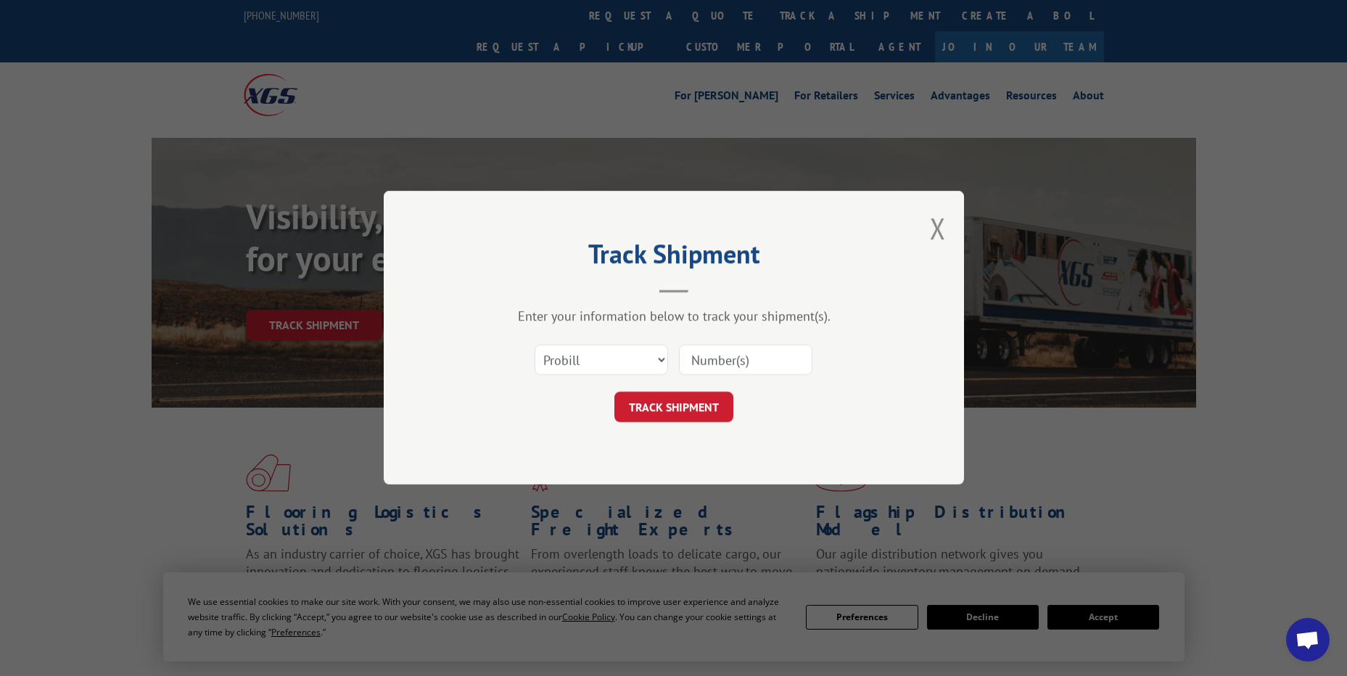
scroll to position [0, 0]
click at [581, 359] on select "Select category... Probill BOL PO" at bounding box center [600, 360] width 133 height 30
select select "po"
click at [534, 345] on select "Select category... Probill BOL PO" at bounding box center [600, 360] width 133 height 30
click at [706, 348] on input at bounding box center [745, 360] width 133 height 30
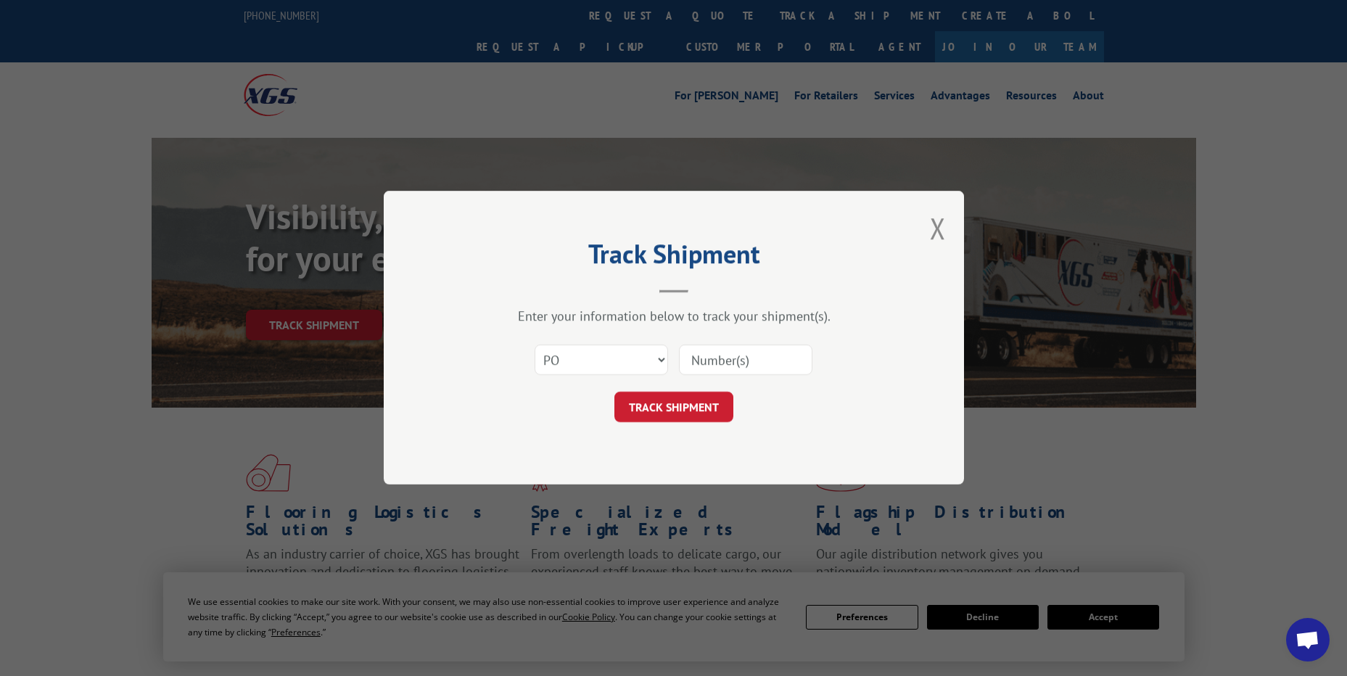
paste input "63516773"
type input "63516773"
click at [716, 420] on button "TRACK SHIPMENT" at bounding box center [673, 407] width 119 height 30
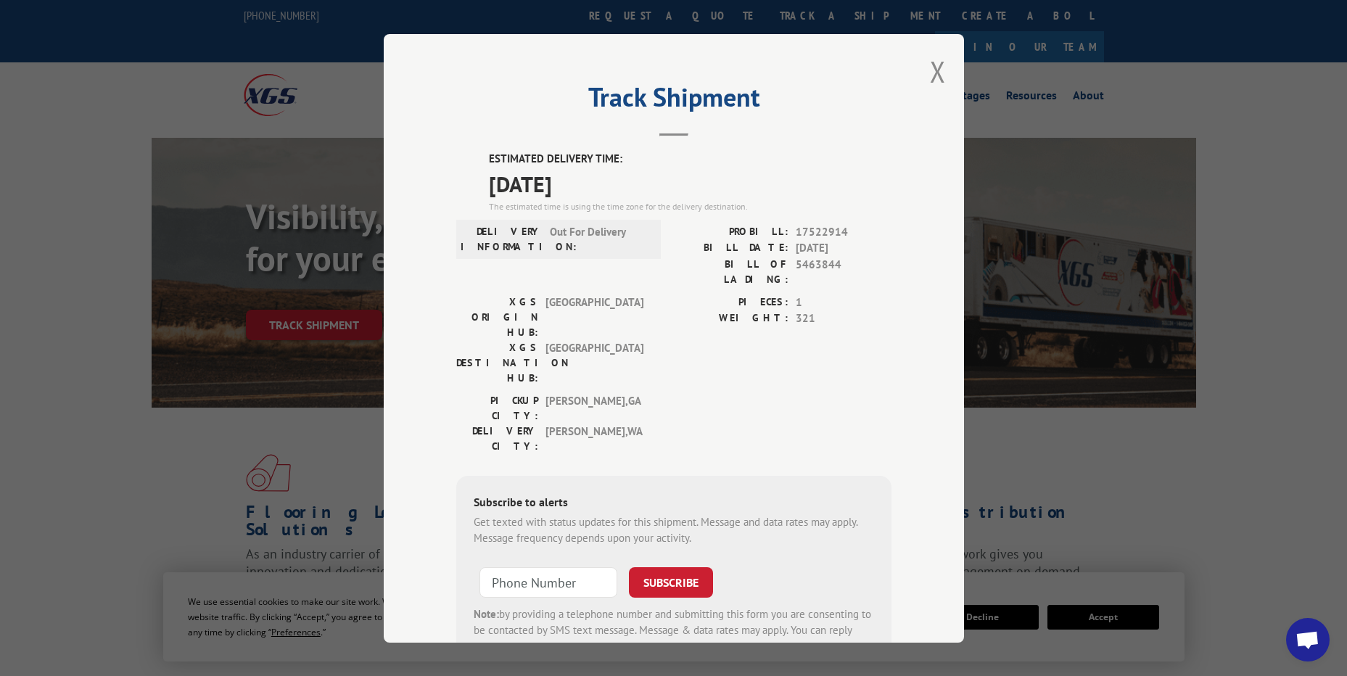
click at [930, 79] on button "Close modal" at bounding box center [938, 71] width 16 height 38
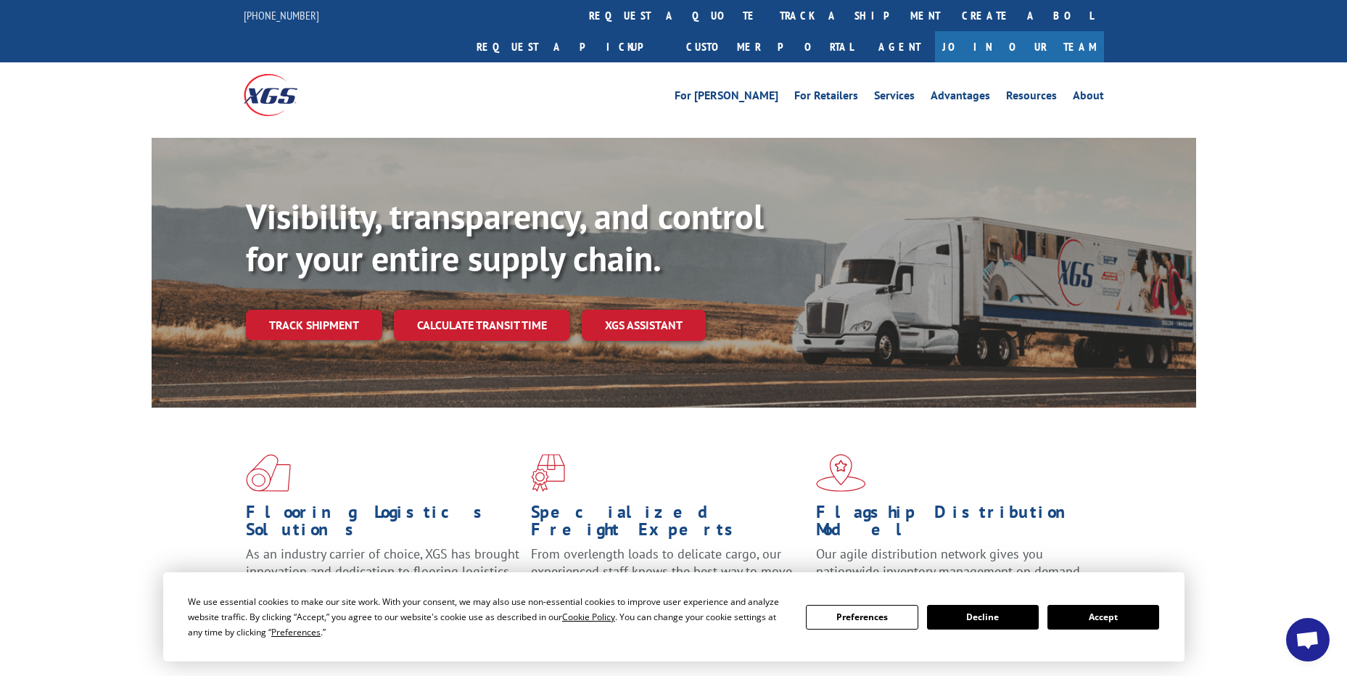
drag, startPoint x: 607, startPoint y: 21, endPoint x: 615, endPoint y: 71, distance: 50.7
click at [769, 21] on link "track a shipment" at bounding box center [860, 15] width 182 height 31
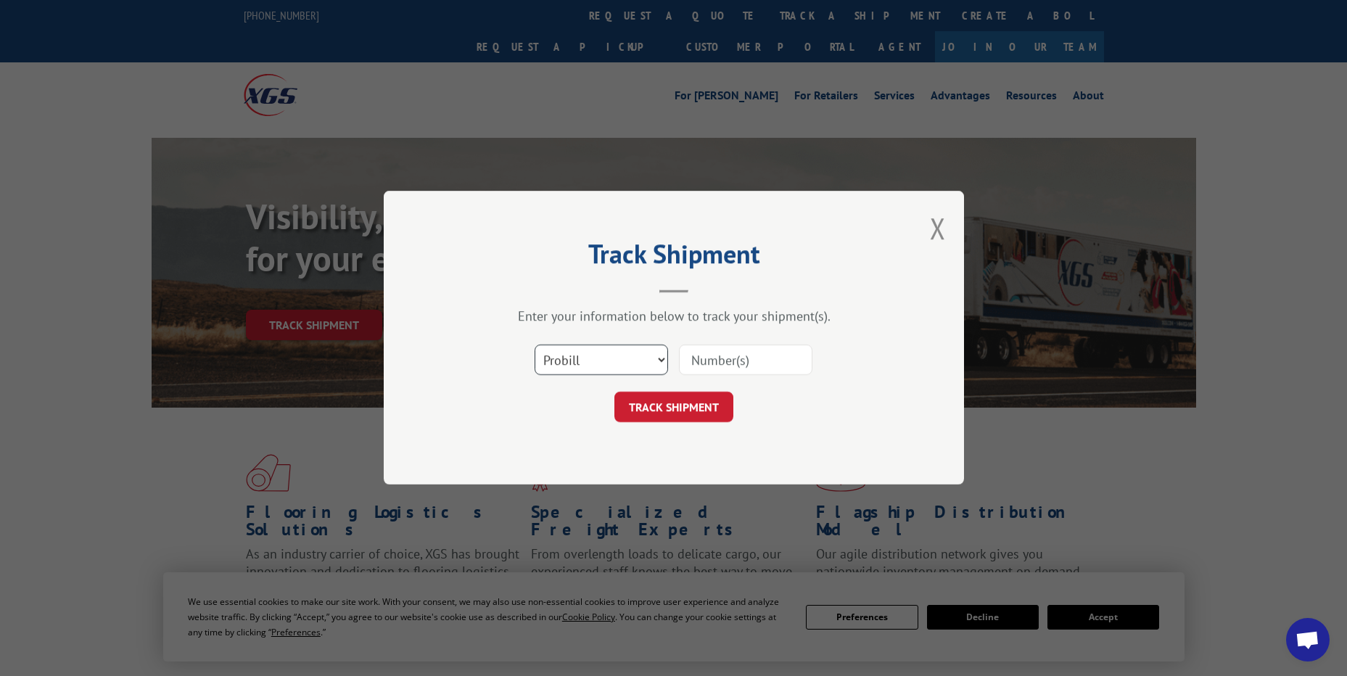
click at [623, 353] on select "Select category... Probill BOL PO" at bounding box center [600, 360] width 133 height 30
select select "po"
click at [534, 345] on select "Select category... Probill BOL PO" at bounding box center [600, 360] width 133 height 30
click at [702, 357] on input at bounding box center [745, 360] width 133 height 30
paste input "12549208"
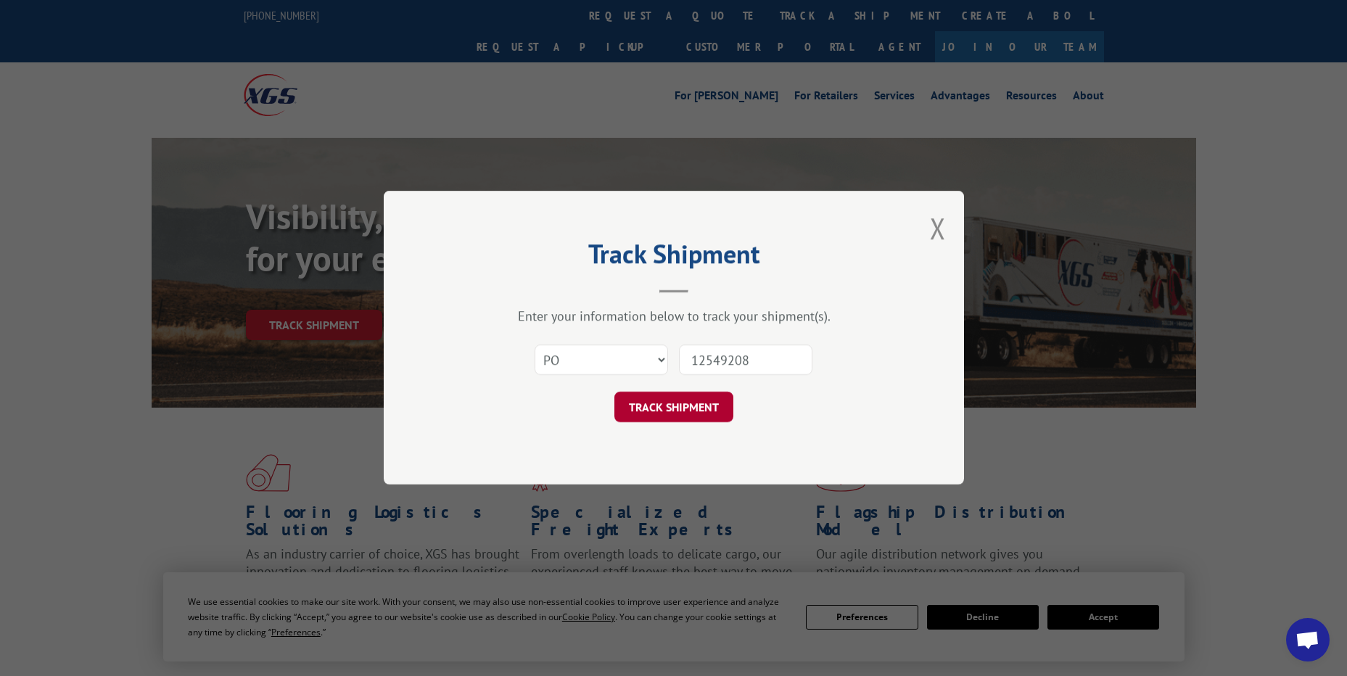
type input "12549208"
click at [682, 407] on button "TRACK SHIPMENT" at bounding box center [673, 407] width 119 height 30
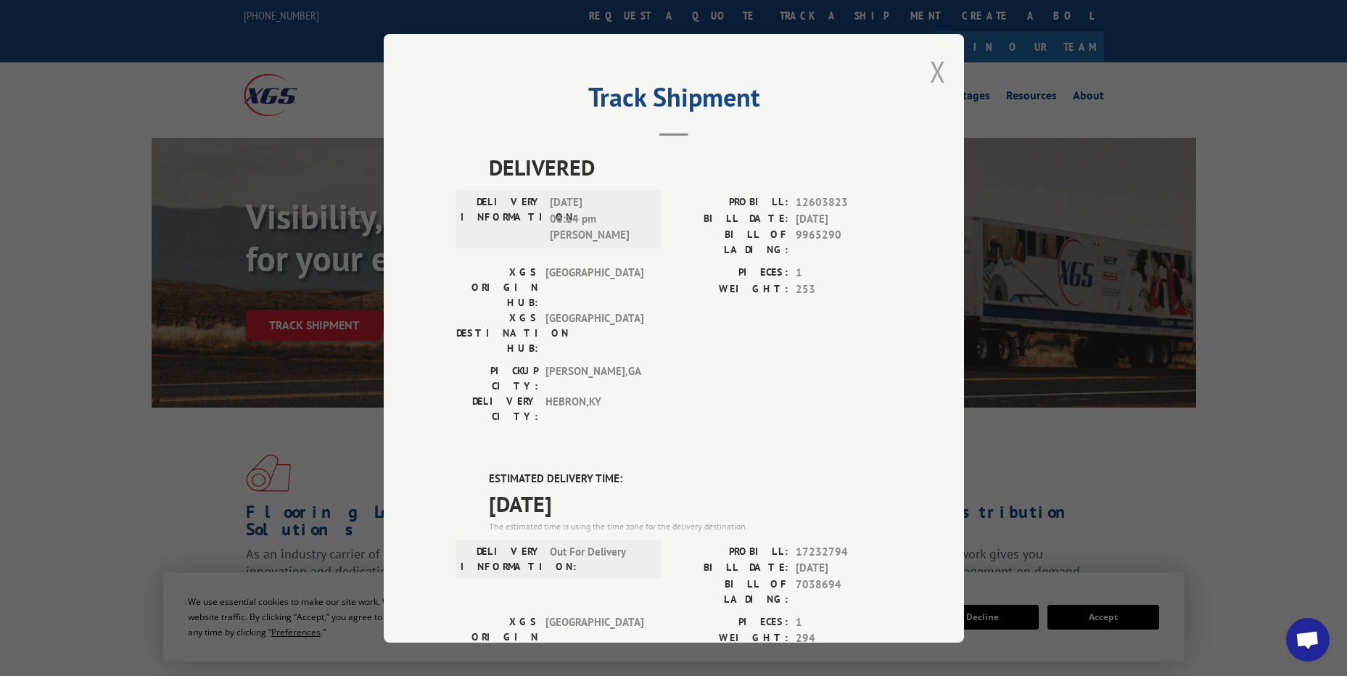
click at [930, 80] on button "Close modal" at bounding box center [938, 71] width 16 height 38
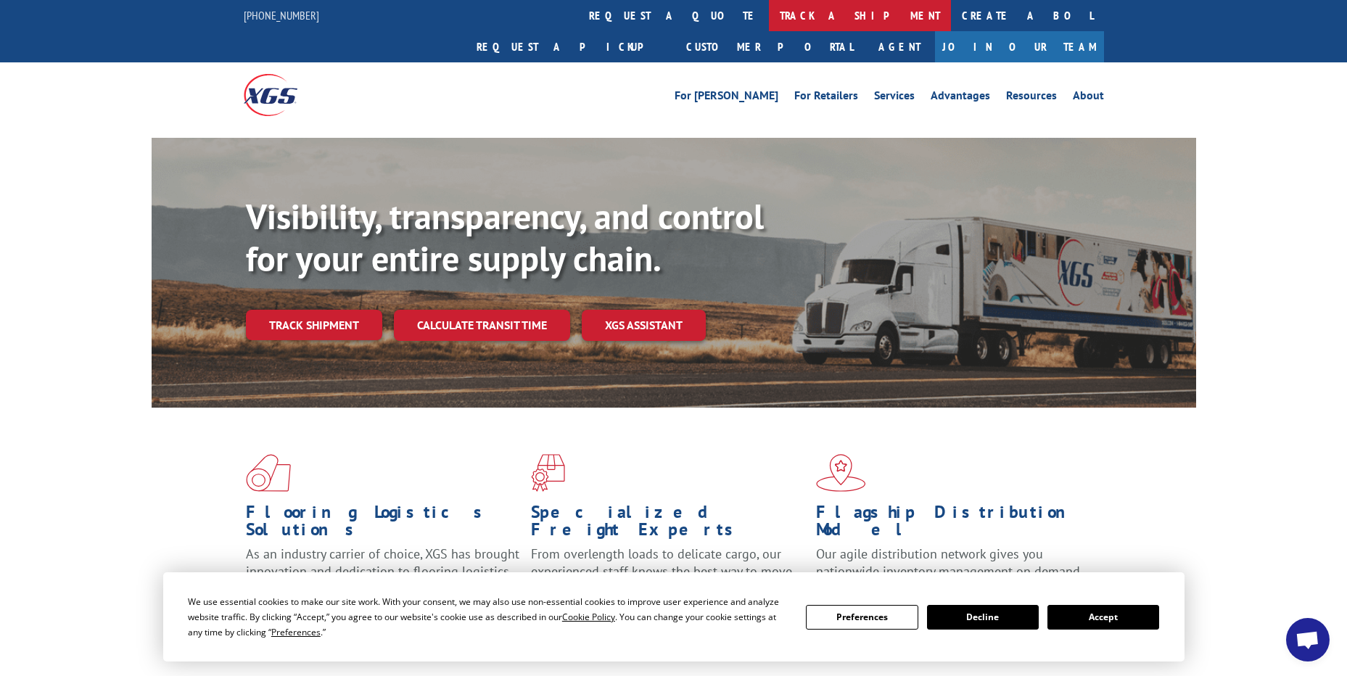
click at [769, 16] on link "track a shipment" at bounding box center [860, 15] width 182 height 31
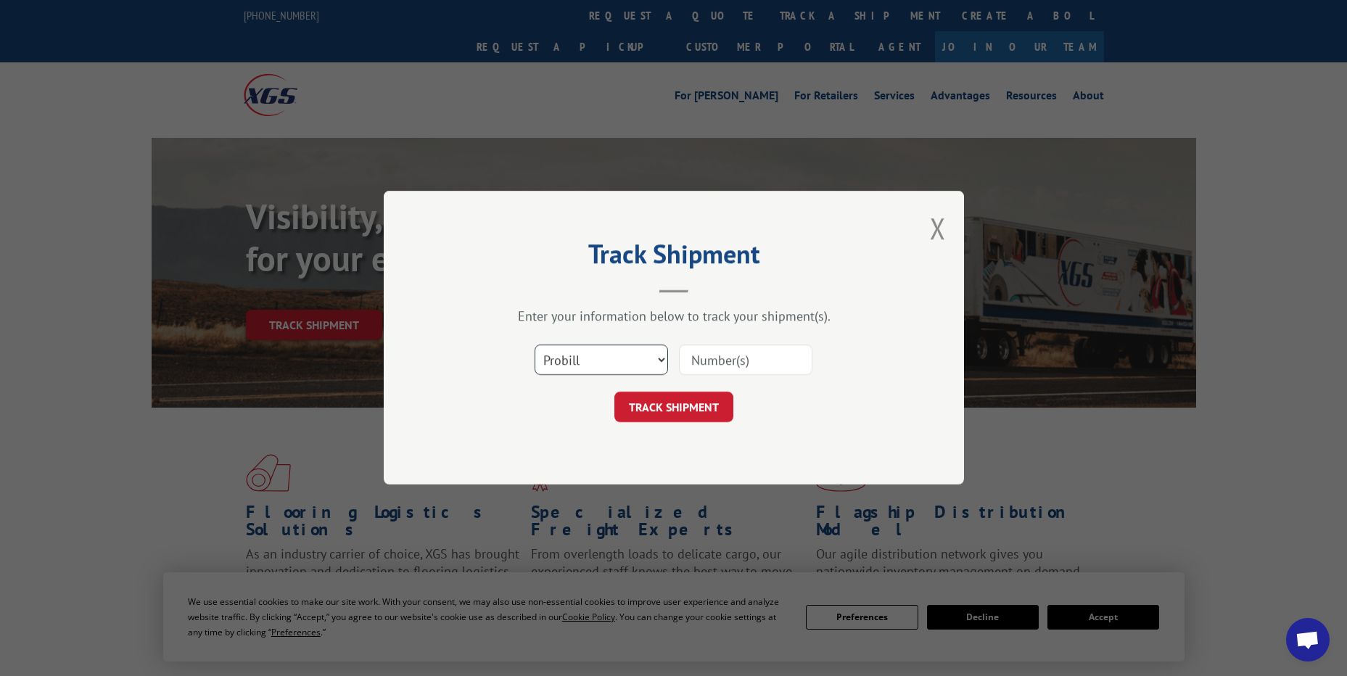
drag, startPoint x: 638, startPoint y: 359, endPoint x: 616, endPoint y: 376, distance: 27.4
click at [638, 359] on select "Select category... Probill BOL PO" at bounding box center [600, 360] width 133 height 30
select select "po"
click at [534, 345] on select "Select category... Probill BOL PO" at bounding box center [600, 360] width 133 height 30
click at [736, 362] on input at bounding box center [745, 360] width 133 height 30
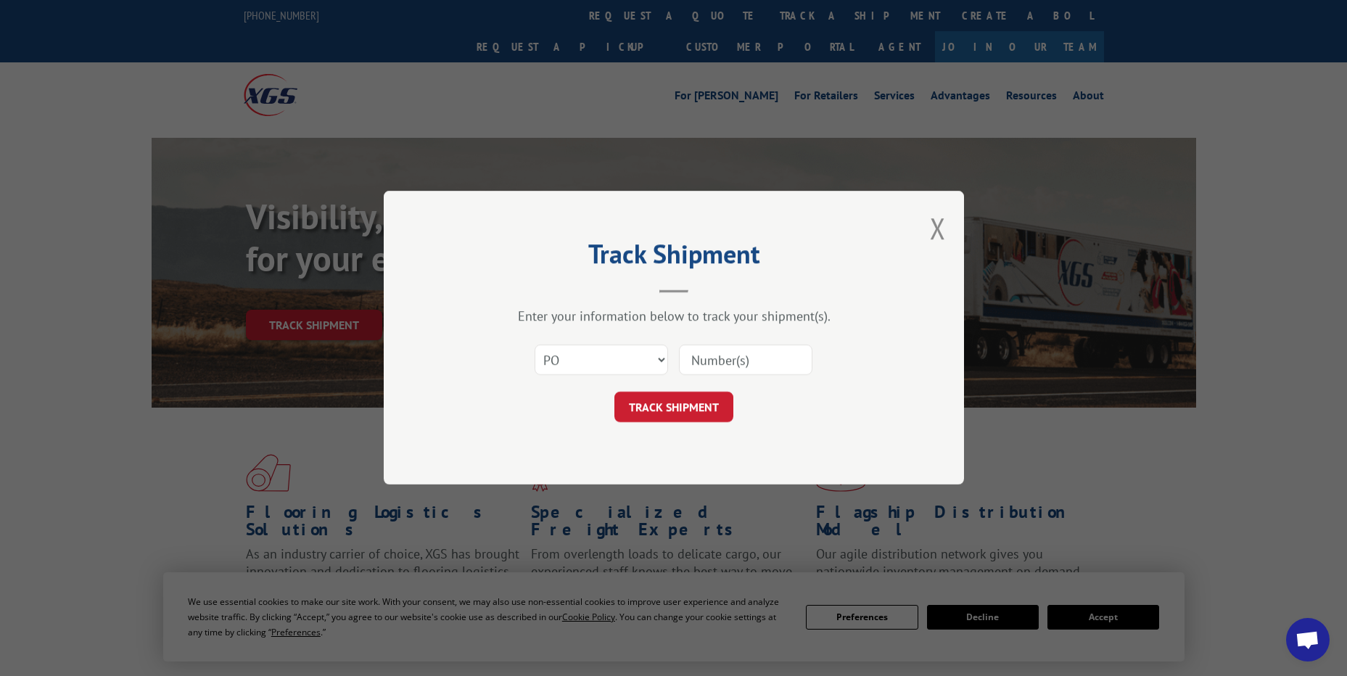
paste input "12549249"
type input "12549249"
click at [693, 412] on button "TRACK SHIPMENT" at bounding box center [673, 407] width 119 height 30
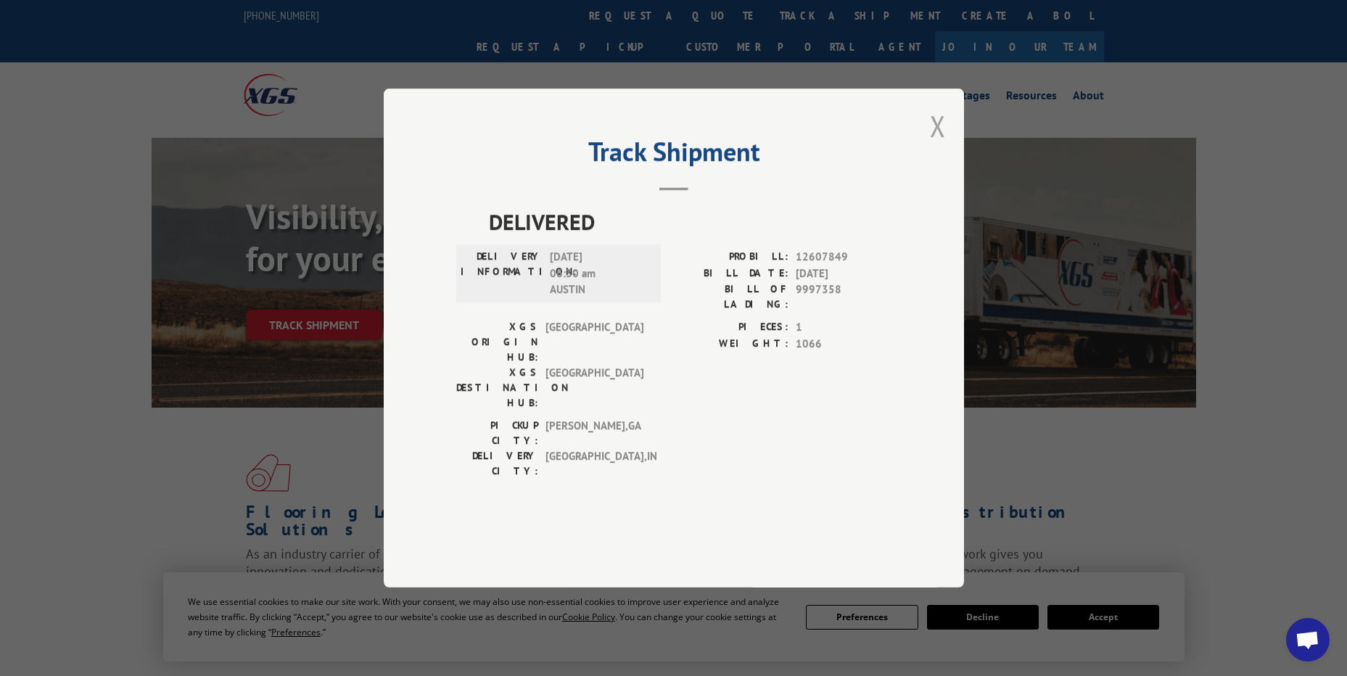
click at [943, 145] on button "Close modal" at bounding box center [938, 126] width 16 height 38
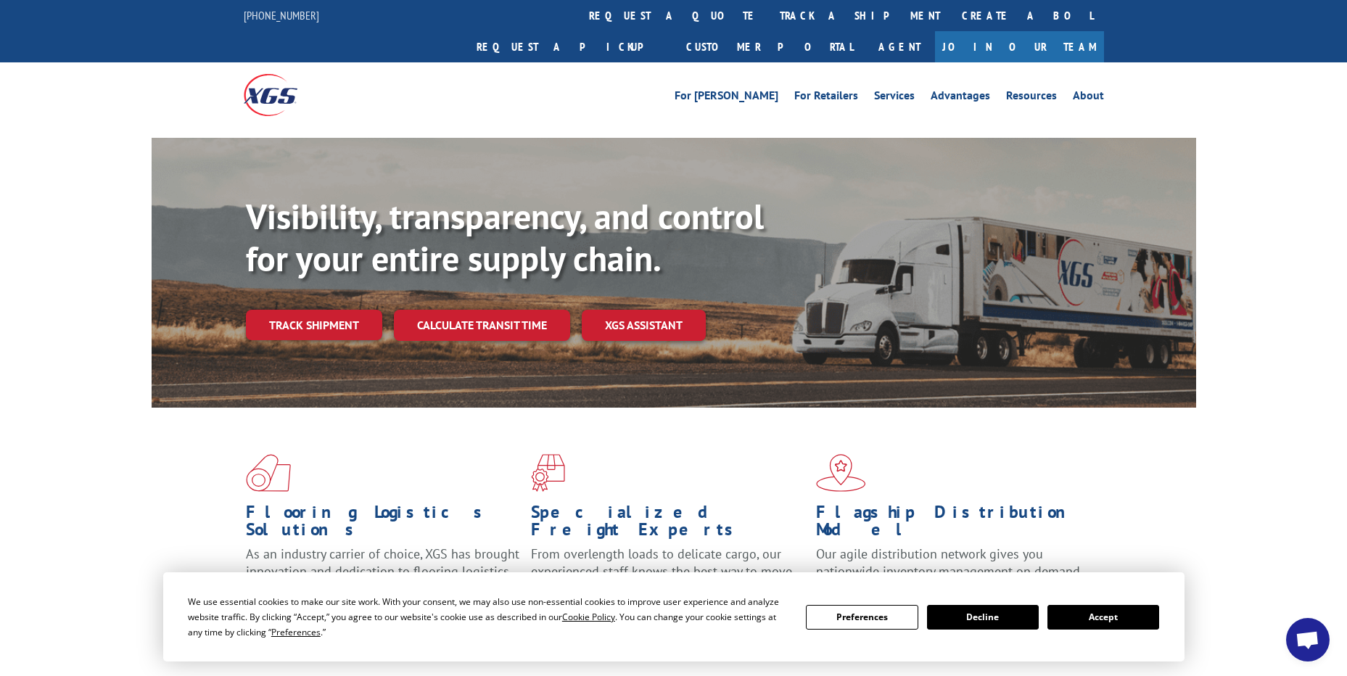
click at [769, 27] on link "track a shipment" at bounding box center [860, 15] width 182 height 31
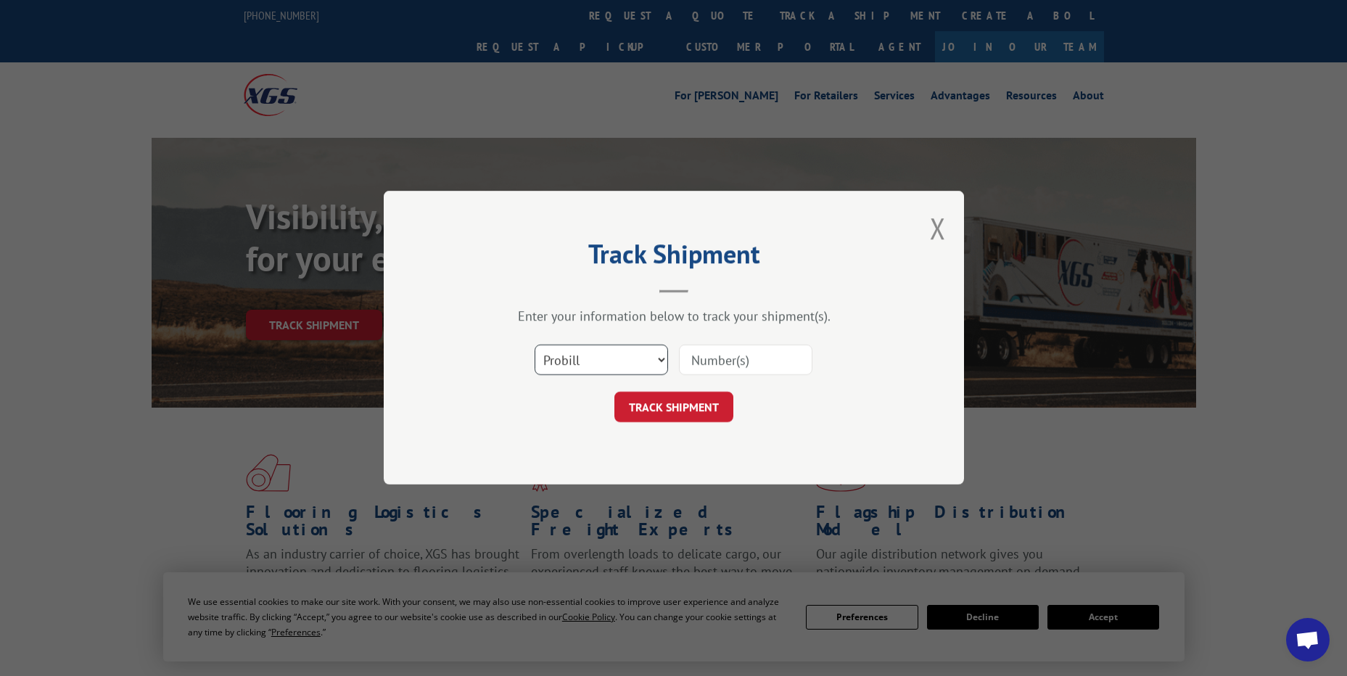
click at [617, 365] on select "Select category... Probill BOL PO" at bounding box center [600, 360] width 133 height 30
select select "po"
click at [534, 345] on select "Select category... Probill BOL PO" at bounding box center [600, 360] width 133 height 30
click at [709, 352] on input at bounding box center [745, 360] width 133 height 30
paste input "15502033"
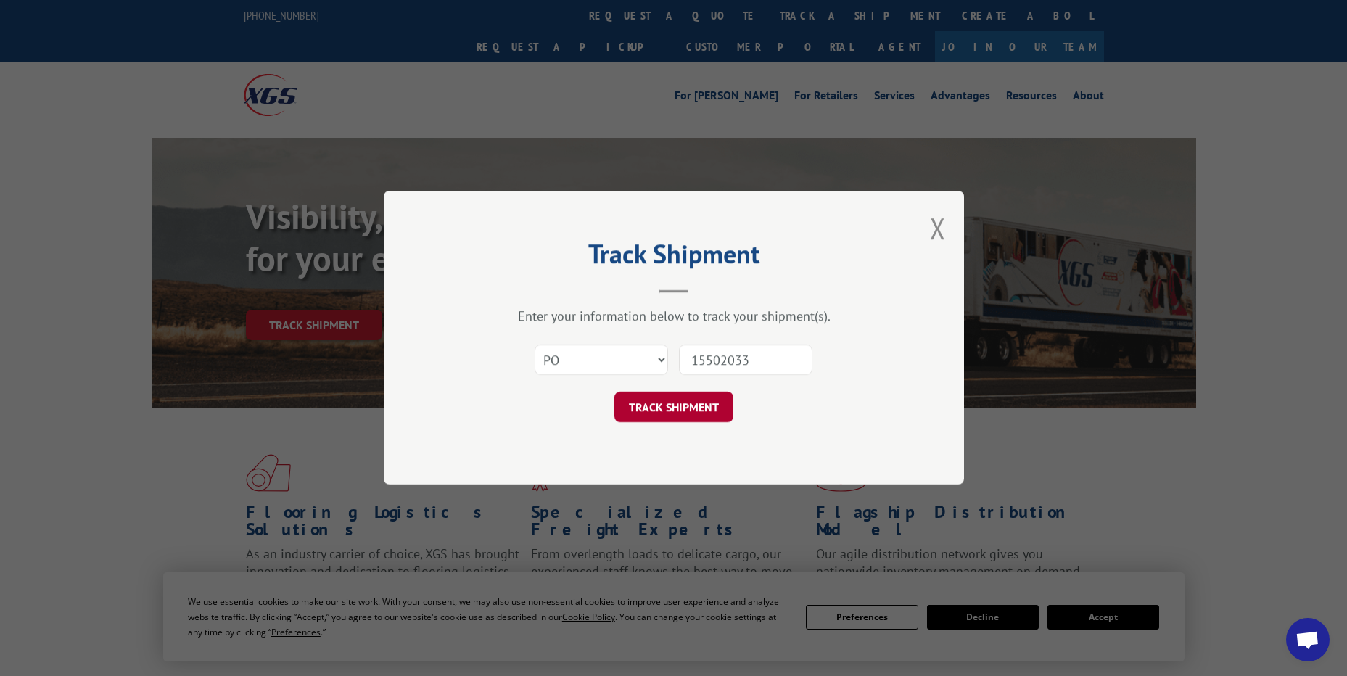
type input "15502033"
click at [719, 413] on button "TRACK SHIPMENT" at bounding box center [673, 407] width 119 height 30
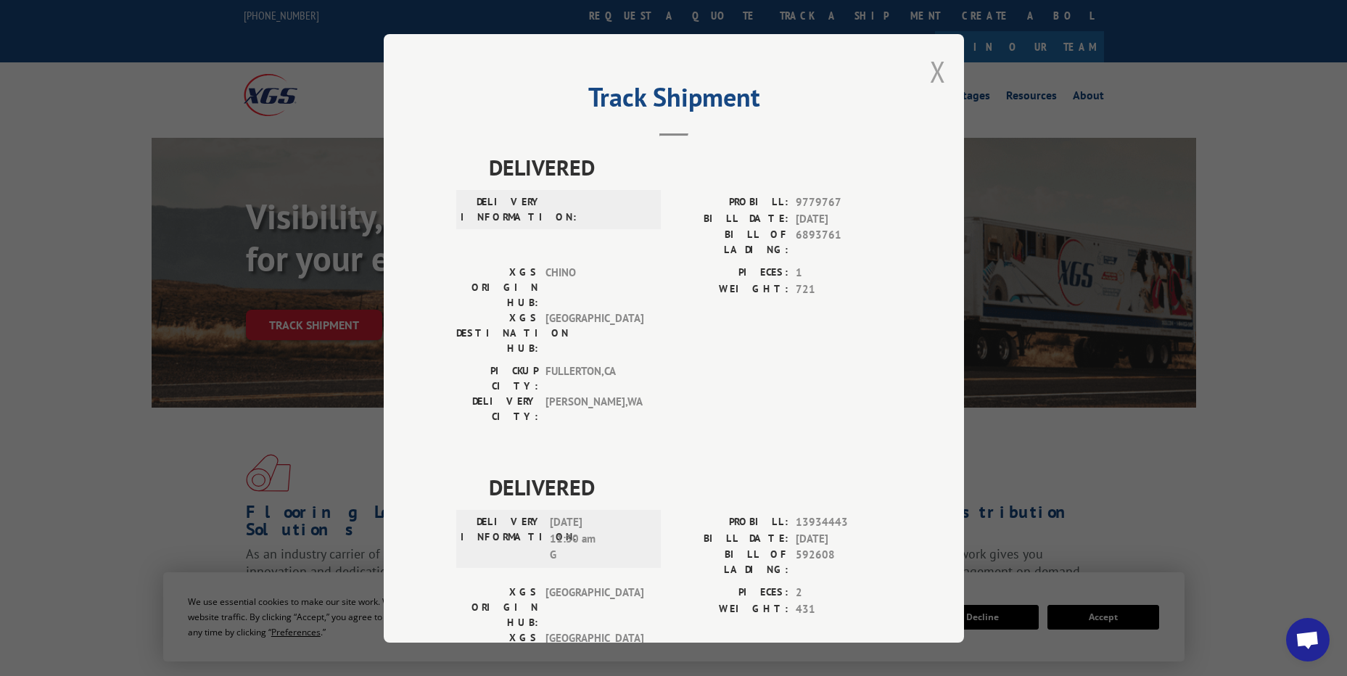
click at [932, 76] on button "Close modal" at bounding box center [938, 71] width 16 height 38
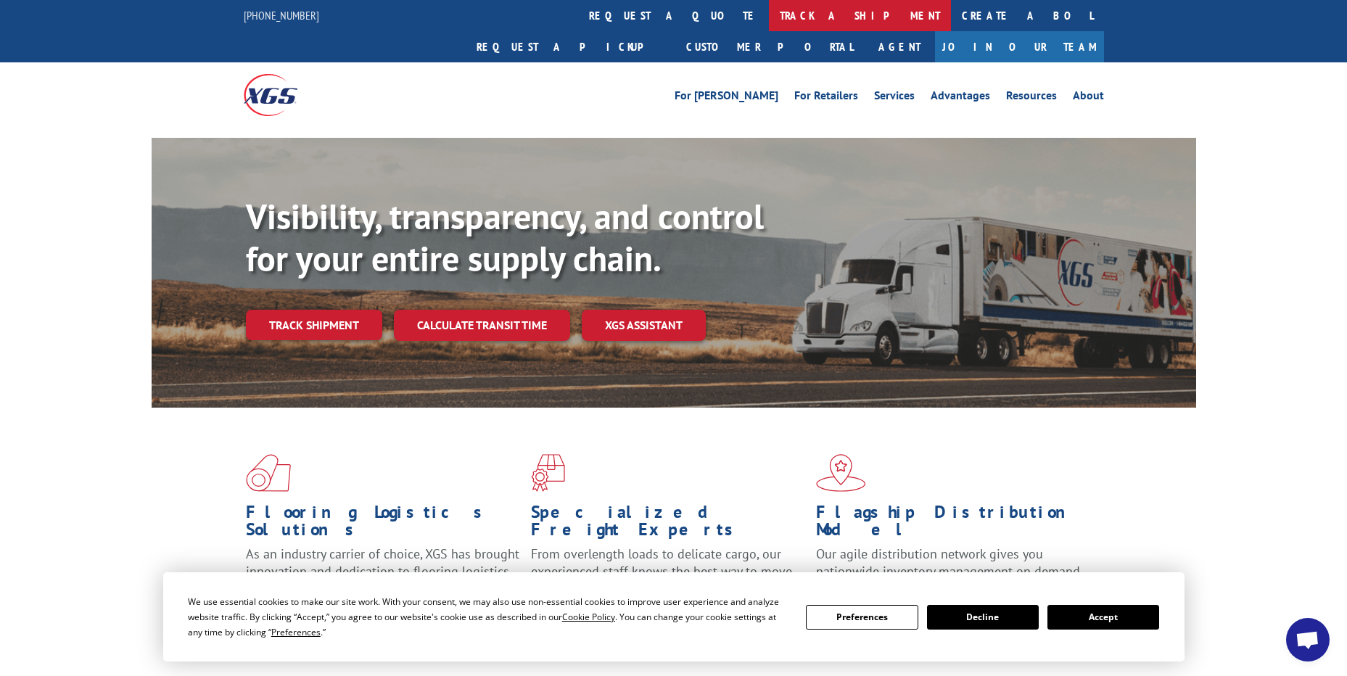
click at [769, 28] on link "track a shipment" at bounding box center [860, 15] width 182 height 31
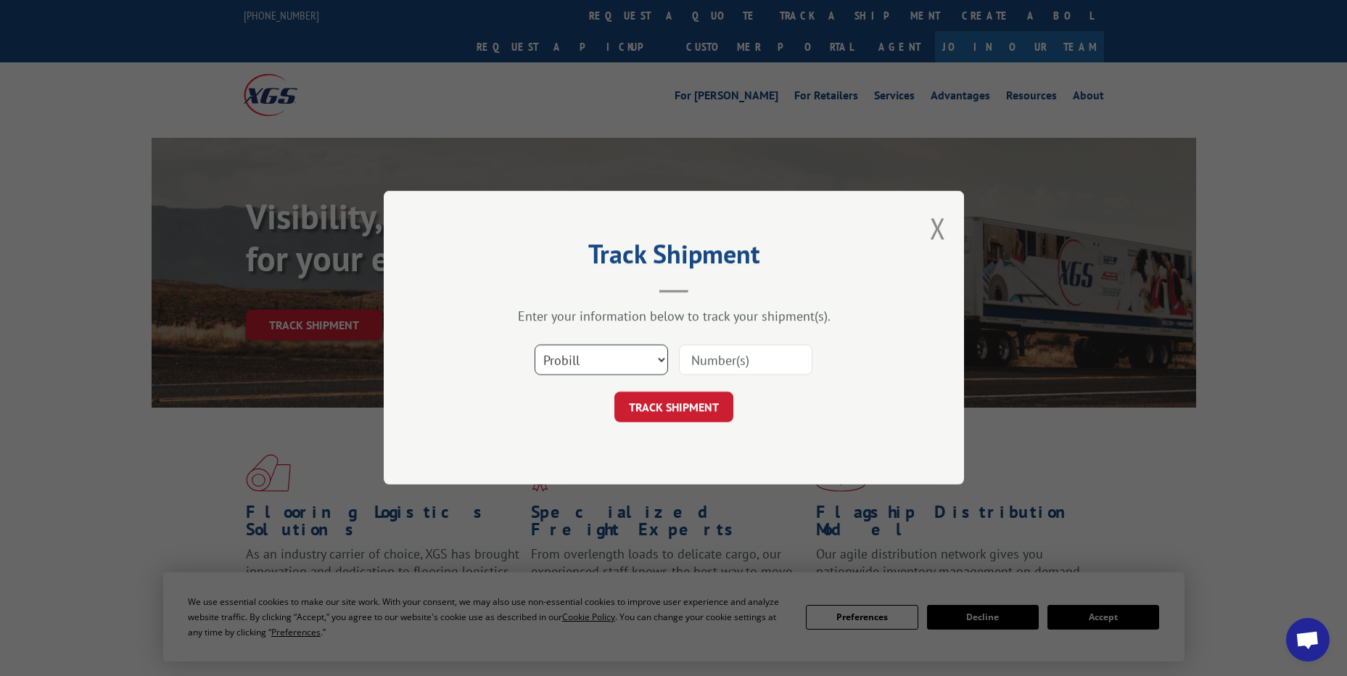
click at [577, 370] on select "Select category... Probill BOL PO" at bounding box center [600, 360] width 133 height 30
select select "po"
click at [534, 345] on select "Select category... Probill BOL PO" at bounding box center [600, 360] width 133 height 30
click at [711, 347] on div "Select category... Probill BOL PO" at bounding box center [673, 360] width 435 height 48
drag, startPoint x: 712, startPoint y: 349, endPoint x: 694, endPoint y: 359, distance: 20.8
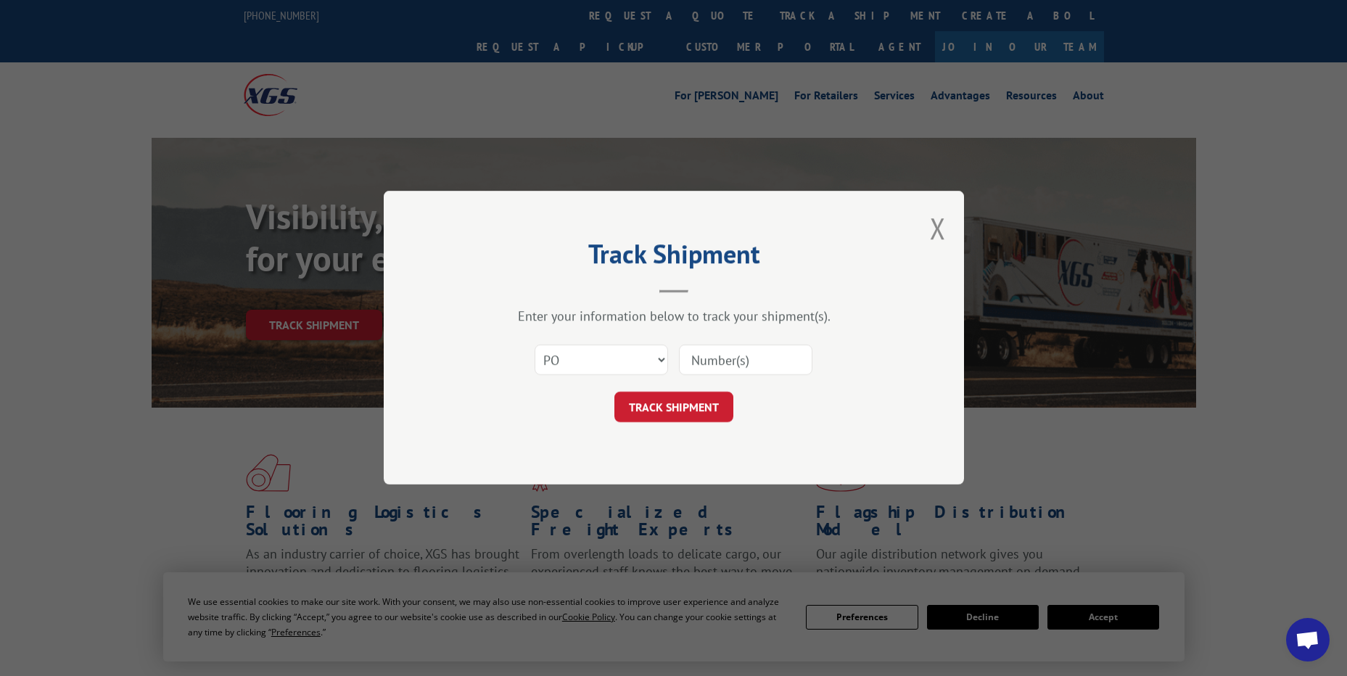
click at [694, 359] on input at bounding box center [745, 360] width 133 height 30
paste input "41532915"
type input "41532915"
click at [677, 398] on button "TRACK SHIPMENT" at bounding box center [673, 407] width 119 height 30
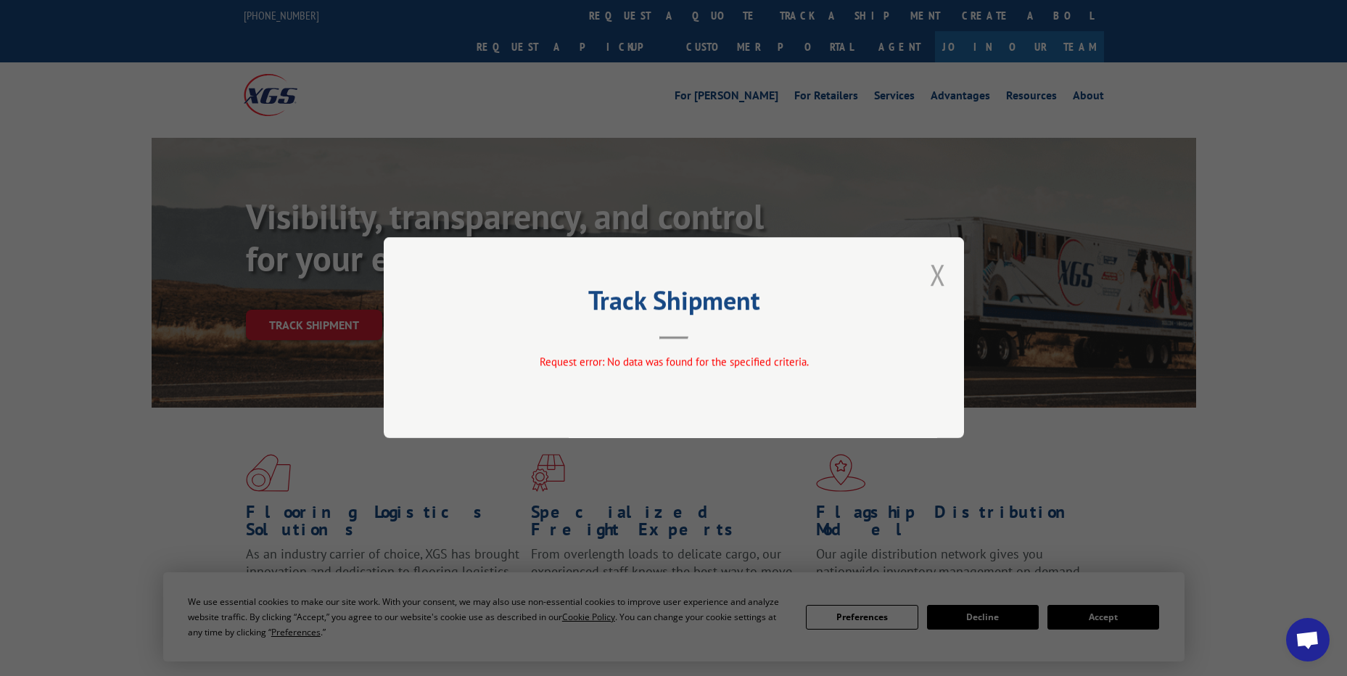
click at [943, 280] on button "Close modal" at bounding box center [938, 274] width 16 height 38
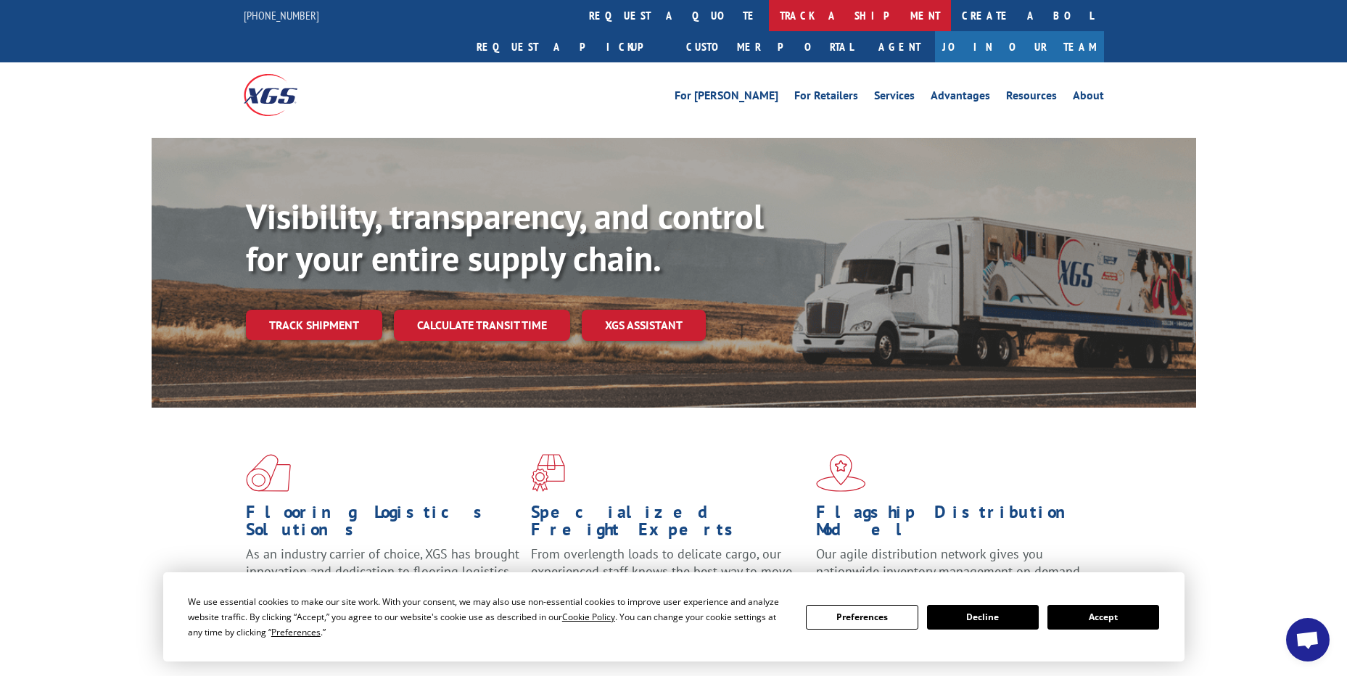
click at [769, 13] on link "track a shipment" at bounding box center [860, 15] width 182 height 31
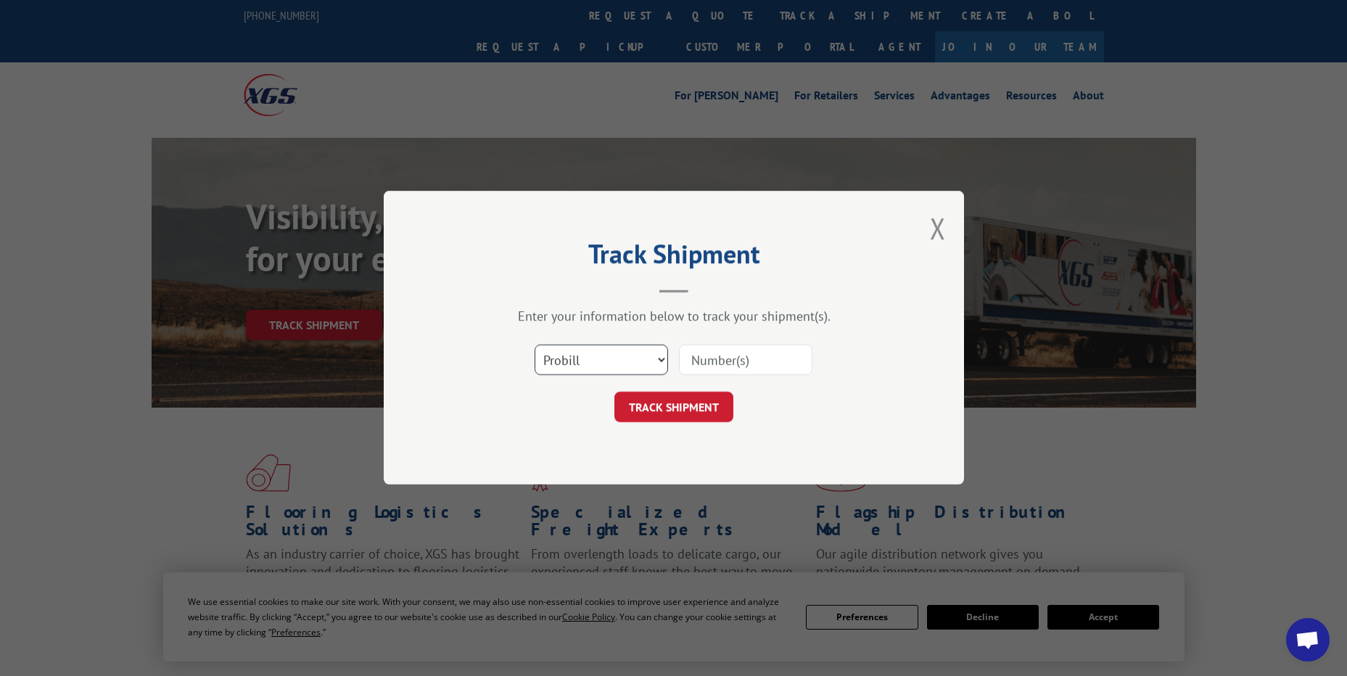
click at [596, 355] on select "Select category... Probill BOL PO" at bounding box center [600, 360] width 133 height 30
select select "po"
click at [534, 345] on select "Select category... Probill BOL PO" at bounding box center [600, 360] width 133 height 30
click at [722, 348] on input at bounding box center [745, 360] width 133 height 30
paste input "45525439"
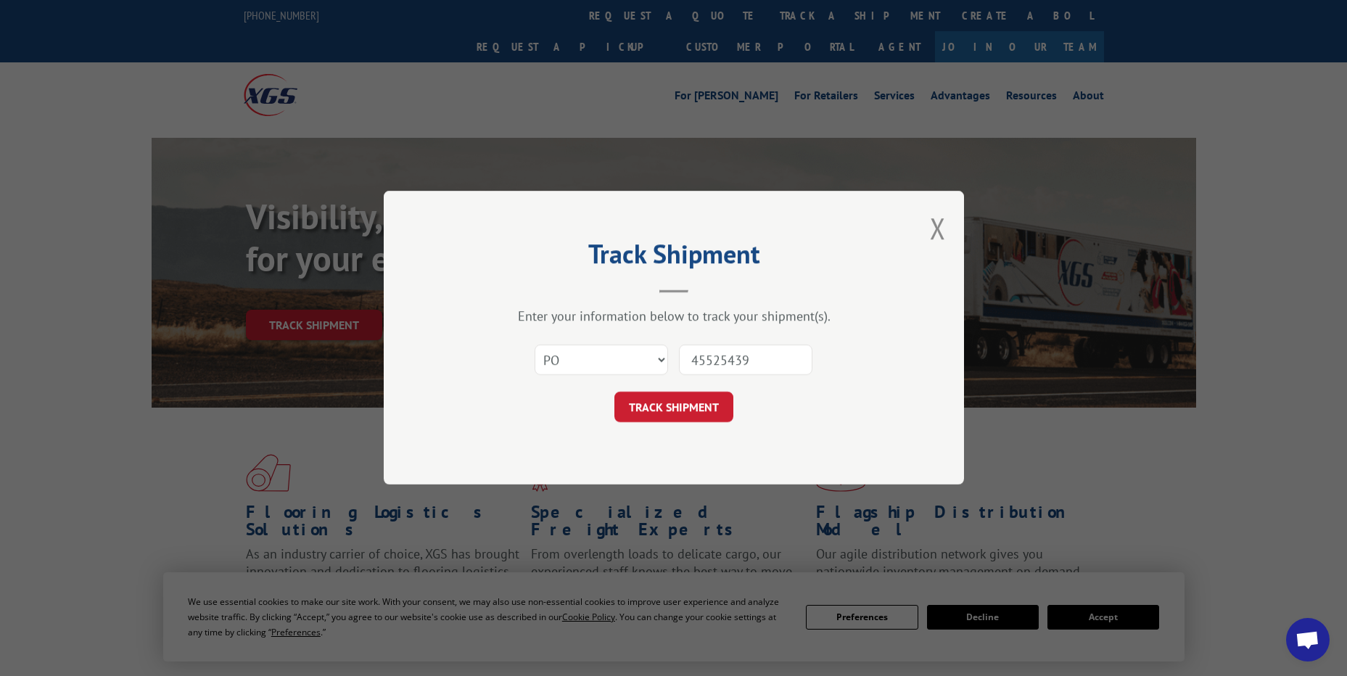
drag, startPoint x: 687, startPoint y: 366, endPoint x: 687, endPoint y: 379, distance: 13.1
click at [687, 368] on input "45525439" at bounding box center [745, 360] width 133 height 30
type input "45525439"
click at [701, 410] on button "TRACK SHIPMENT" at bounding box center [673, 407] width 119 height 30
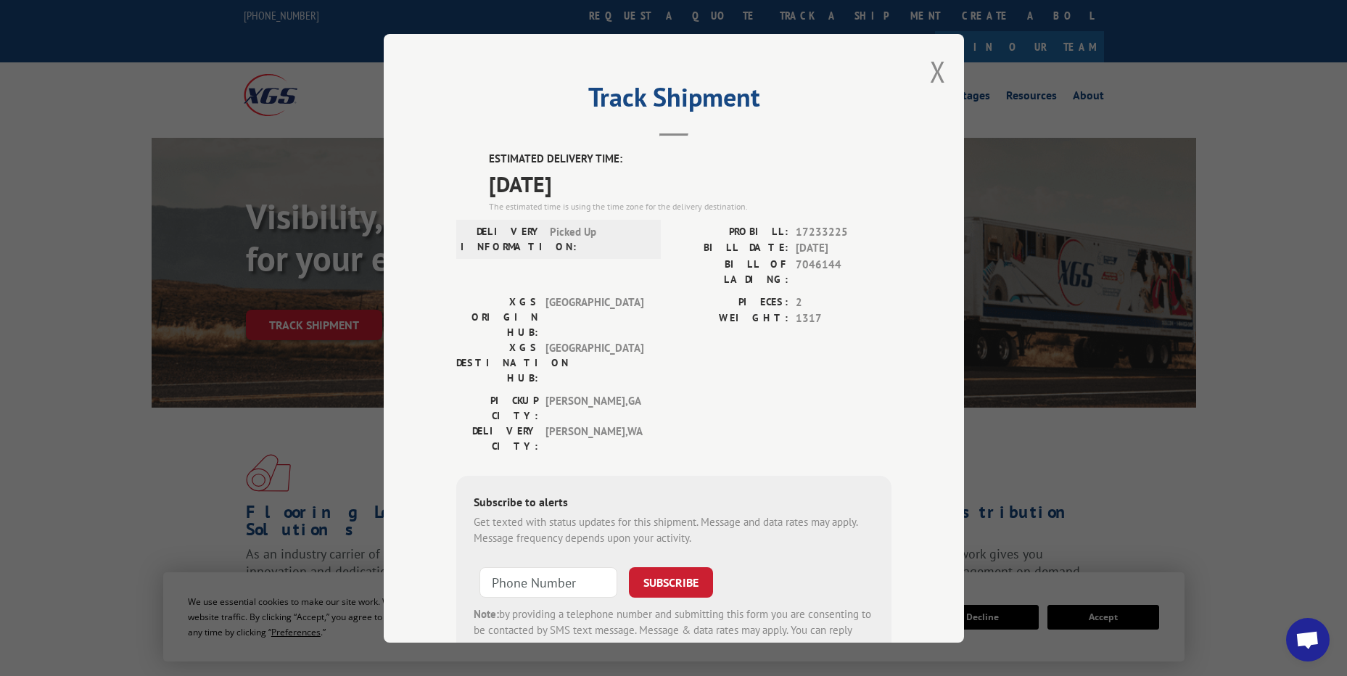
click at [930, 80] on button "Close modal" at bounding box center [938, 71] width 16 height 38
